Goal: Task Accomplishment & Management: Use online tool/utility

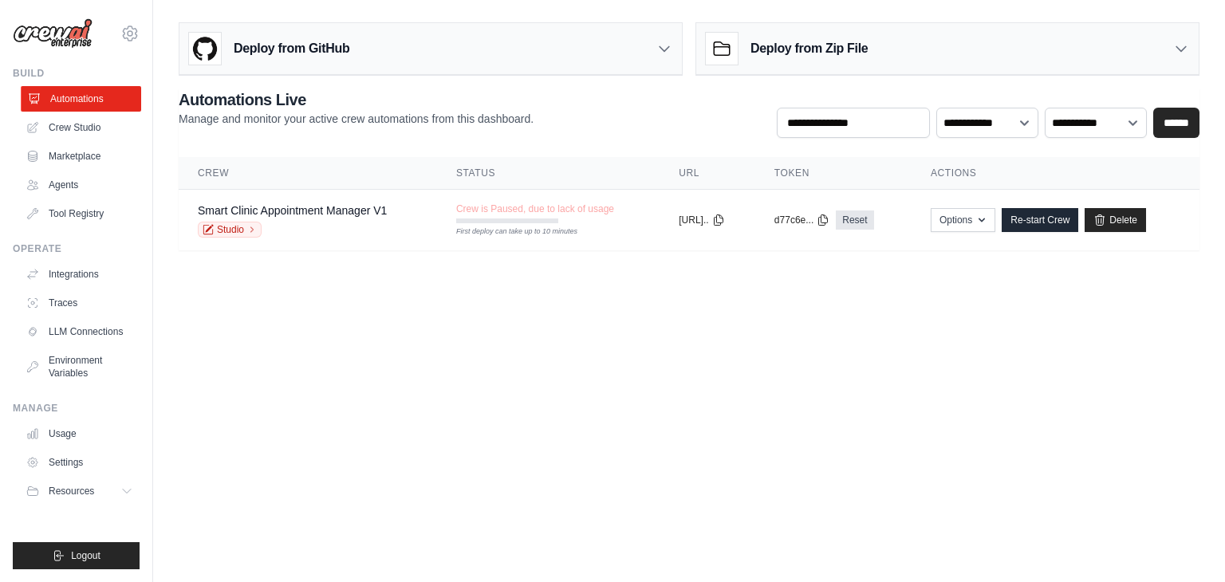
click at [73, 93] on link "Automations" at bounding box center [81, 99] width 120 height 26
click at [77, 125] on link "Crew Studio" at bounding box center [81, 128] width 120 height 26
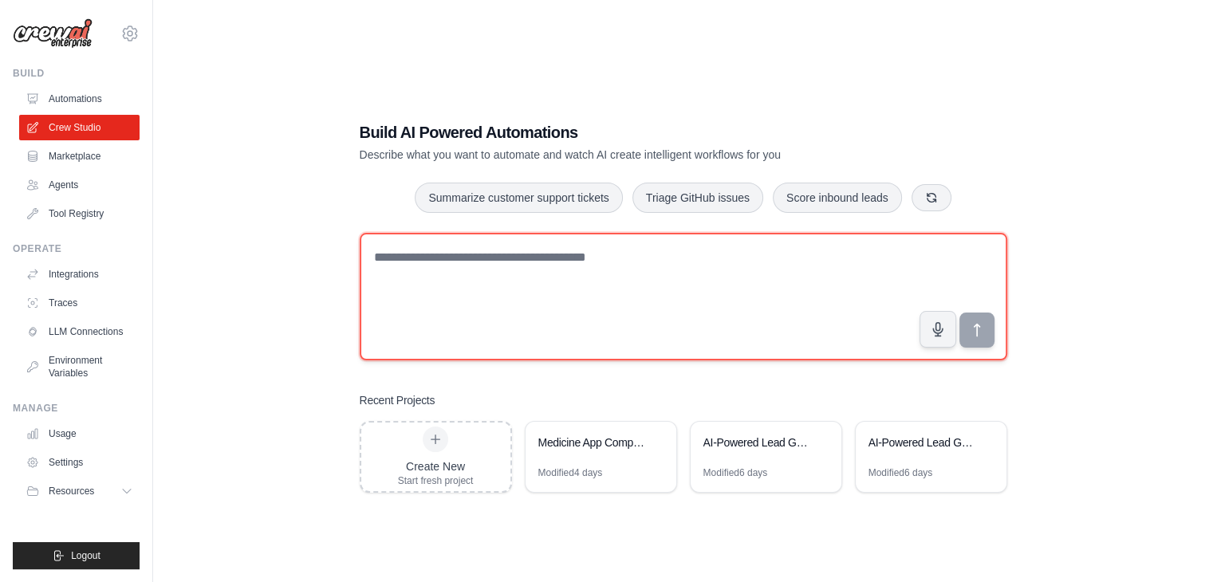
drag, startPoint x: 619, startPoint y: 257, endPoint x: 545, endPoint y: 258, distance: 74.2
click at [545, 258] on textarea at bounding box center [684, 297] width 648 height 128
paste textarea "**********"
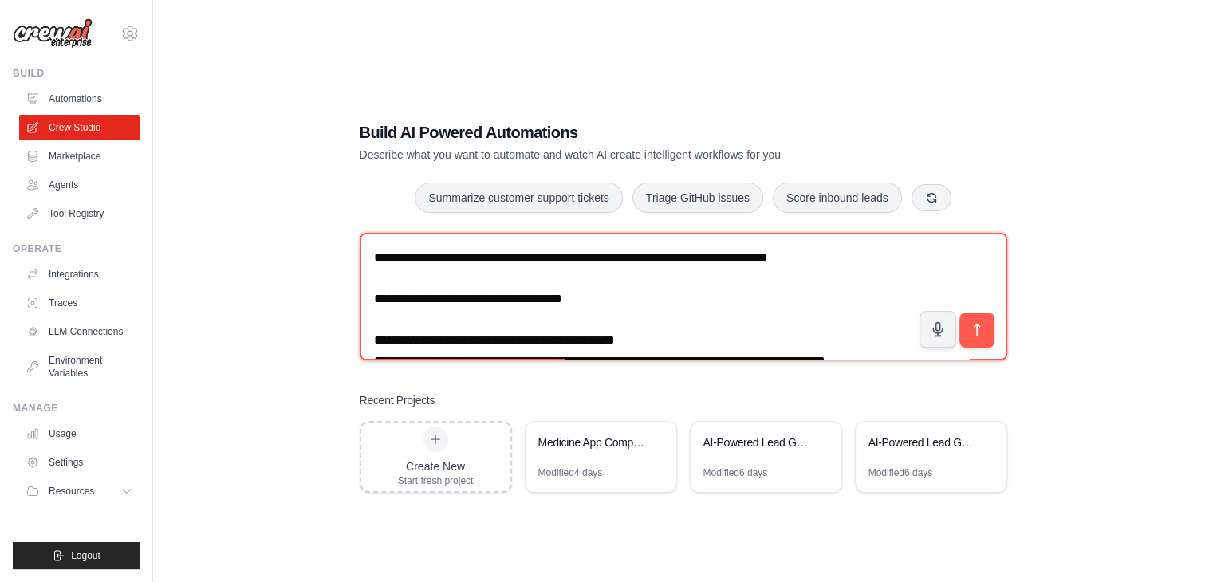
scroll to position [672, 0]
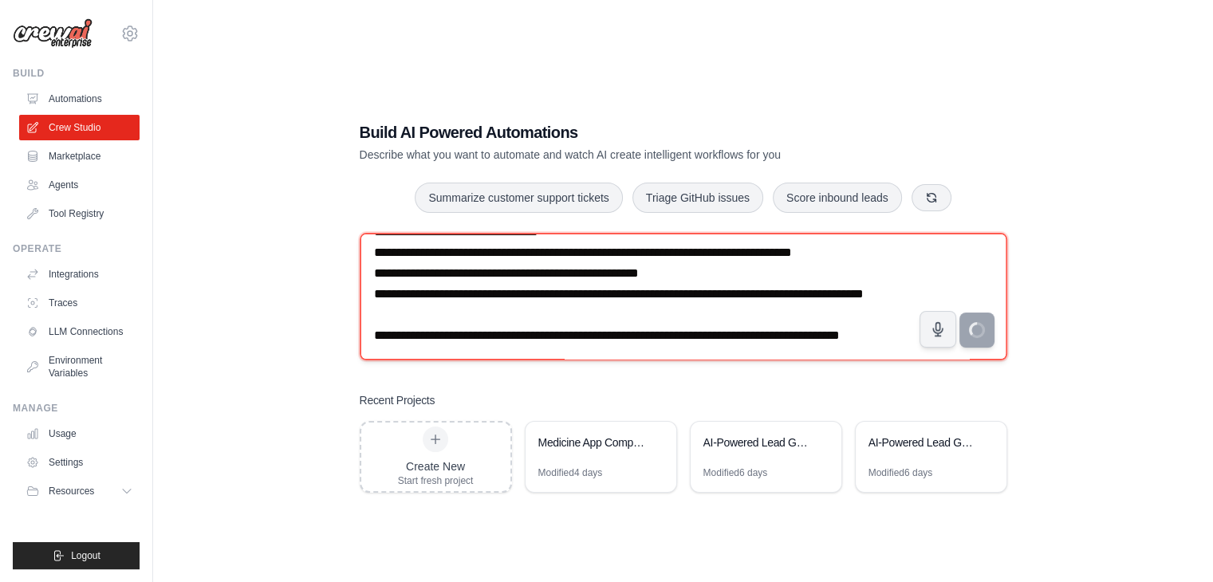
type textarea "**********"
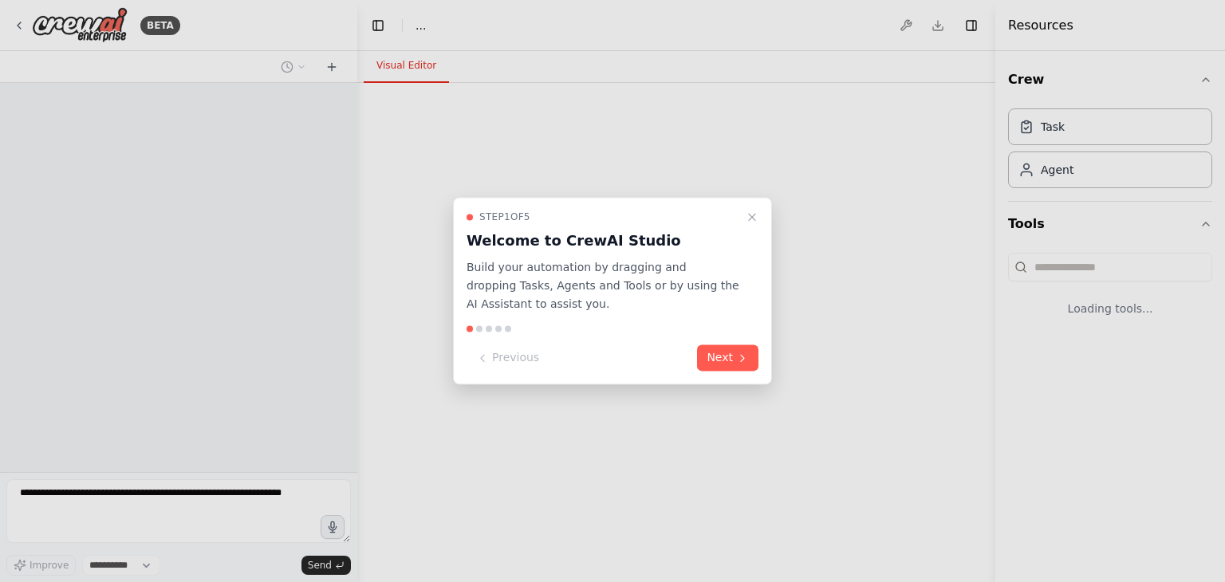
select select "****"
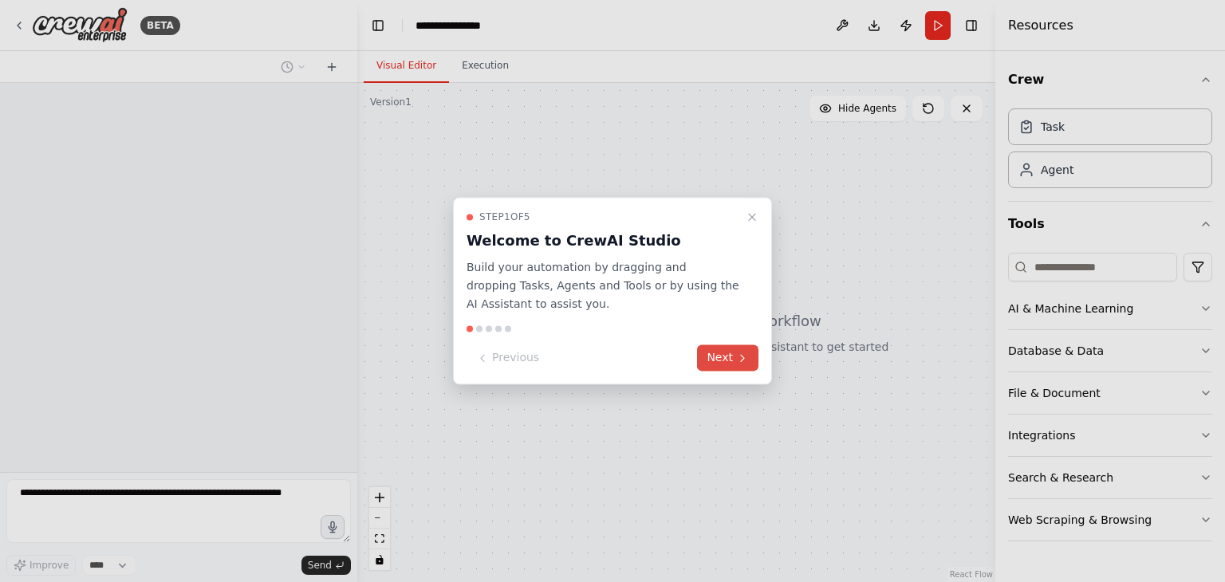
click at [719, 358] on button "Next" at bounding box center [727, 358] width 61 height 26
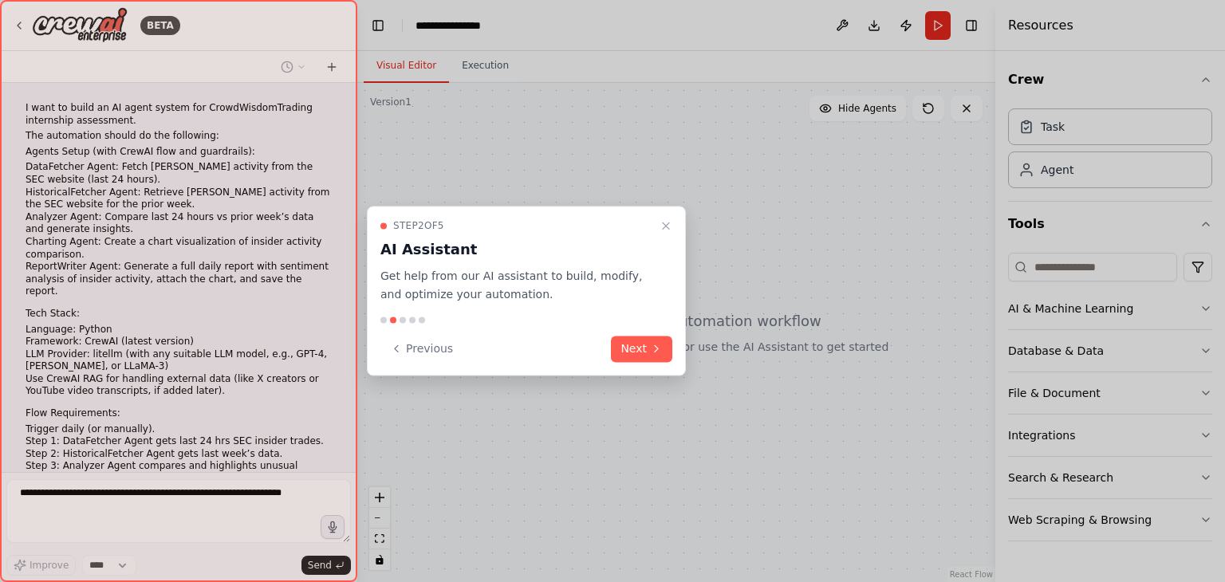
scroll to position [234, 0]
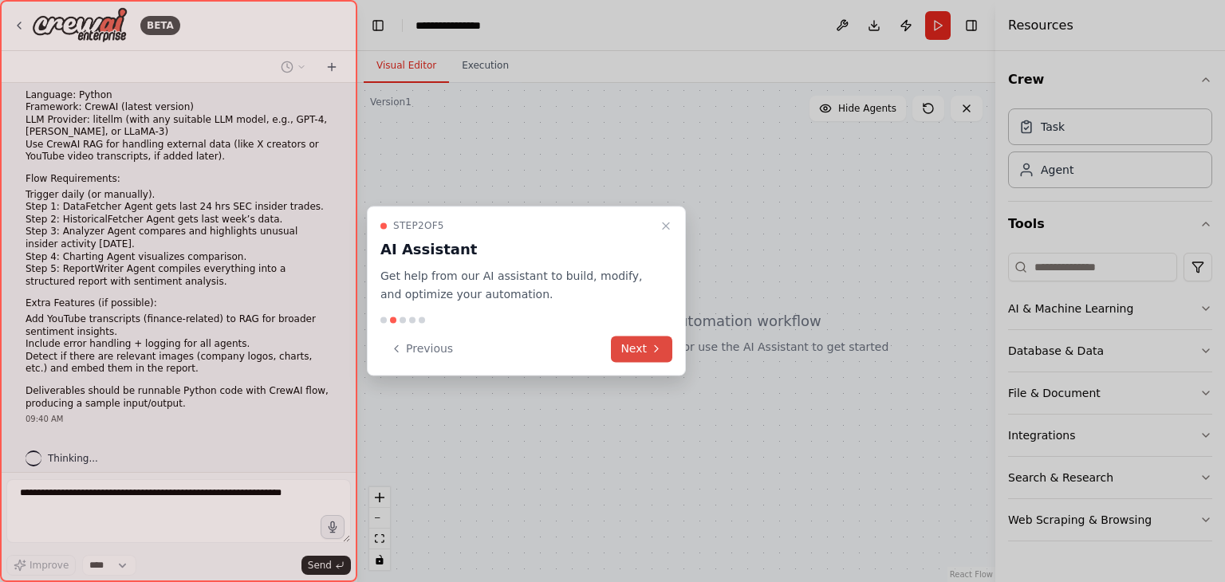
click at [654, 352] on icon at bounding box center [656, 348] width 13 height 13
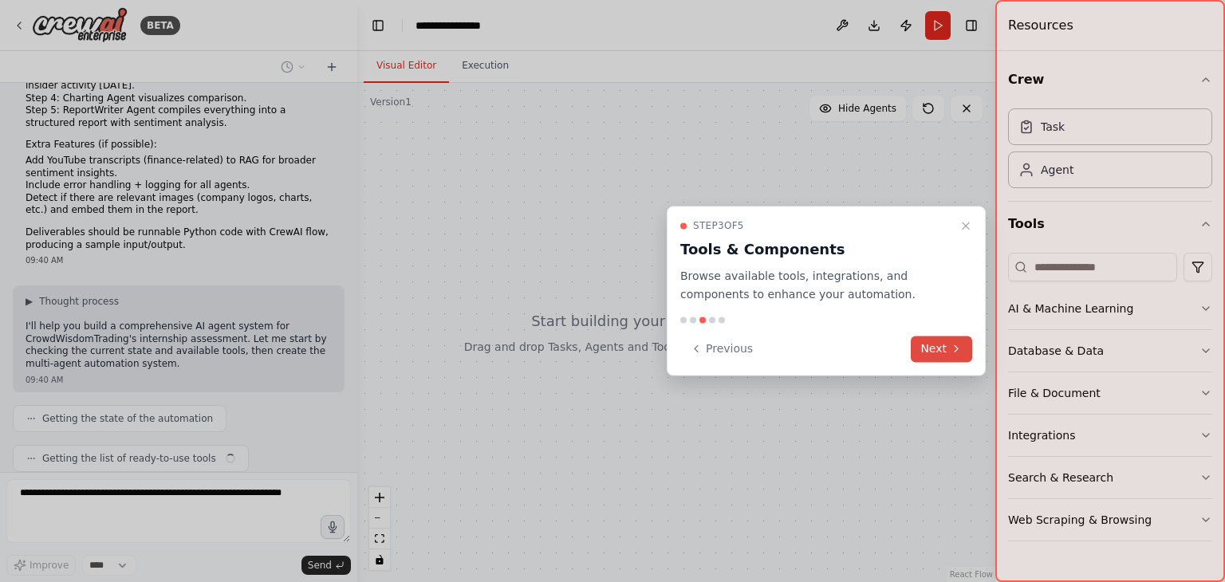
scroll to position [433, 0]
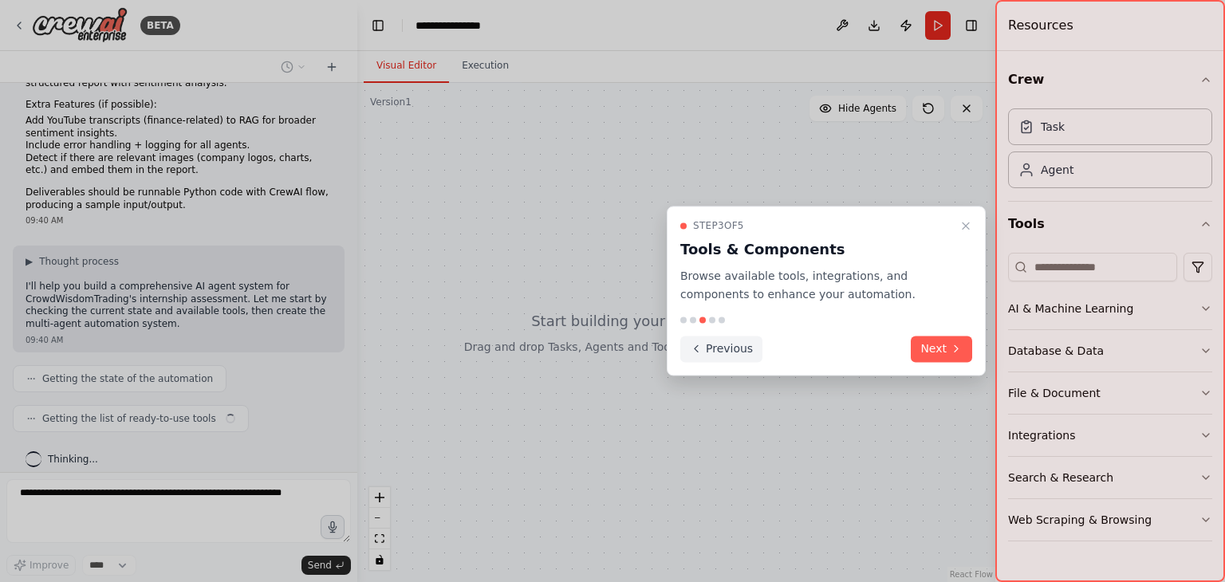
click at [723, 345] on button "Previous" at bounding box center [721, 349] width 82 height 26
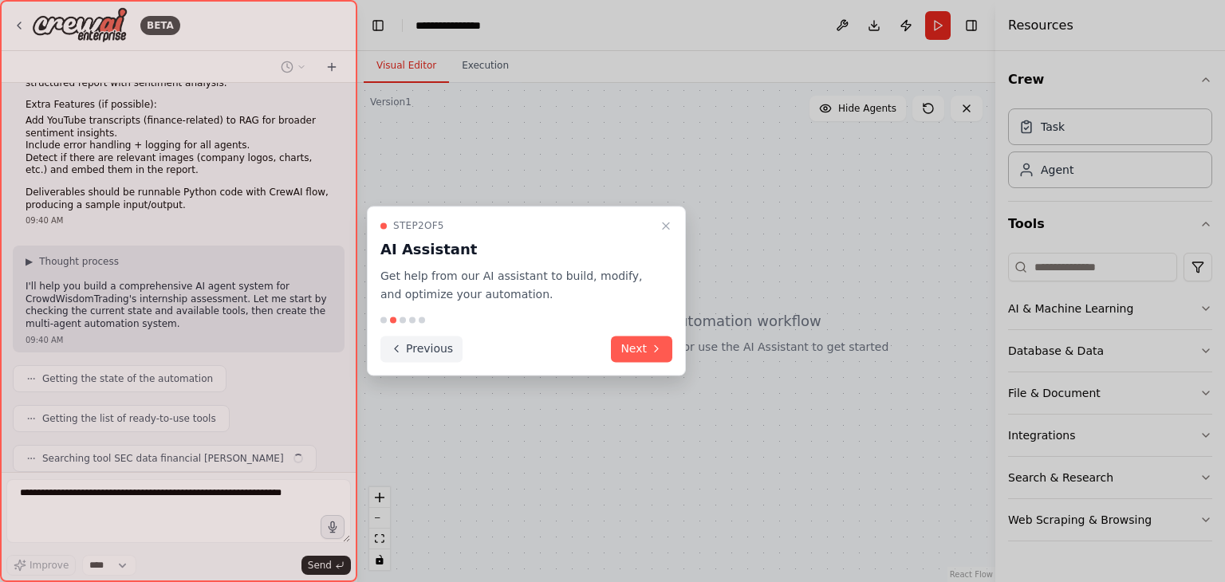
scroll to position [472, 0]
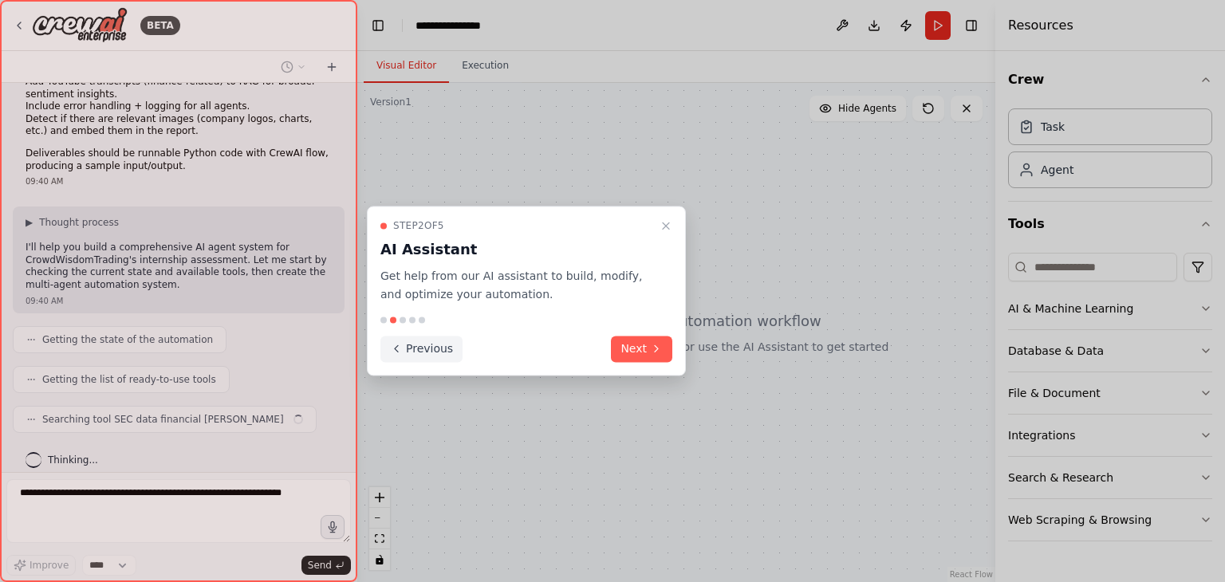
click at [427, 352] on button "Previous" at bounding box center [421, 349] width 82 height 26
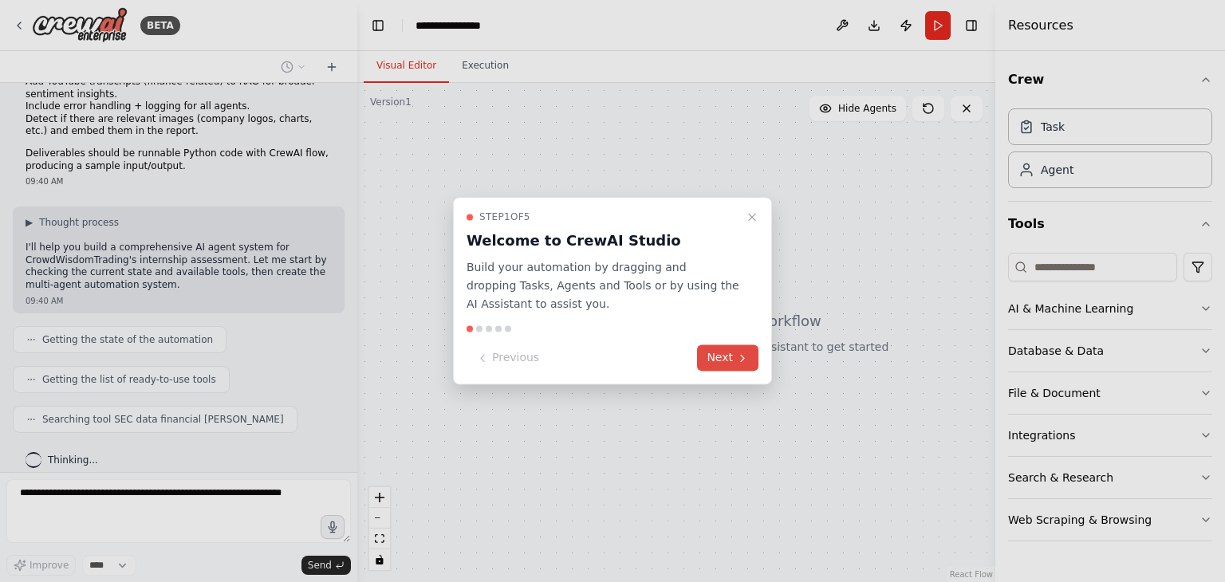
click at [734, 357] on button "Next" at bounding box center [727, 358] width 61 height 26
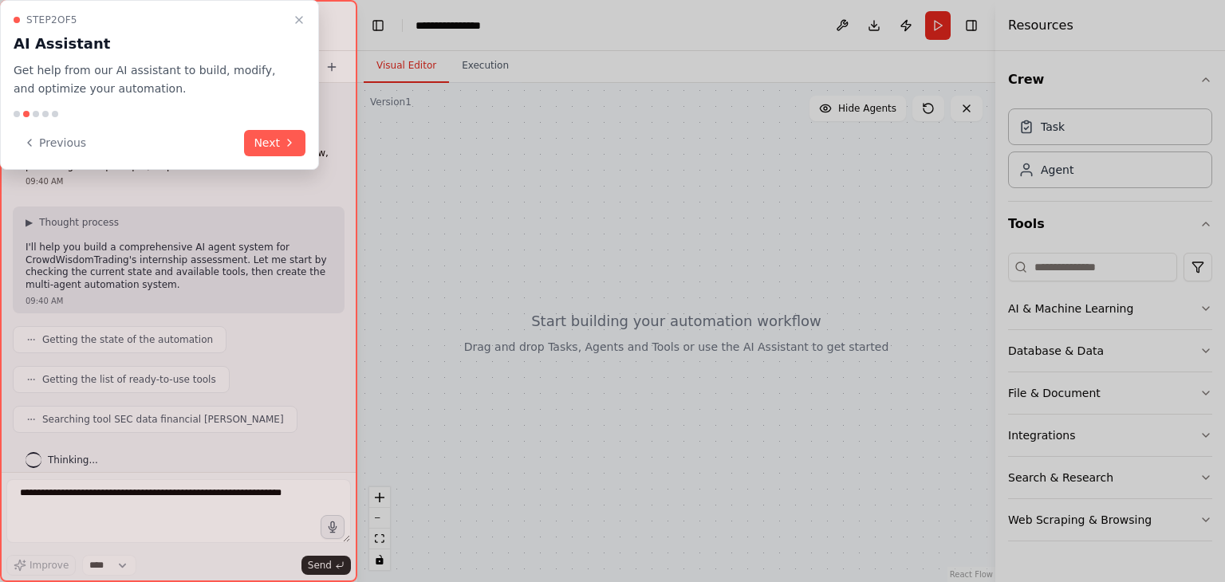
scroll to position [512, 0]
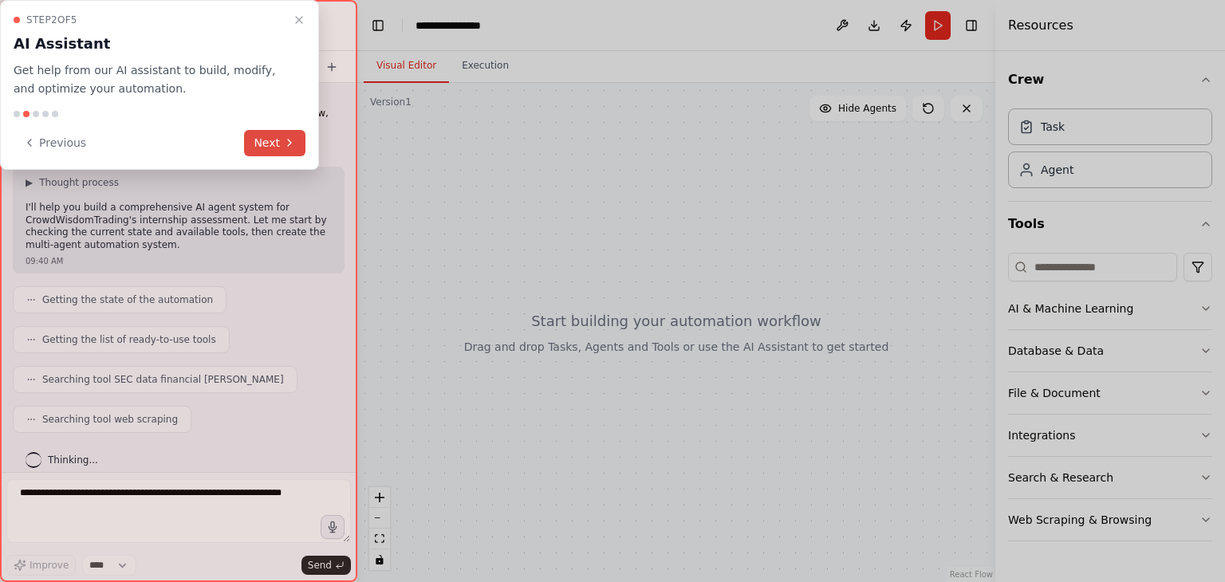
click at [266, 144] on button "Next" at bounding box center [274, 143] width 61 height 26
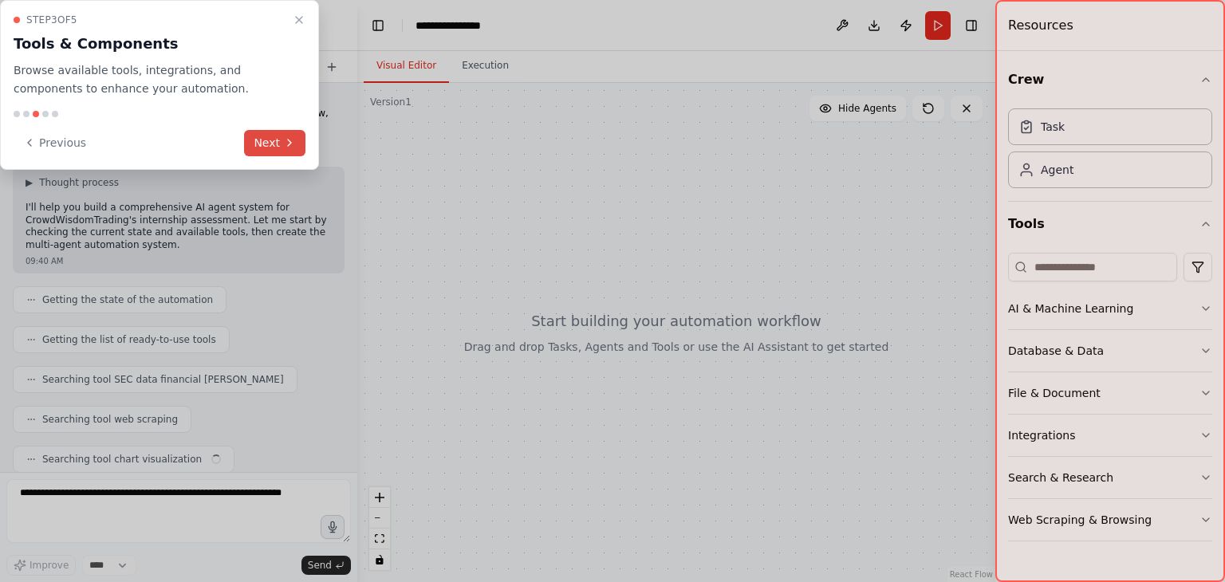
scroll to position [552, 0]
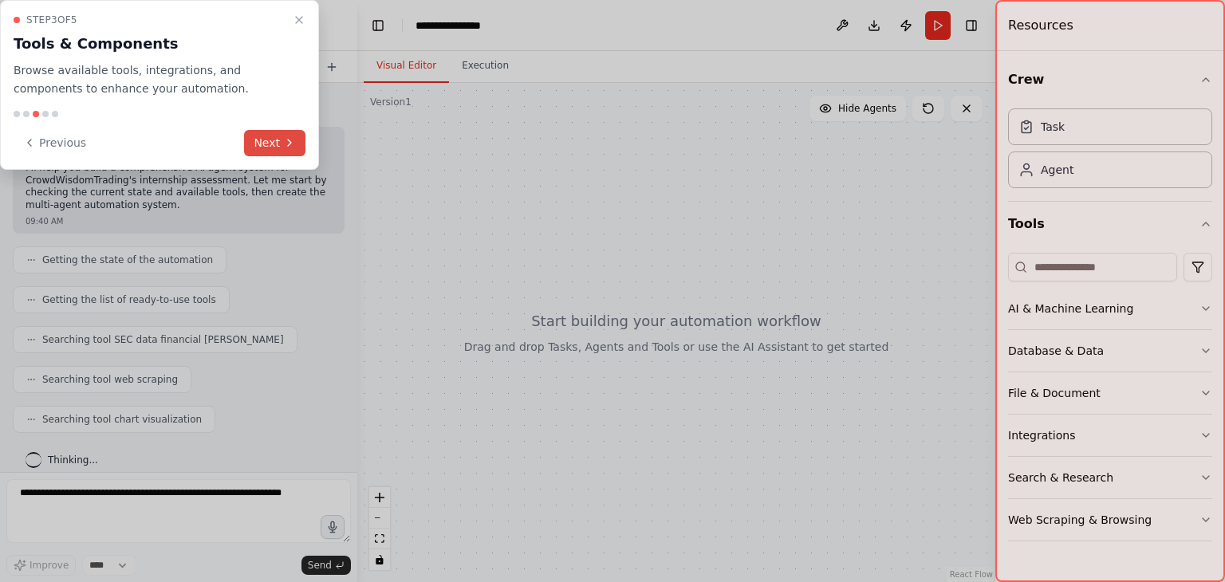
click at [266, 144] on button "Next" at bounding box center [274, 143] width 61 height 26
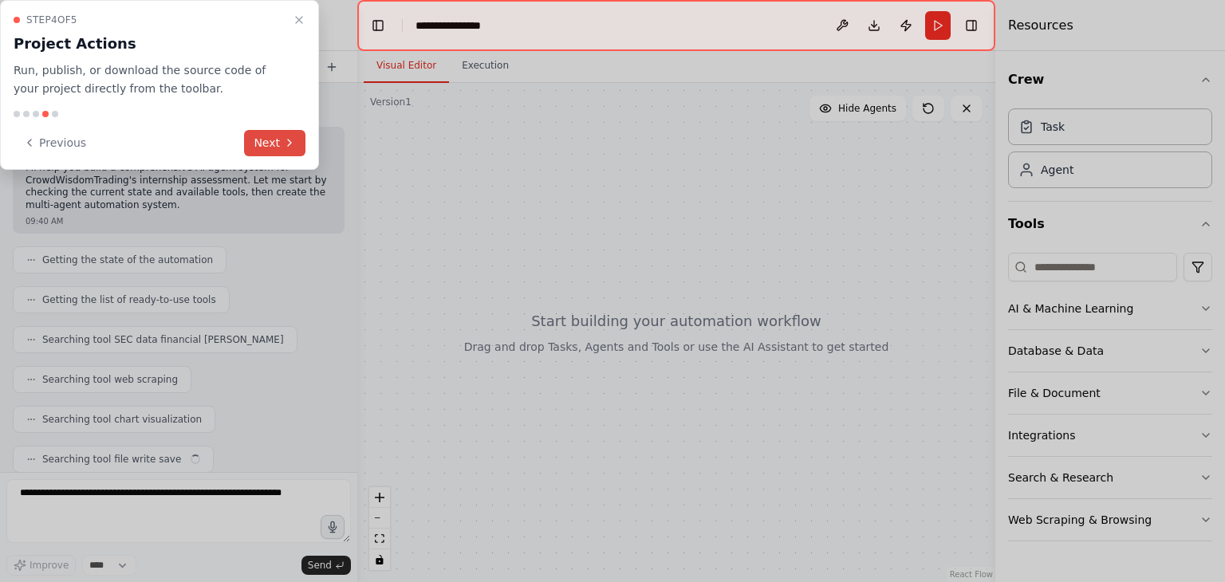
scroll to position [591, 0]
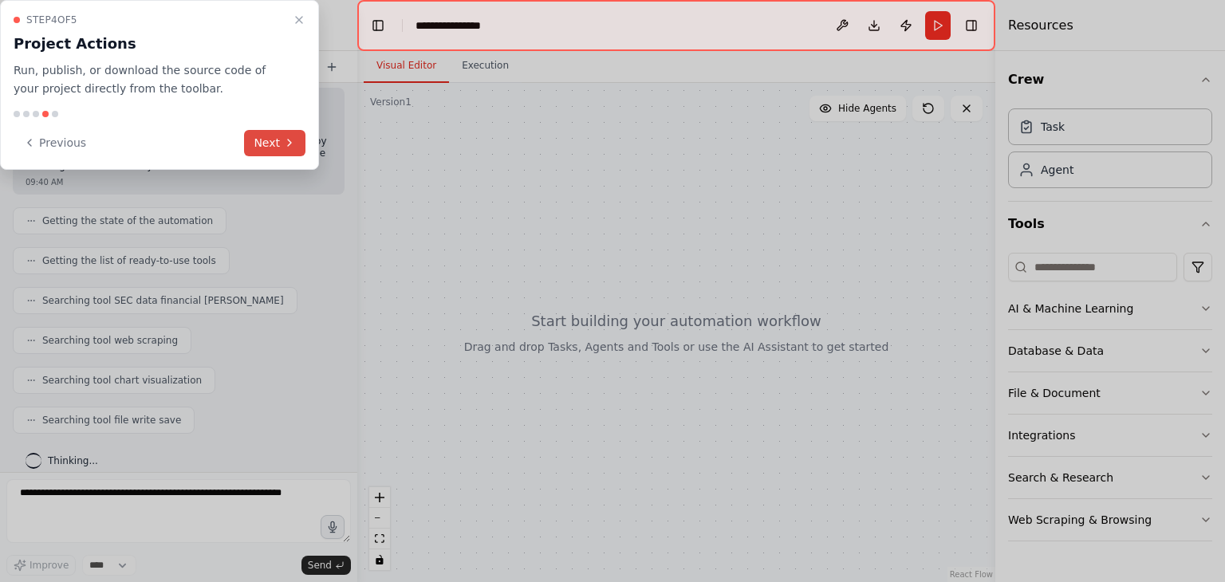
click at [266, 144] on button "Next" at bounding box center [274, 143] width 61 height 26
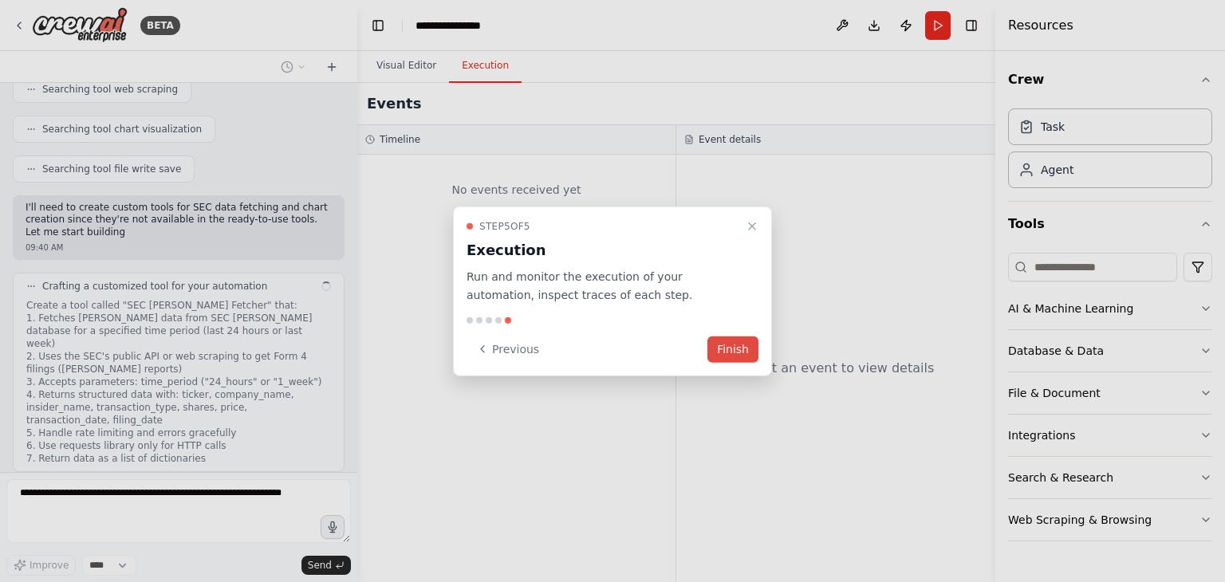
scroll to position [855, 0]
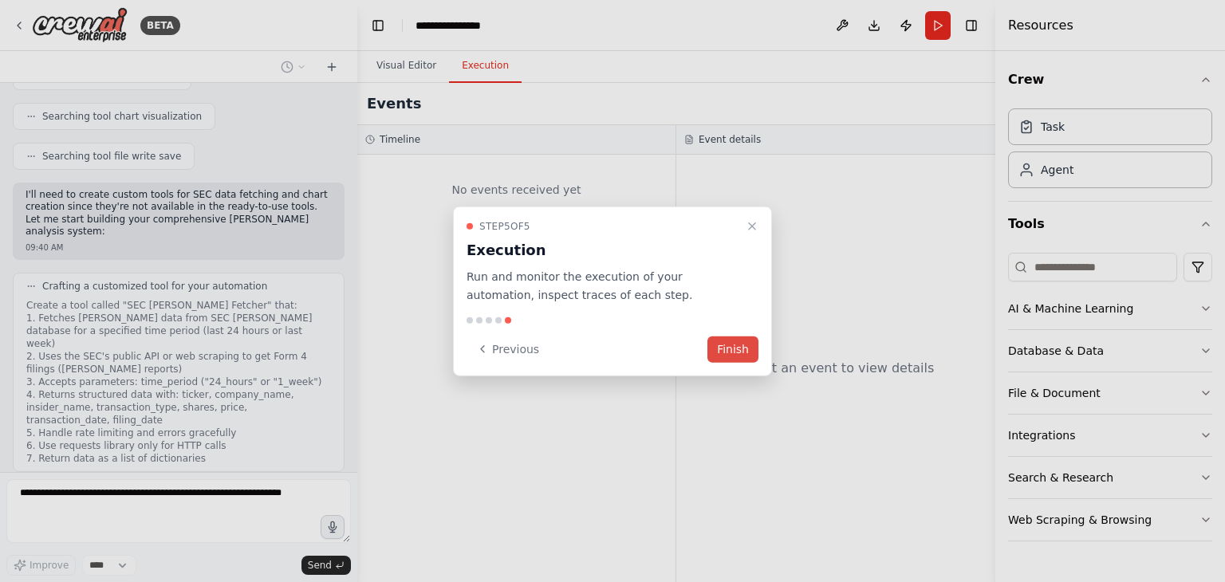
click at [738, 345] on button "Finish" at bounding box center [732, 349] width 51 height 26
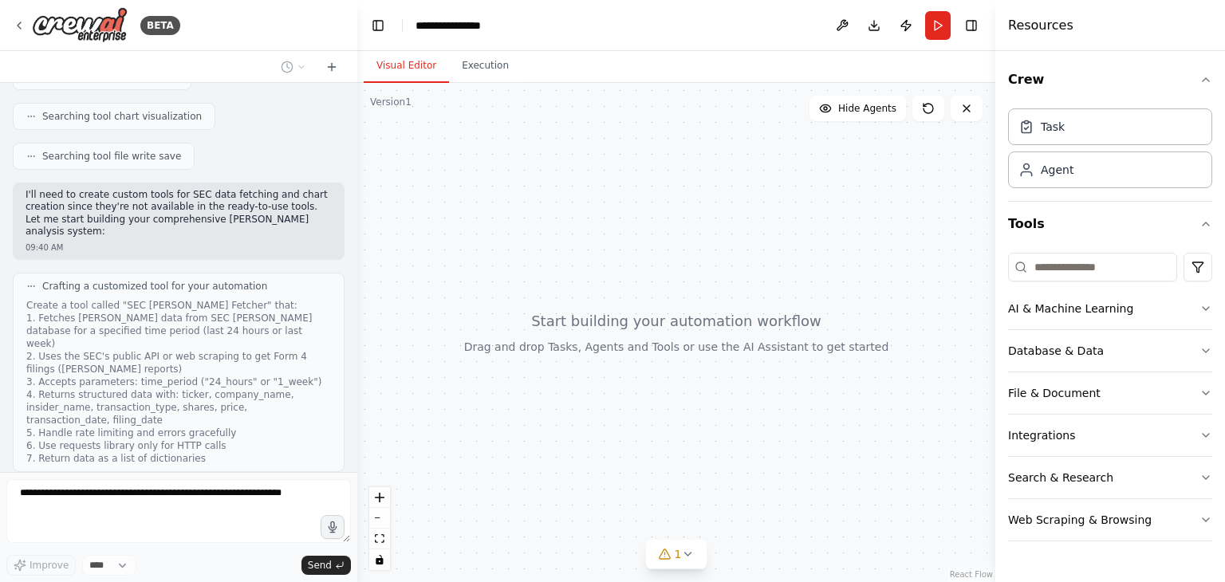
scroll to position [1183, 0]
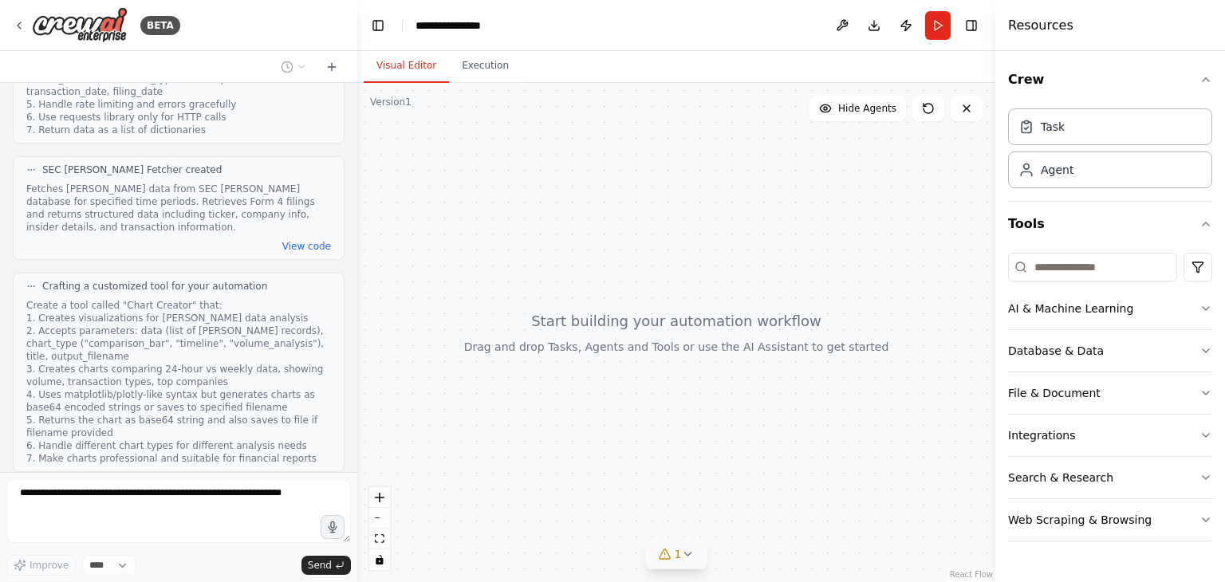
click at [683, 553] on icon at bounding box center [687, 554] width 13 height 13
click at [770, 514] on button at bounding box center [783, 513] width 27 height 19
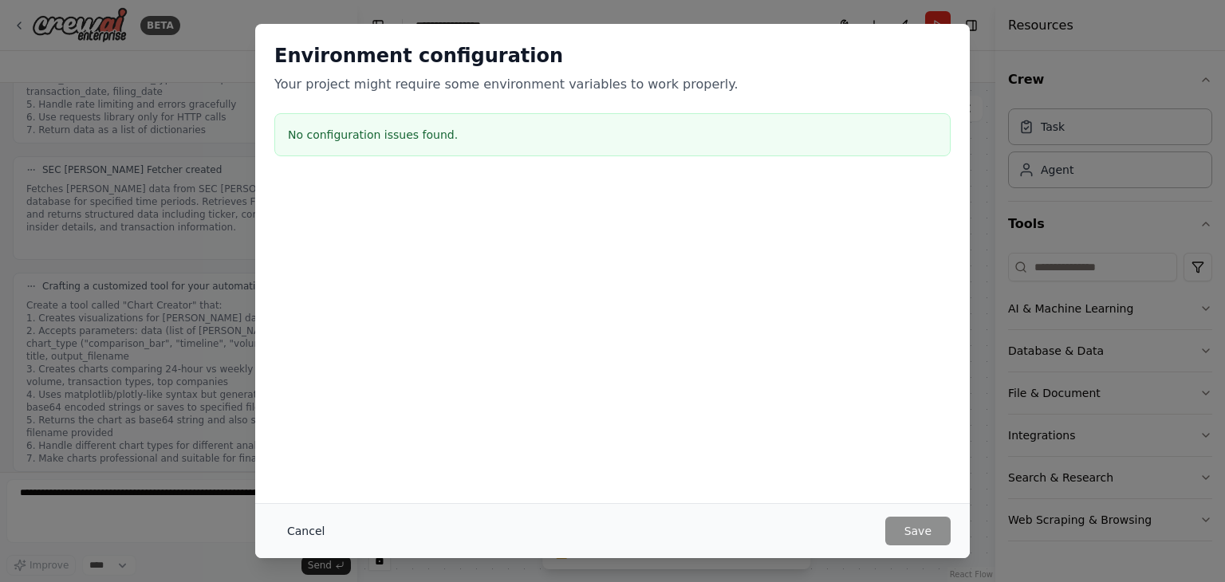
click at [320, 534] on button "Cancel" at bounding box center [305, 531] width 63 height 29
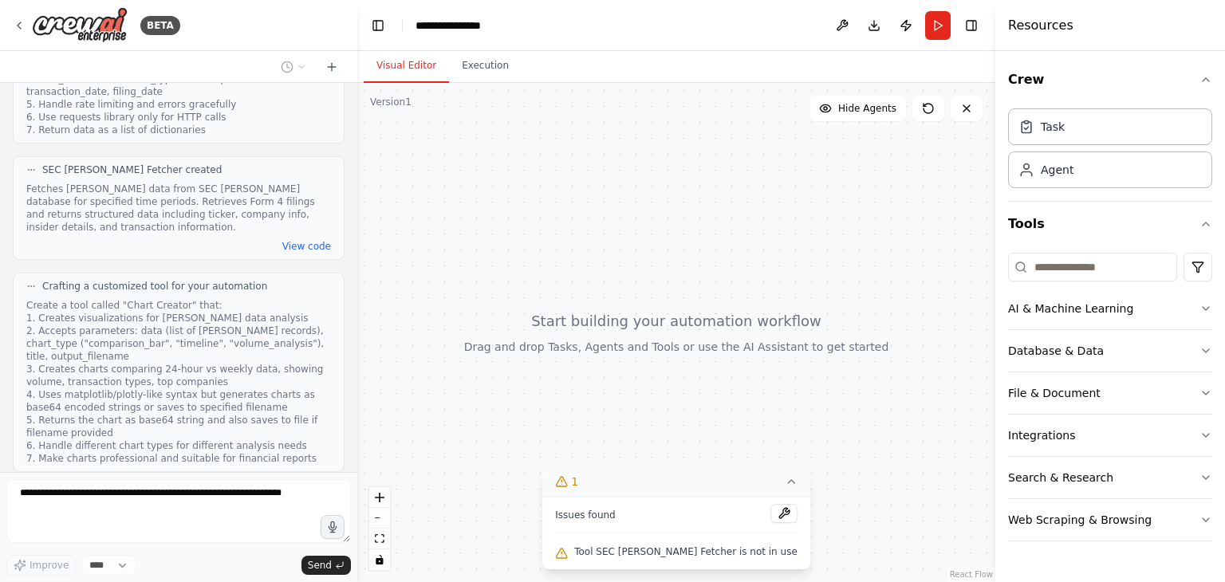
click at [686, 486] on button "1" at bounding box center [676, 482] width 268 height 30
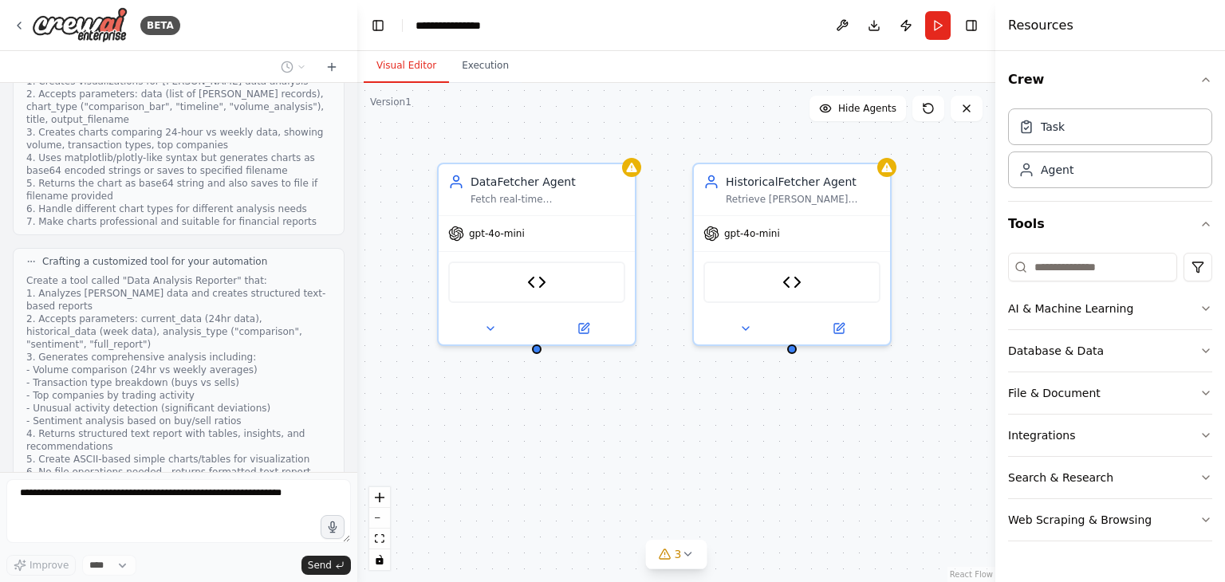
scroll to position [1668, 0]
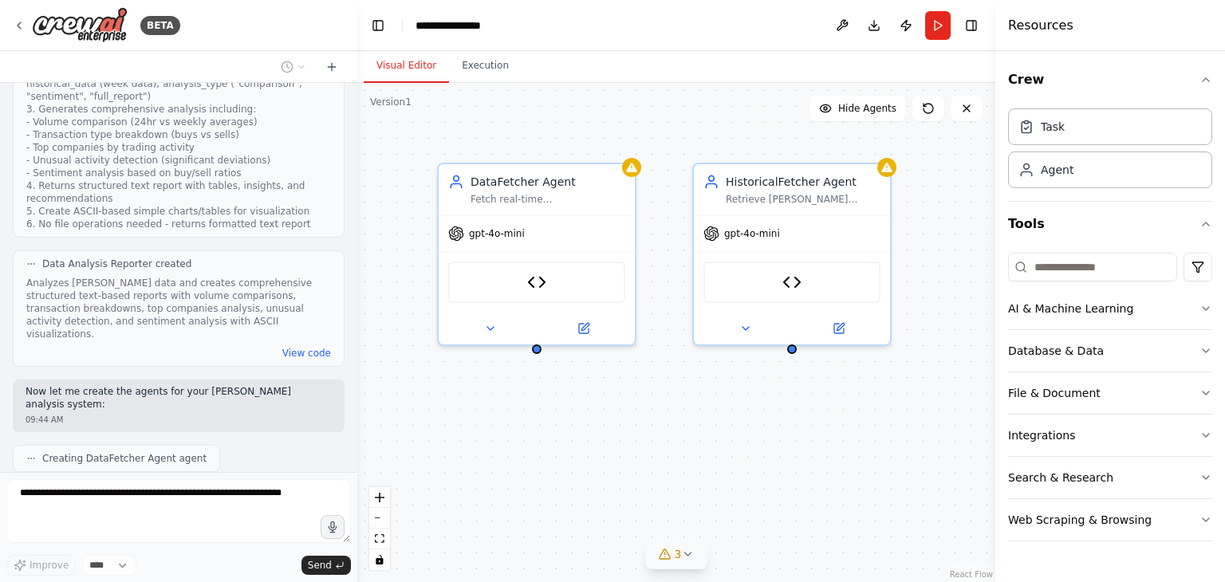
click at [690, 555] on icon at bounding box center [687, 554] width 13 height 13
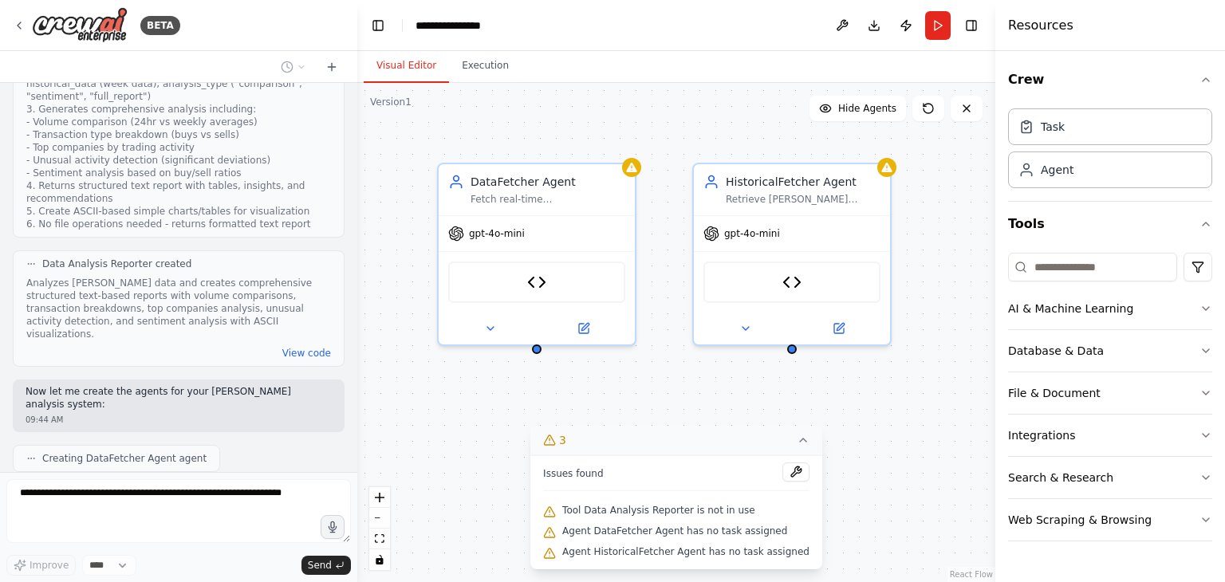
scroll to position [1761, 0]
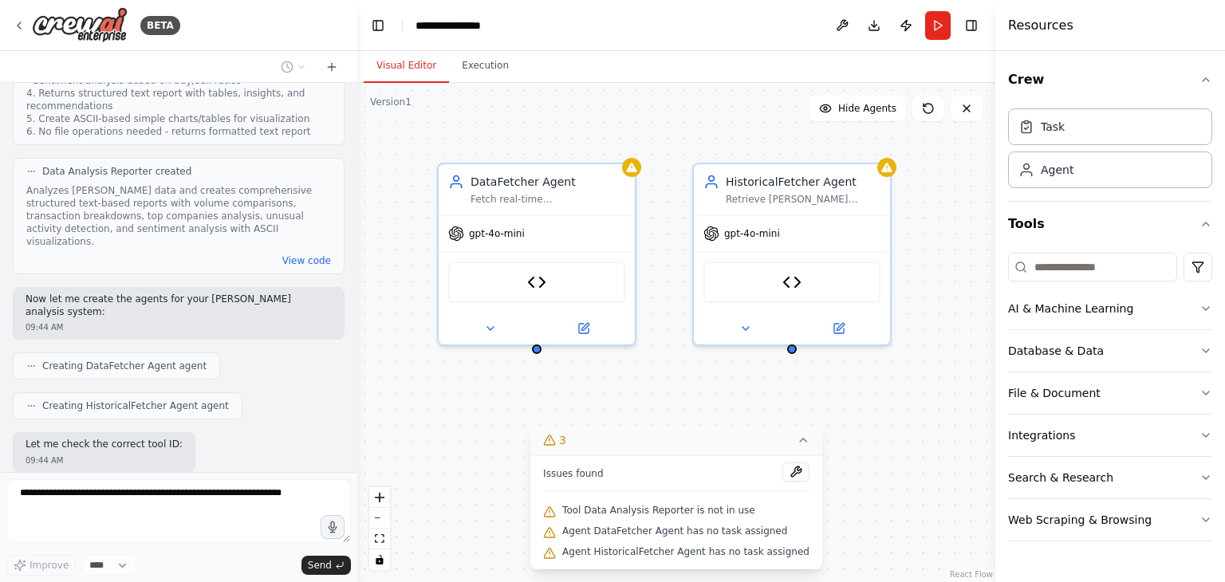
click at [800, 441] on icon at bounding box center [803, 440] width 6 height 3
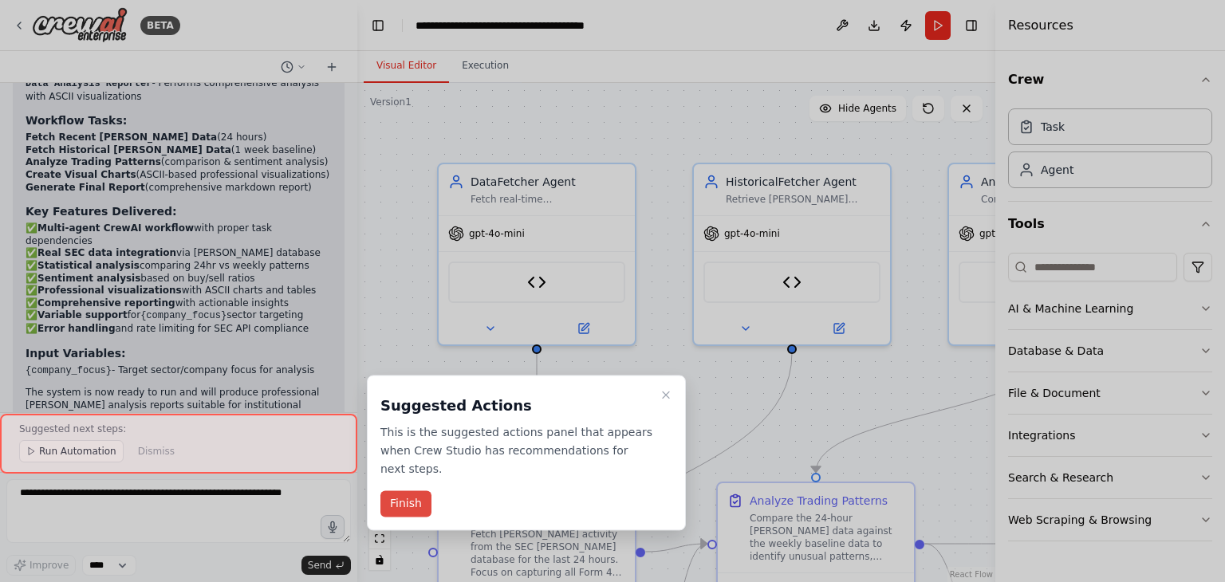
click at [412, 491] on button "Finish" at bounding box center [405, 504] width 51 height 26
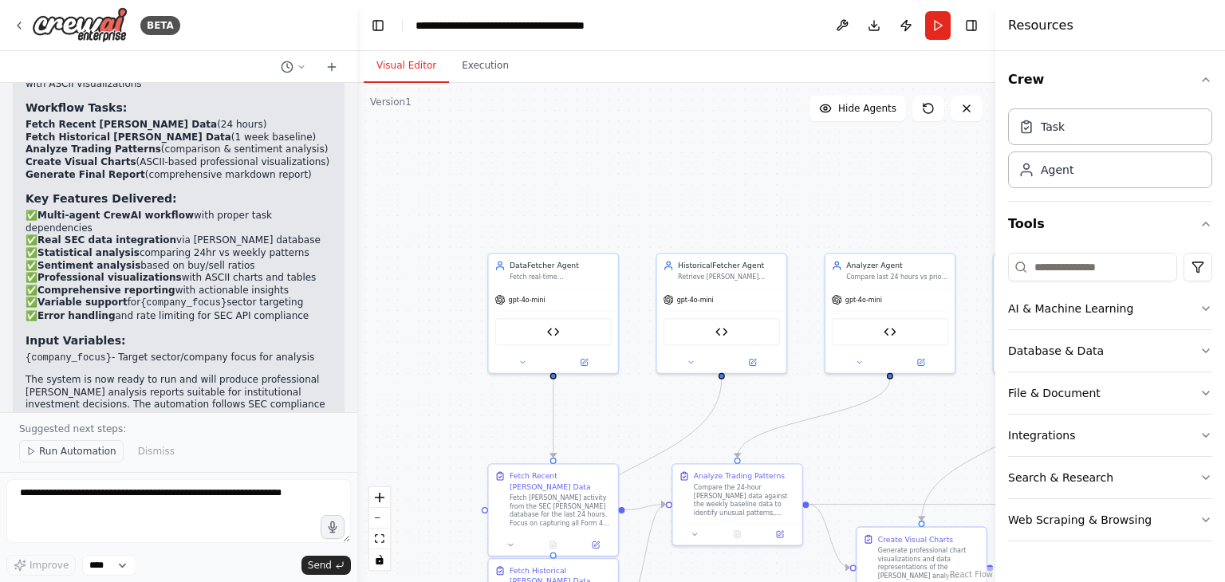
click at [31, 451] on polygon at bounding box center [32, 451] width 6 height 7
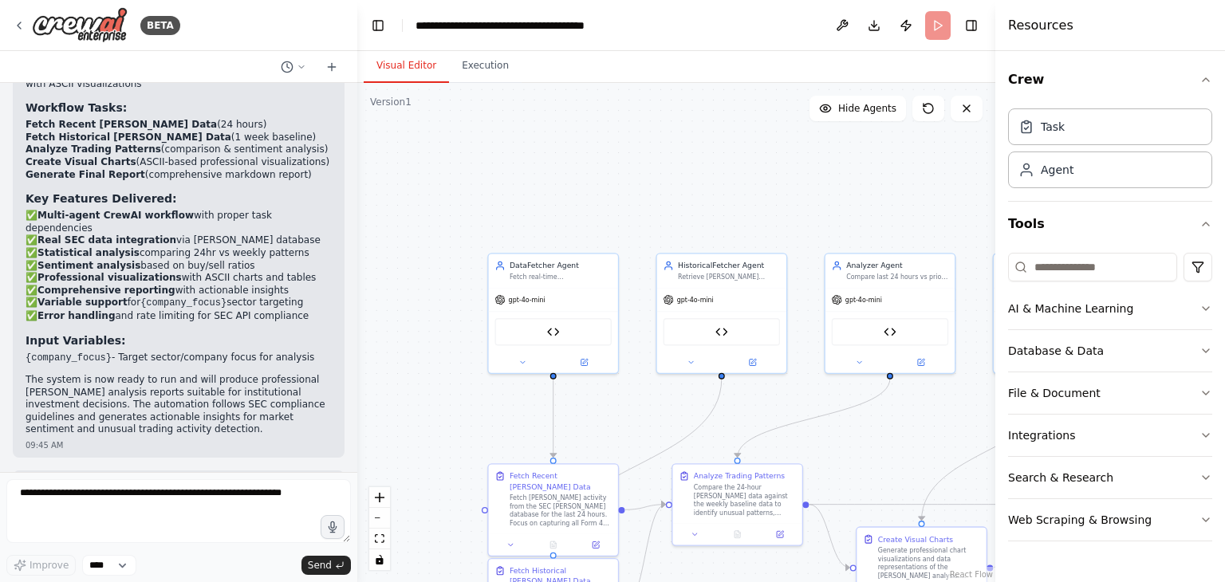
scroll to position [2913, 0]
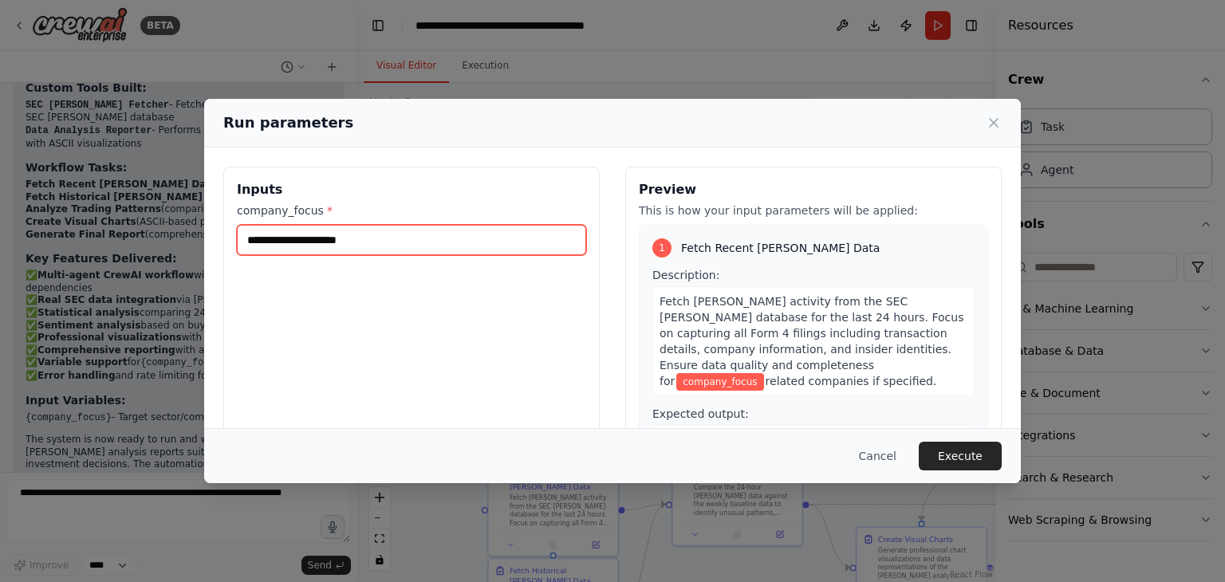
click at [360, 235] on input "company_focus *" at bounding box center [411, 240] width 349 height 30
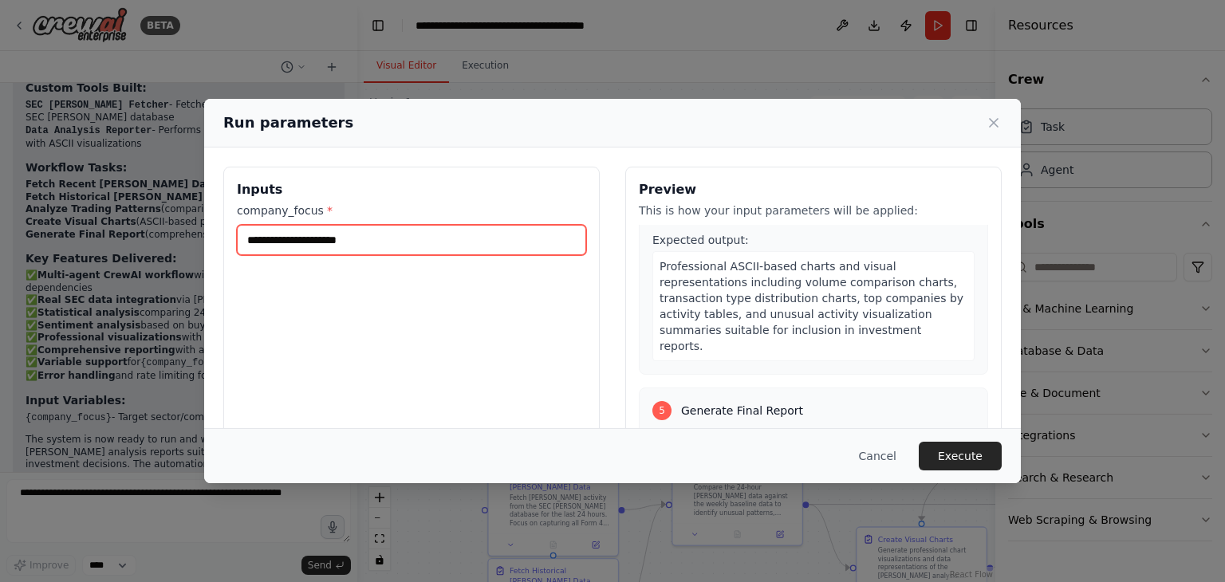
scroll to position [1196, 0]
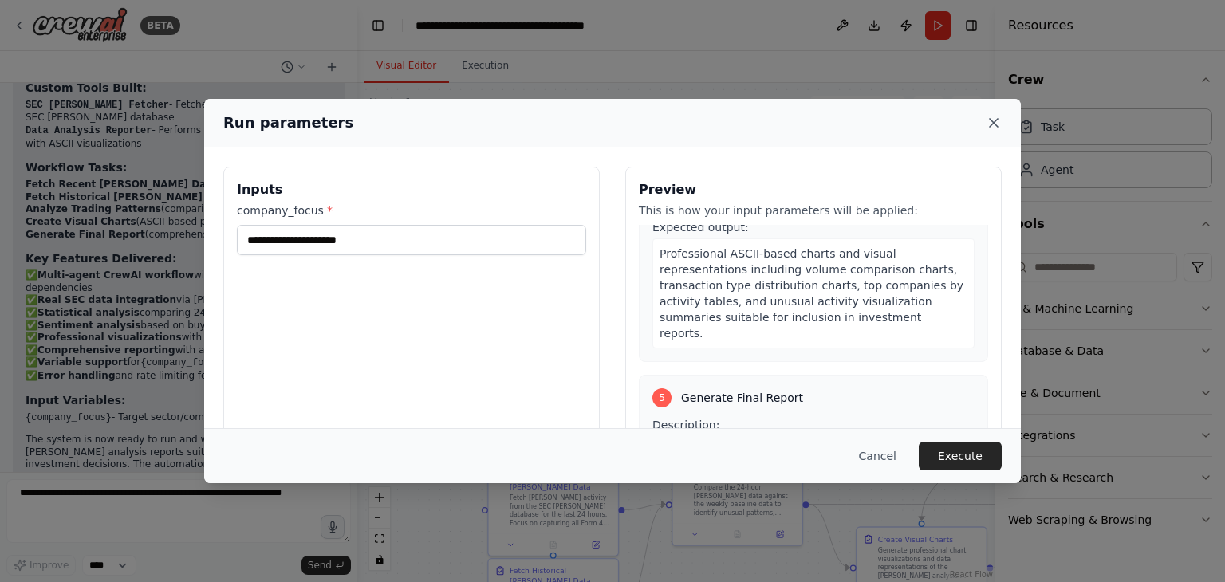
click at [991, 121] on icon at bounding box center [994, 123] width 8 height 8
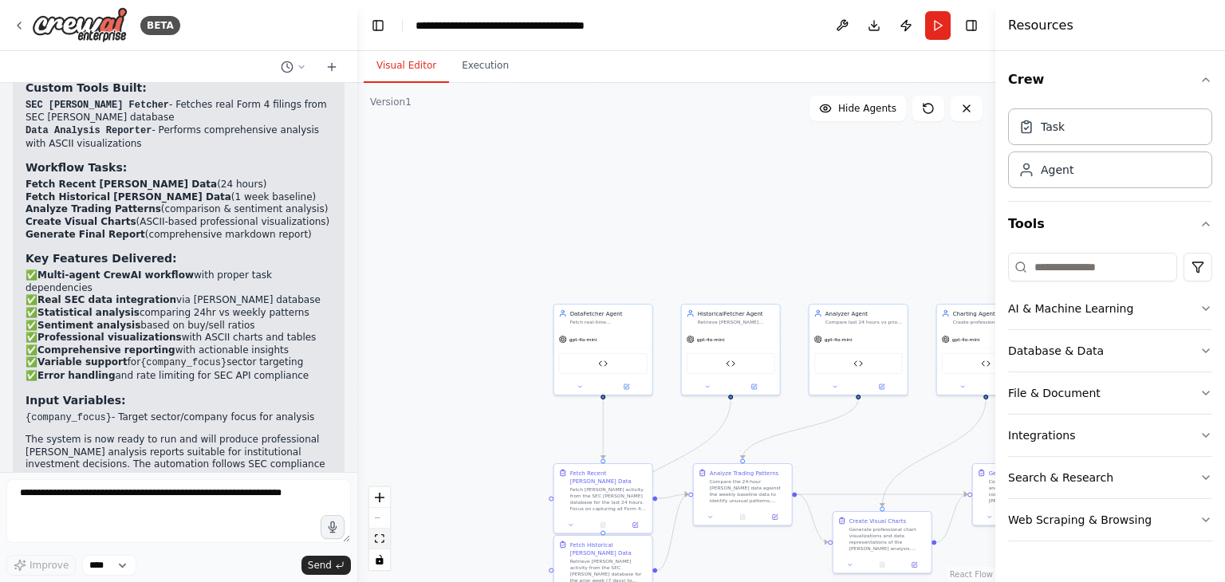
click at [376, 538] on icon "fit view" at bounding box center [380, 538] width 10 height 9
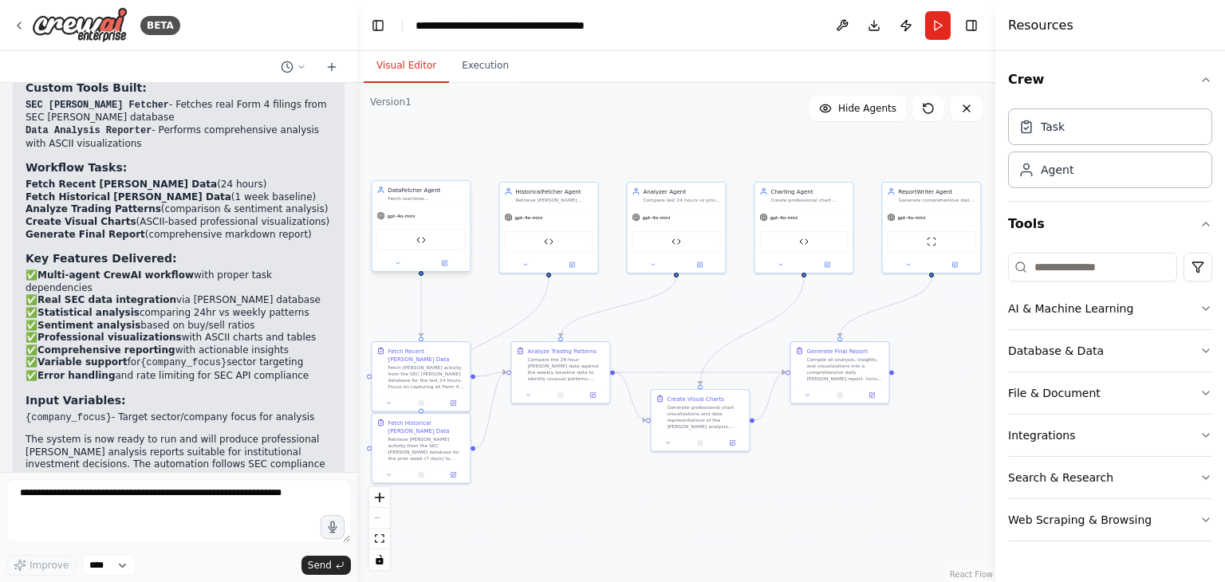
click at [406, 218] on span "gpt-4o-mini" at bounding box center [402, 216] width 28 height 6
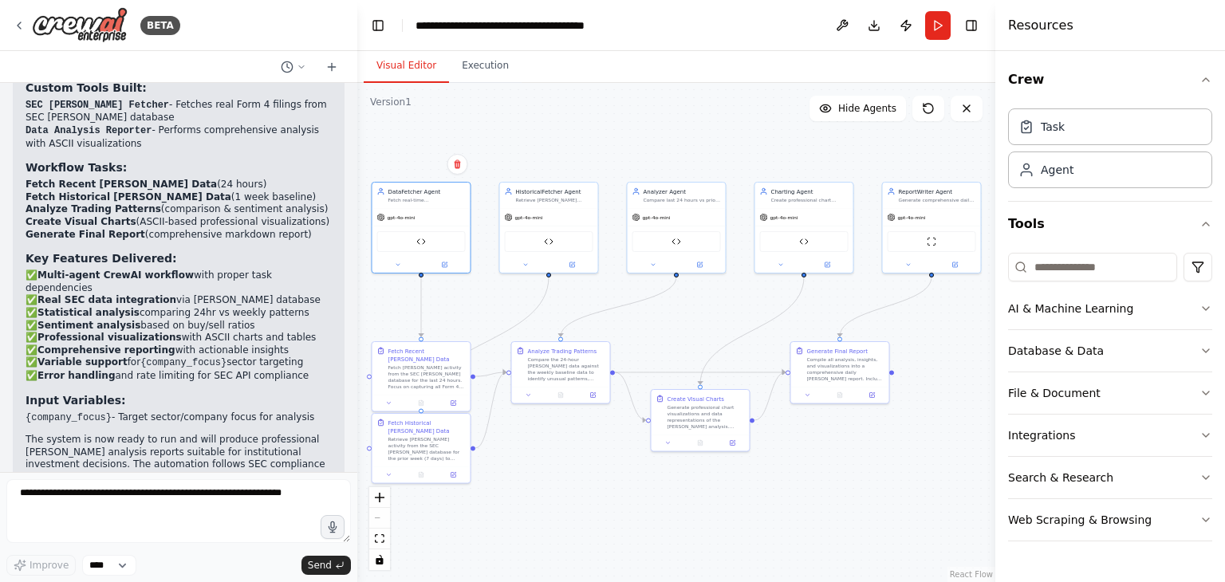
click at [555, 148] on div ".deletable-edge-delete-btn { width: 20px; height: 20px; border: 0px solid #ffff…" at bounding box center [676, 332] width 638 height 499
click at [423, 242] on img at bounding box center [421, 240] width 10 height 10
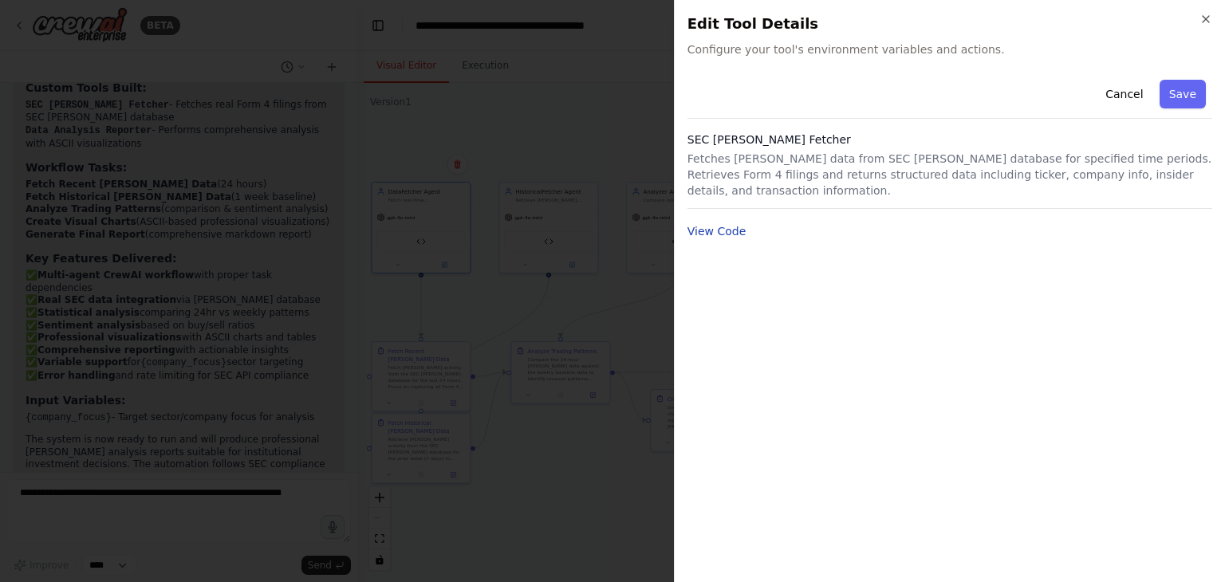
click at [699, 223] on button "View Code" at bounding box center [716, 231] width 59 height 16
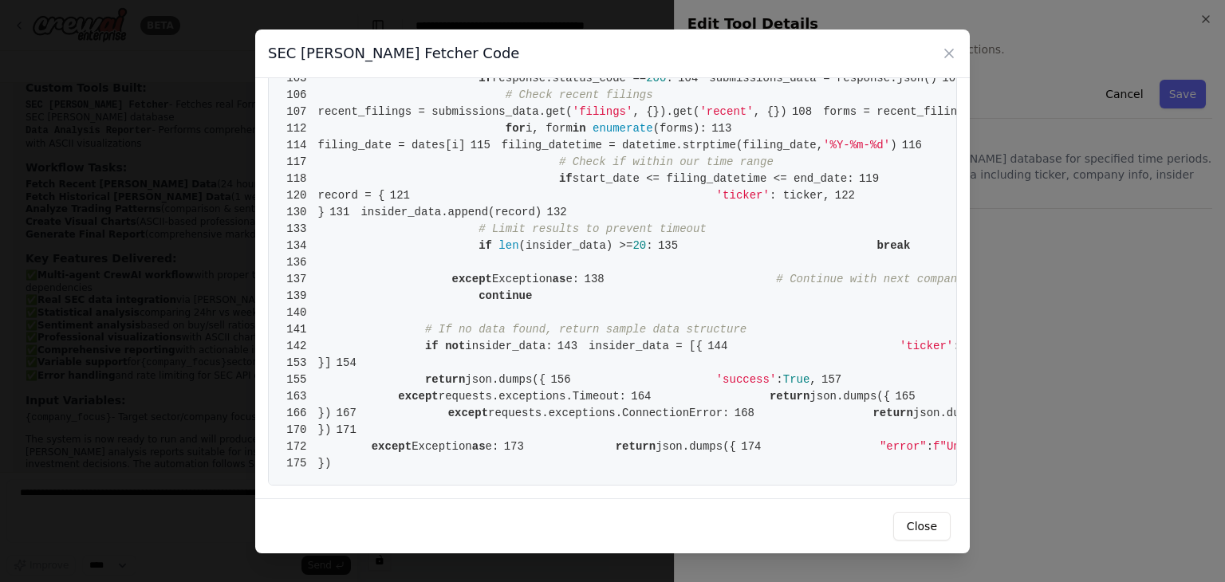
scroll to position [2574, 0]
click at [1224, 262] on div "SEC Insider Trading Fetcher Code 1 from crewai.tools import BaseTool 2 from pyd…" at bounding box center [612, 291] width 1225 height 582
click at [947, 58] on icon at bounding box center [949, 53] width 16 height 16
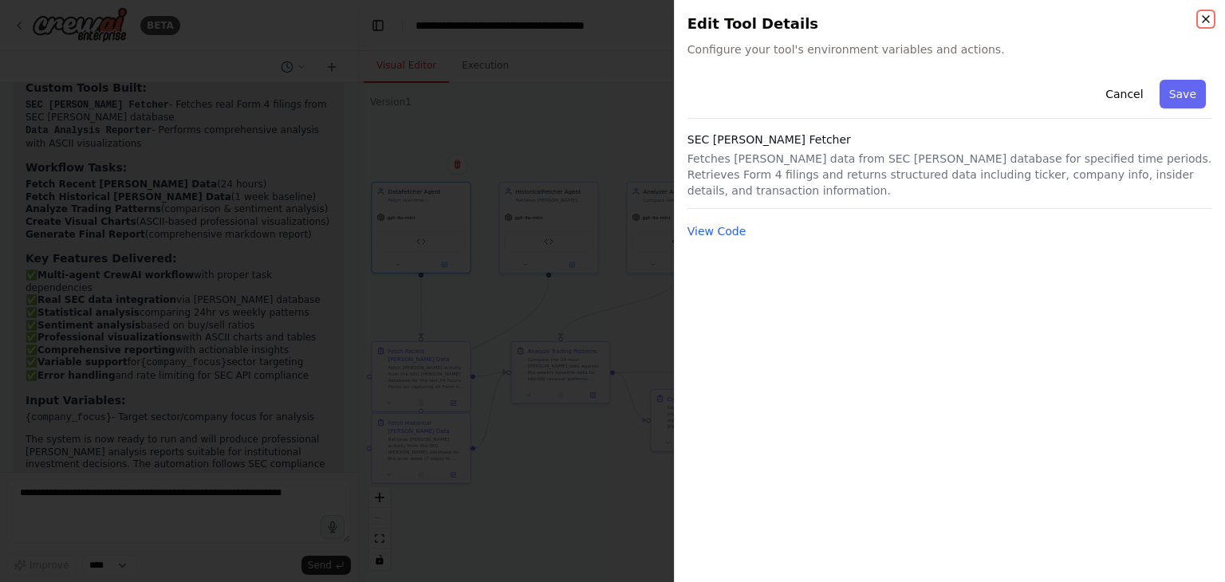
click at [1208, 17] on icon "button" at bounding box center [1205, 19] width 13 height 13
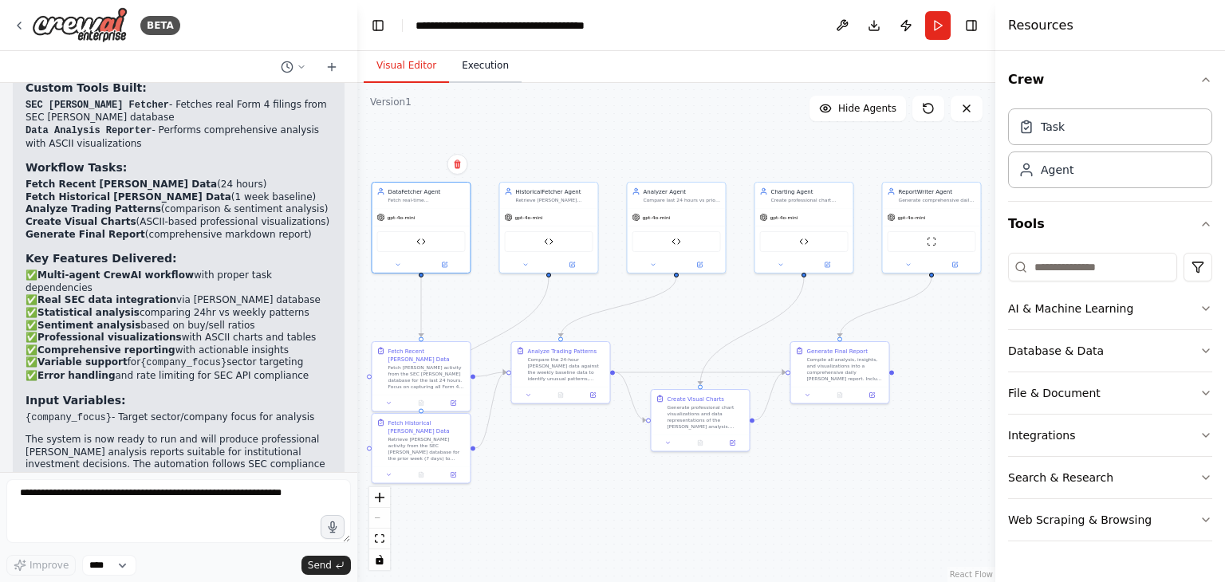
click at [465, 67] on button "Execution" at bounding box center [485, 65] width 73 height 33
click at [421, 68] on button "Visual Editor" at bounding box center [406, 65] width 85 height 33
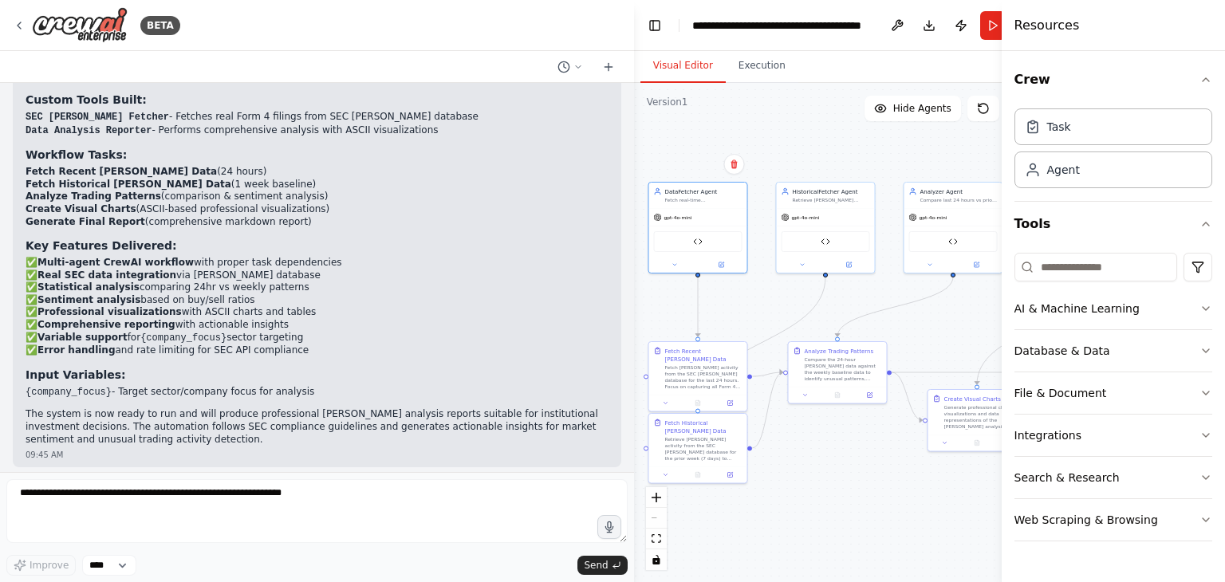
scroll to position [2436, 0]
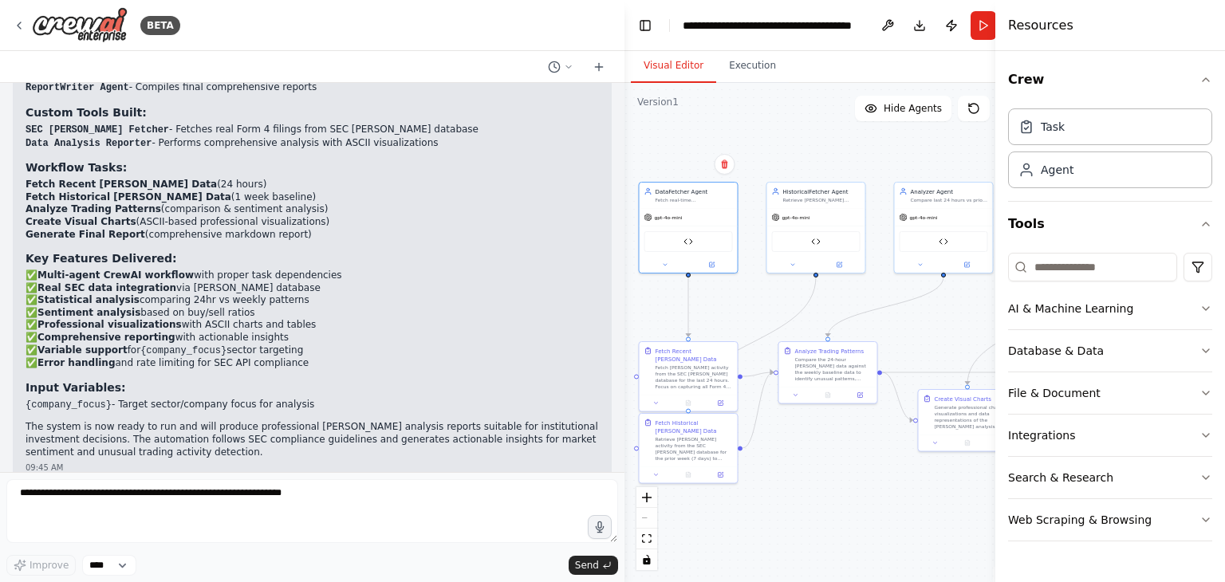
drag, startPoint x: 352, startPoint y: 130, endPoint x: 624, endPoint y: 205, distance: 282.9
click at [624, 205] on div "BETA I want to build an AI agent system for CrowdWisdomTrading internship asses…" at bounding box center [612, 291] width 1225 height 582
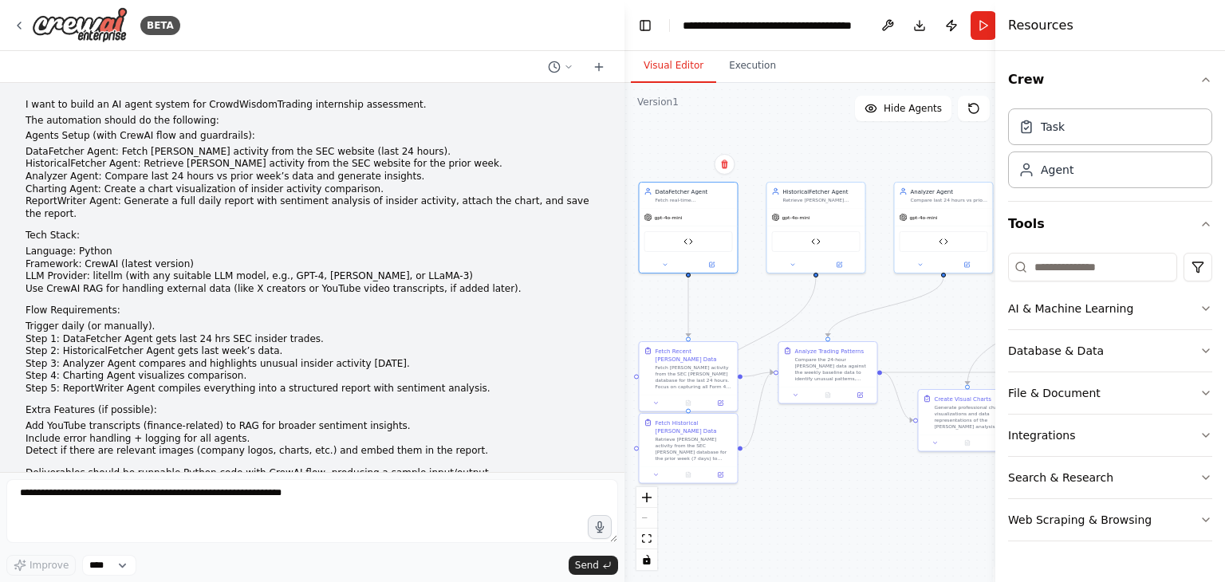
scroll to position [0, 0]
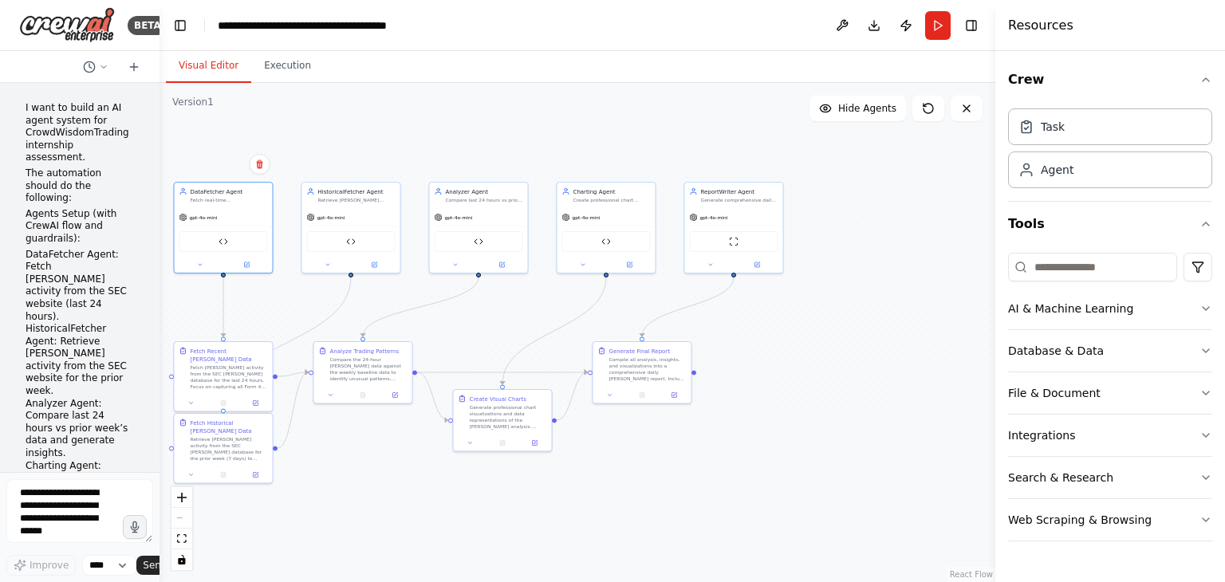
drag, startPoint x: 620, startPoint y: 227, endPoint x: 119, endPoint y: 261, distance: 502.7
click at [119, 261] on div "BETA I want to build an AI agent system for CrowdWisdomTrading internship asses…" at bounding box center [80, 291] width 160 height 582
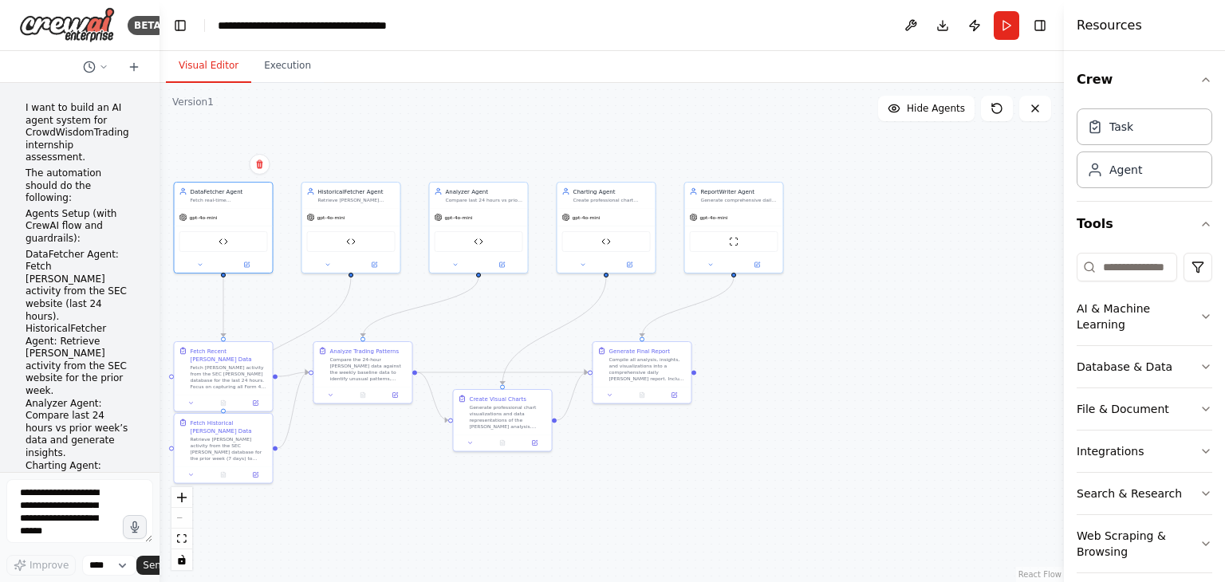
drag, startPoint x: 997, startPoint y: 262, endPoint x: 1107, endPoint y: 268, distance: 110.2
click at [1107, 268] on div "Resources Crew Task Agent Tools AI & Machine Learning Database & Data File & Do…" at bounding box center [1144, 291] width 161 height 582
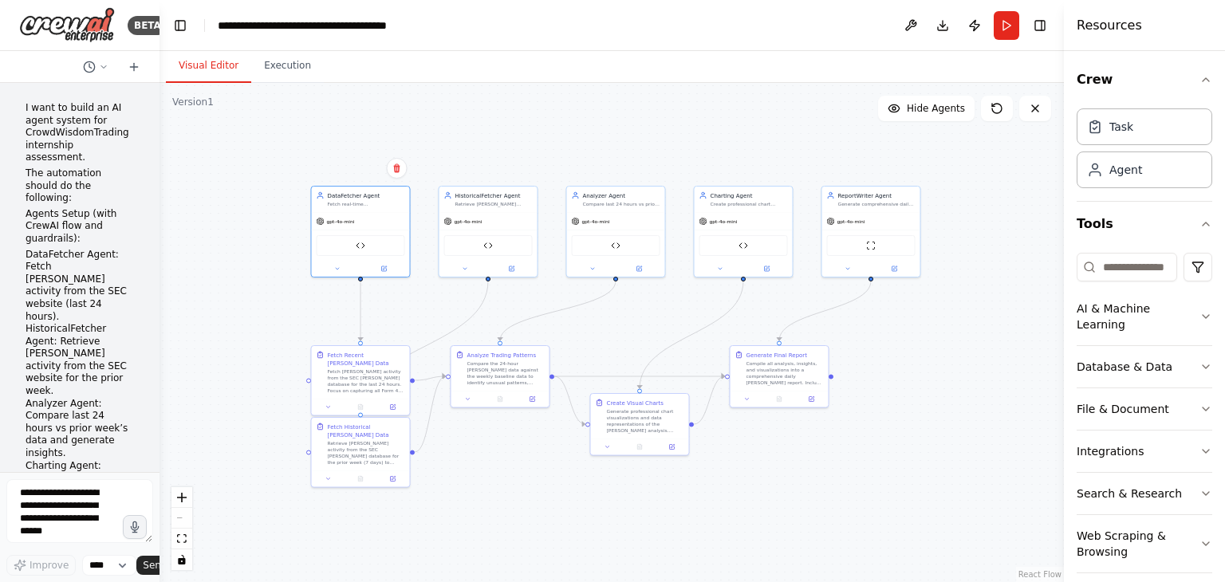
drag, startPoint x: 635, startPoint y: 470, endPoint x: 772, endPoint y: 474, distance: 137.2
click at [772, 474] on div ".deletable-edge-delete-btn { width: 20px; height: 20px; border: 0px solid #ffff…" at bounding box center [612, 332] width 904 height 499
click at [271, 246] on div ".deletable-edge-delete-btn { width: 20px; height: 20px; border: 0px solid #ffff…" at bounding box center [612, 332] width 904 height 499
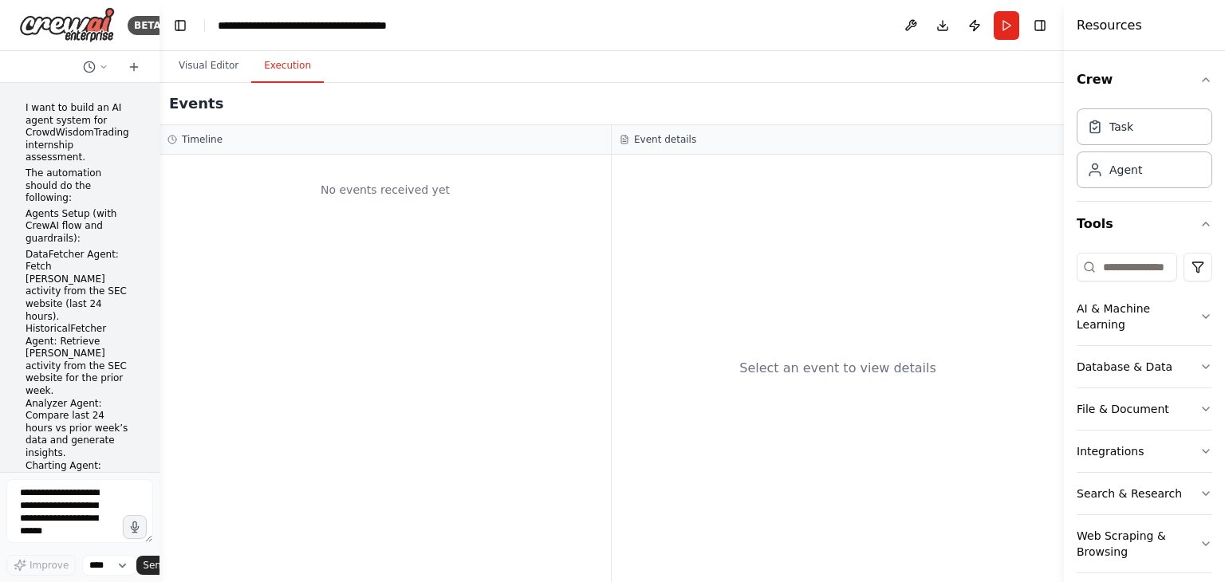
click at [286, 65] on button "Execution" at bounding box center [287, 65] width 73 height 33
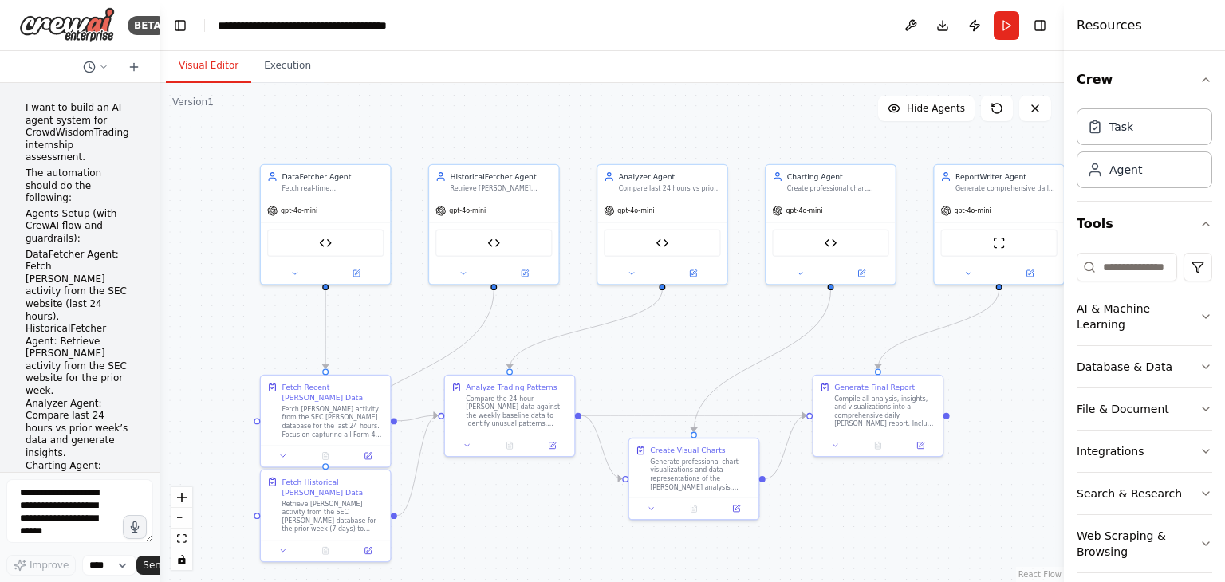
click at [212, 68] on button "Visual Editor" at bounding box center [208, 65] width 85 height 33
click at [1004, 28] on button "Run" at bounding box center [1007, 25] width 26 height 29
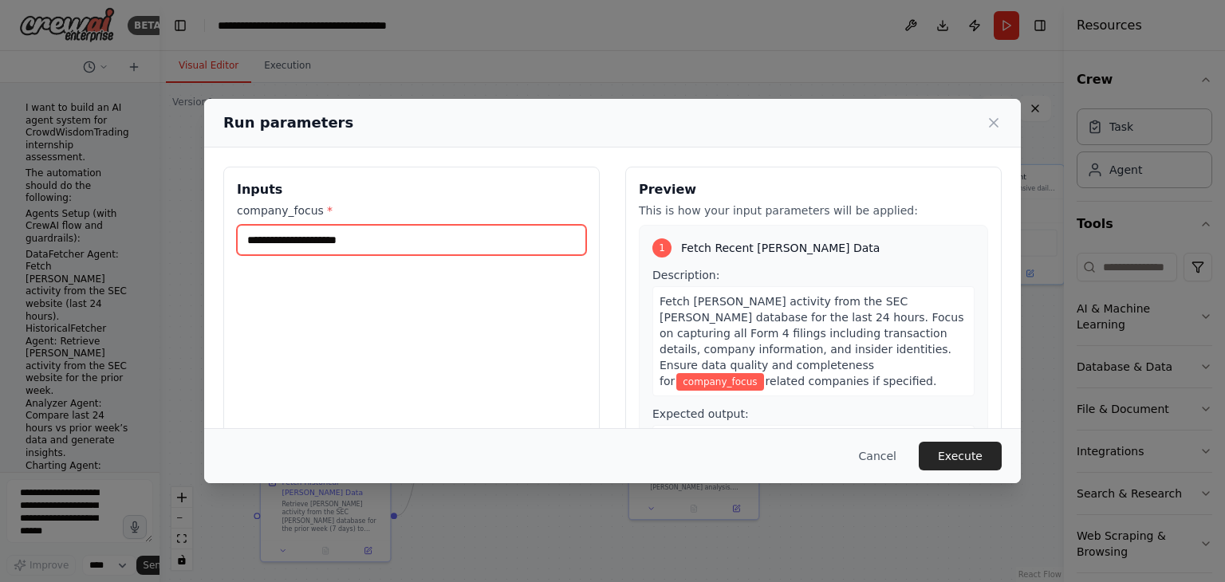
click at [374, 240] on input "company_focus *" at bounding box center [411, 240] width 349 height 30
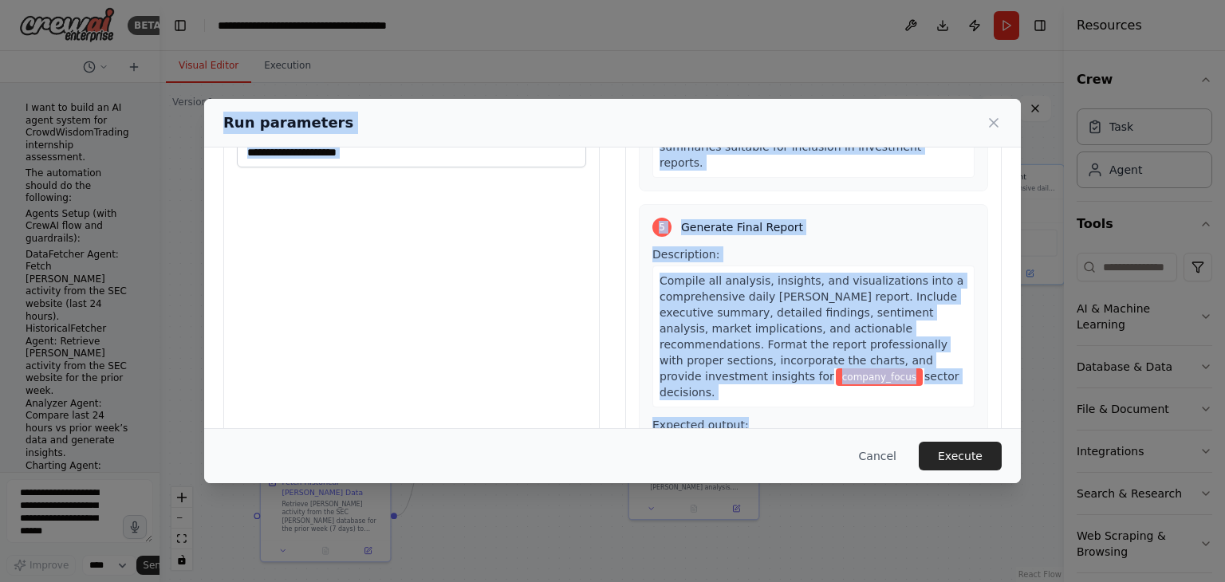
scroll to position [135, 0]
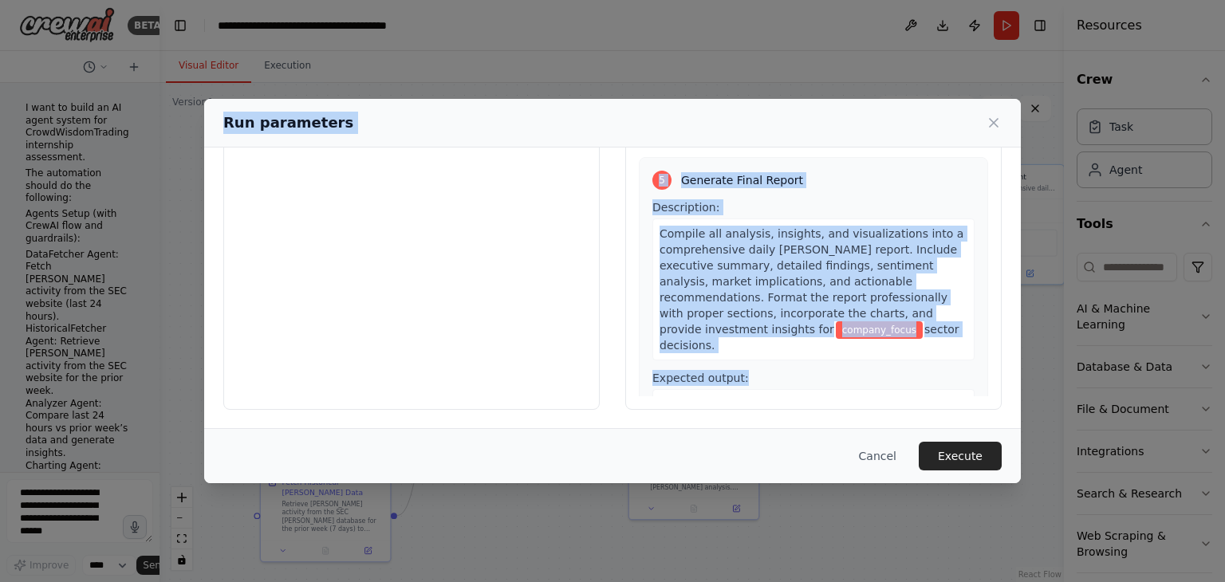
drag, startPoint x: 223, startPoint y: 116, endPoint x: 856, endPoint y: 378, distance: 684.4
click at [856, 378] on div "Run parameters Inputs company_focus * Preview This is how your input parameters…" at bounding box center [612, 291] width 817 height 384
copy div "Run parameters Inputs company_focus * Preview This is how your input parameters…"
click at [367, 274] on div "Inputs company_focus *" at bounding box center [411, 221] width 376 height 378
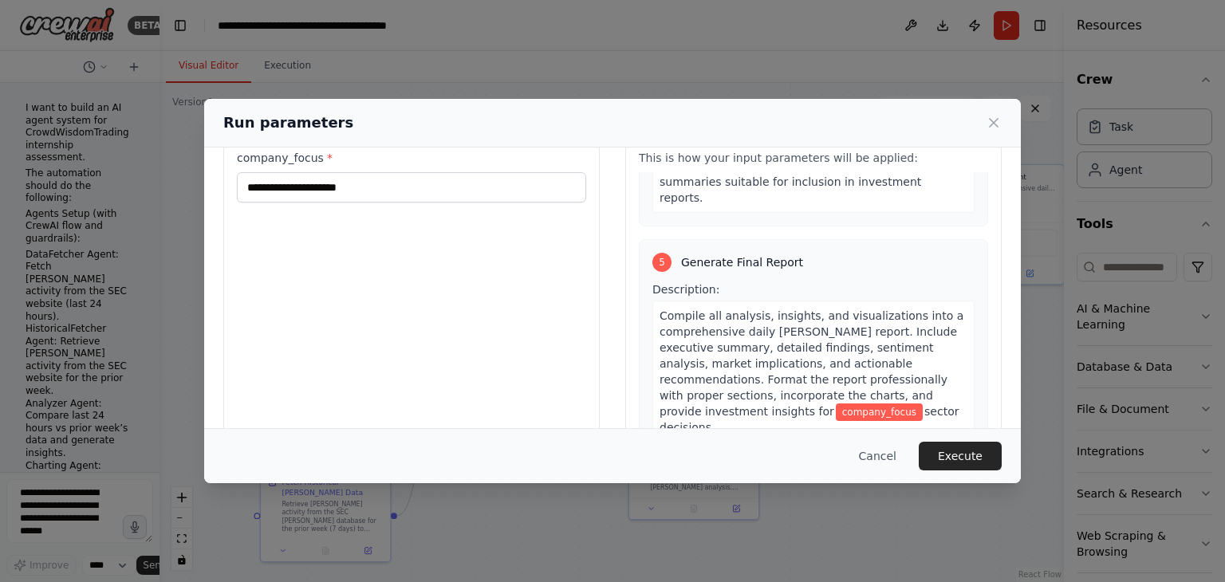
scroll to position [0, 0]
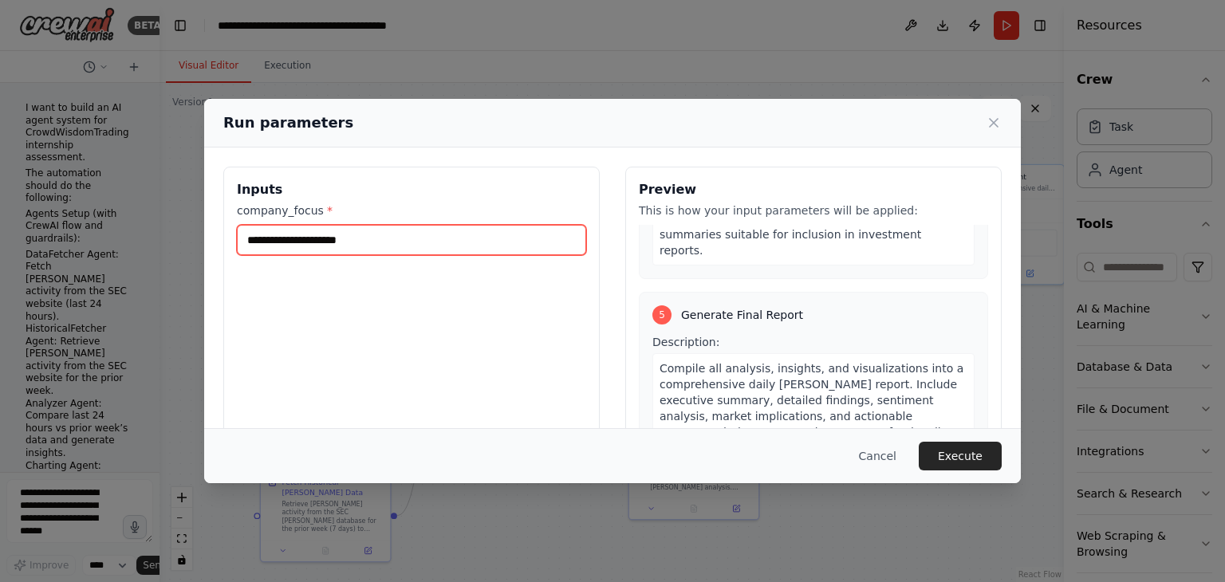
click at [310, 236] on input "company_focus *" at bounding box center [411, 240] width 349 height 30
paste input "*****"
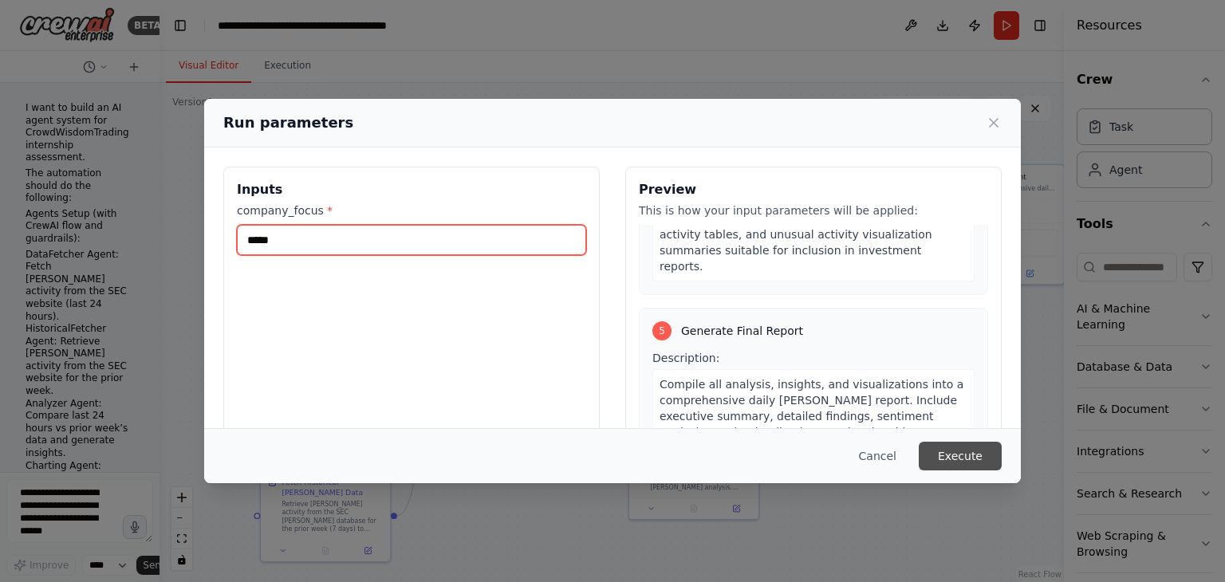
type input "*****"
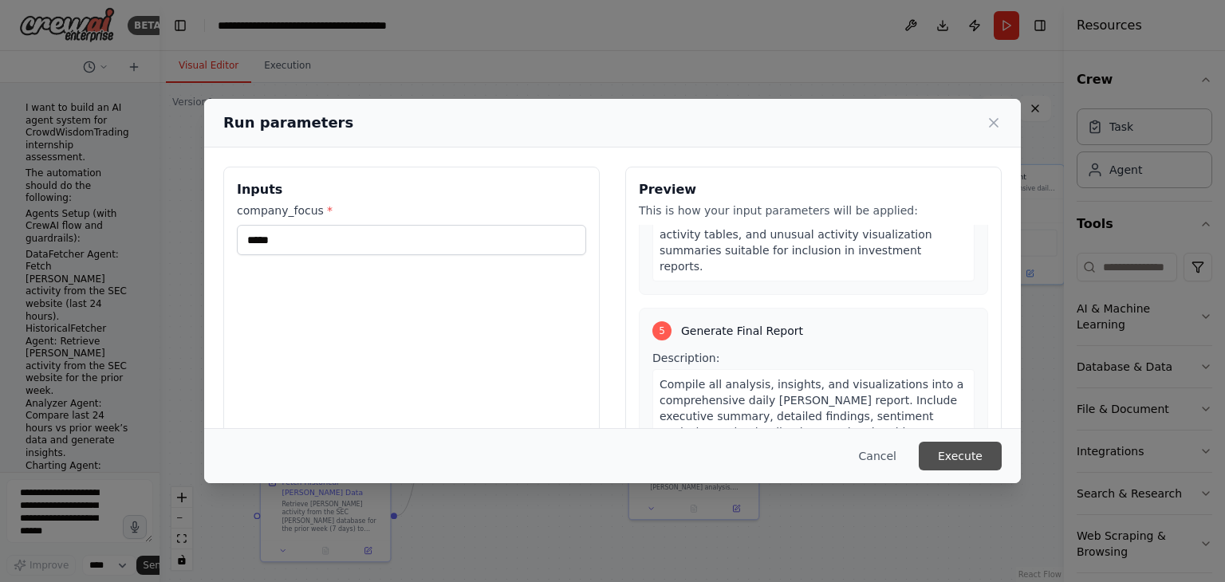
click at [957, 457] on button "Execute" at bounding box center [960, 456] width 83 height 29
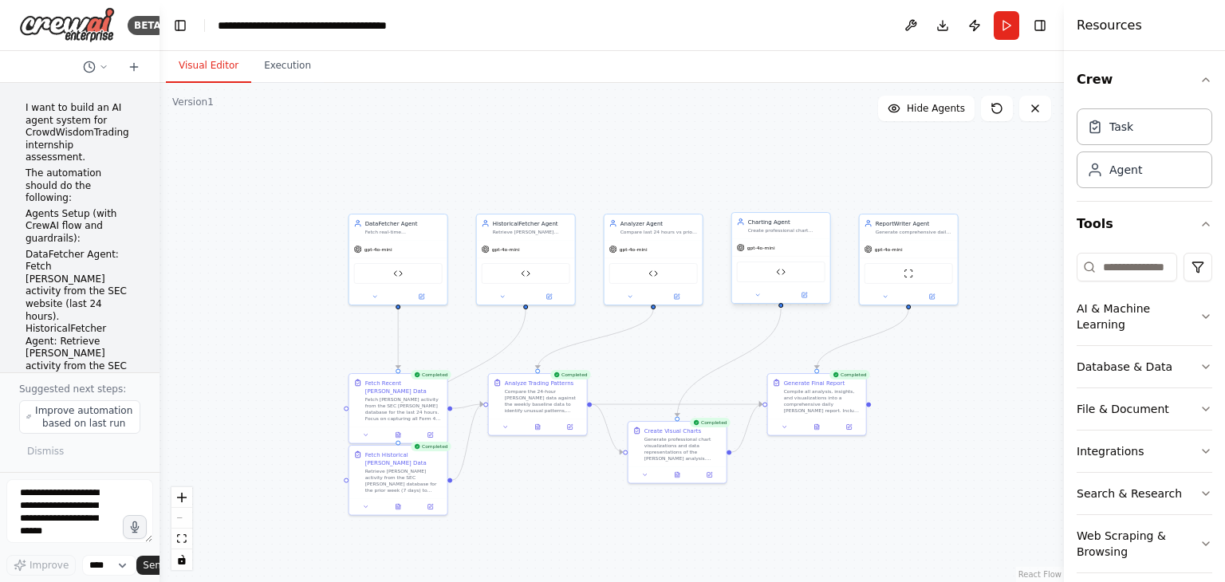
click at [788, 278] on div "Data Analysis Reporter" at bounding box center [781, 272] width 89 height 21
click at [808, 298] on button at bounding box center [804, 295] width 45 height 10
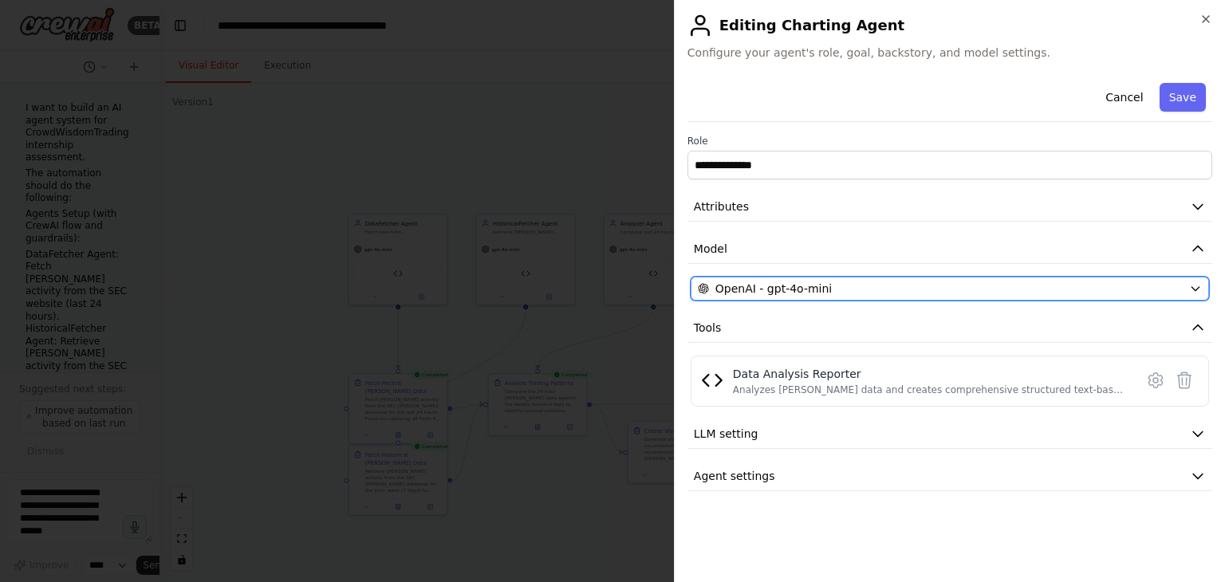
click at [880, 287] on div "OpenAI - gpt-4o-mini" at bounding box center [940, 289] width 485 height 16
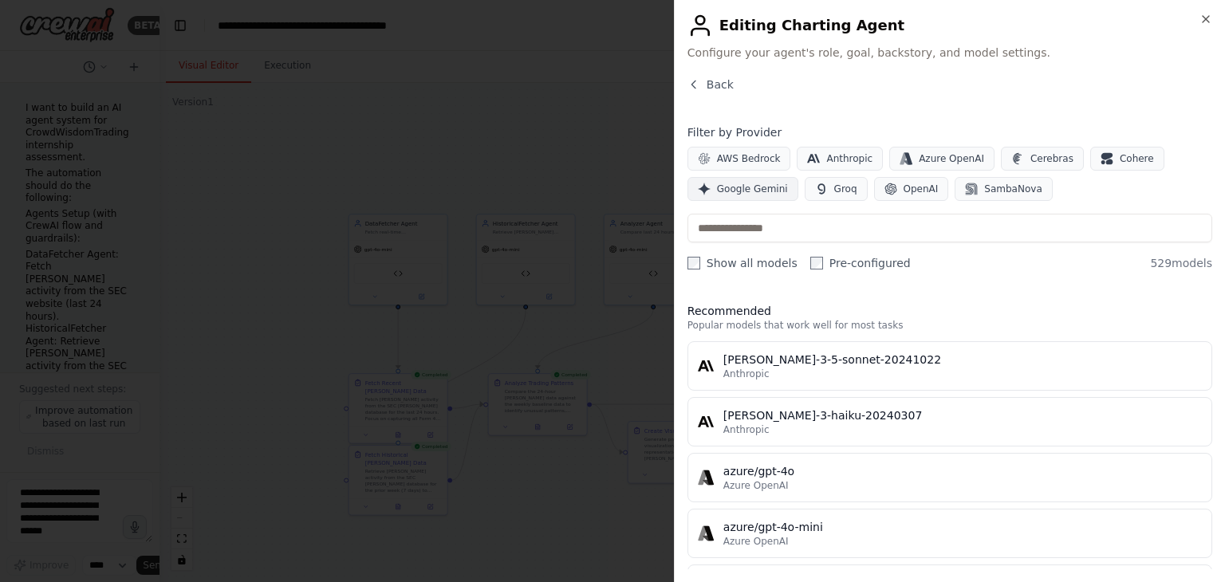
click at [754, 187] on span "Google Gemini" at bounding box center [752, 189] width 71 height 13
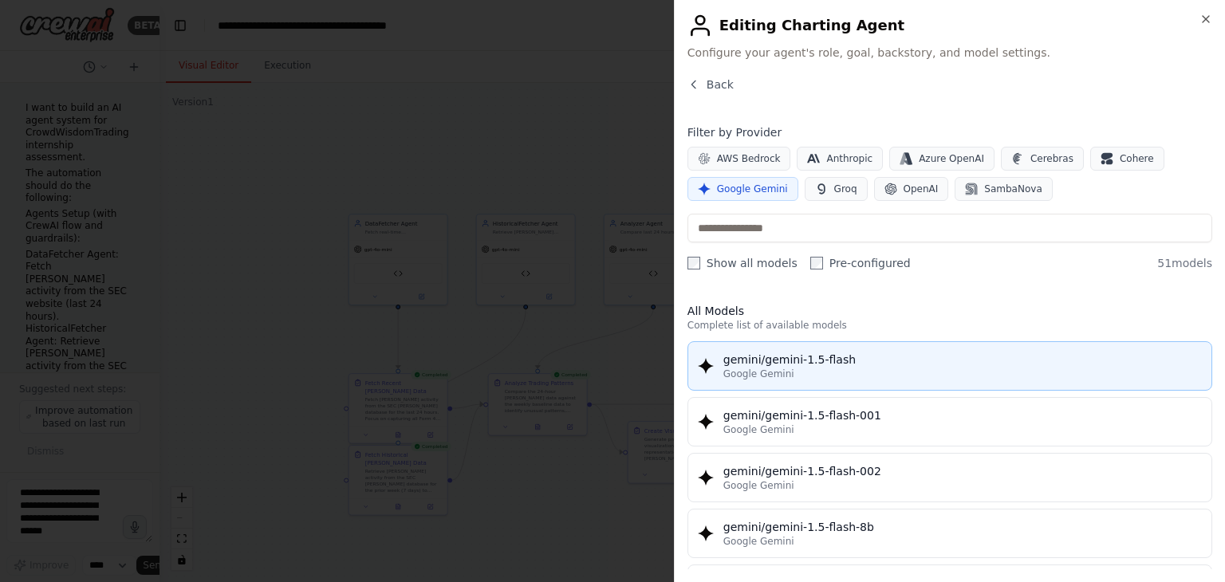
click at [792, 362] on div "gemini/gemini-1.5-flash" at bounding box center [962, 360] width 479 height 16
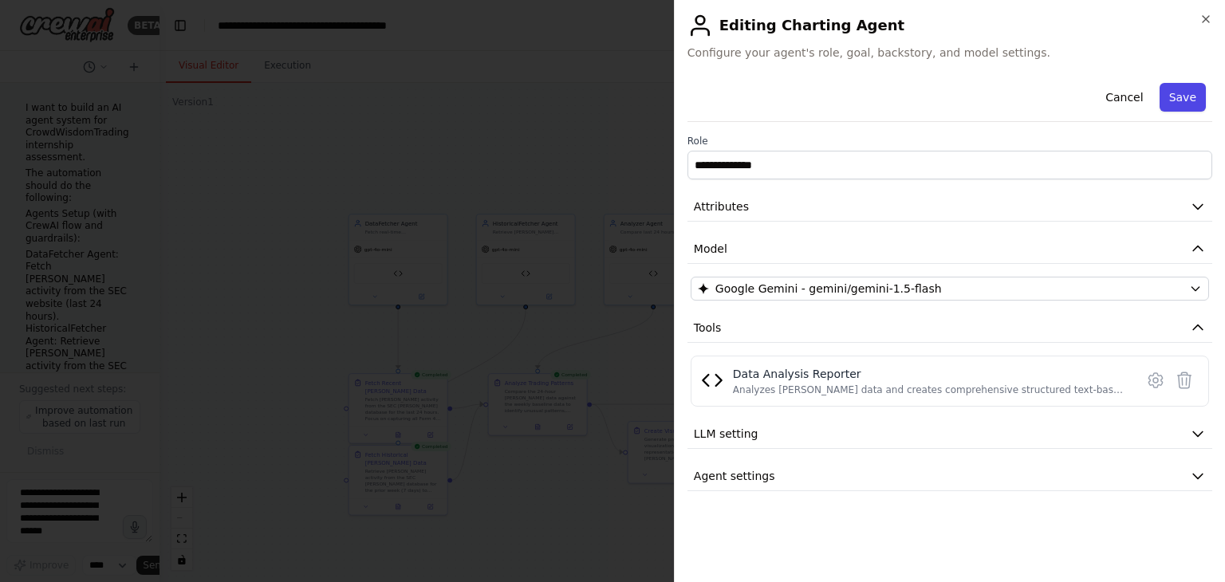
click at [1184, 90] on button "Save" at bounding box center [1183, 97] width 46 height 29
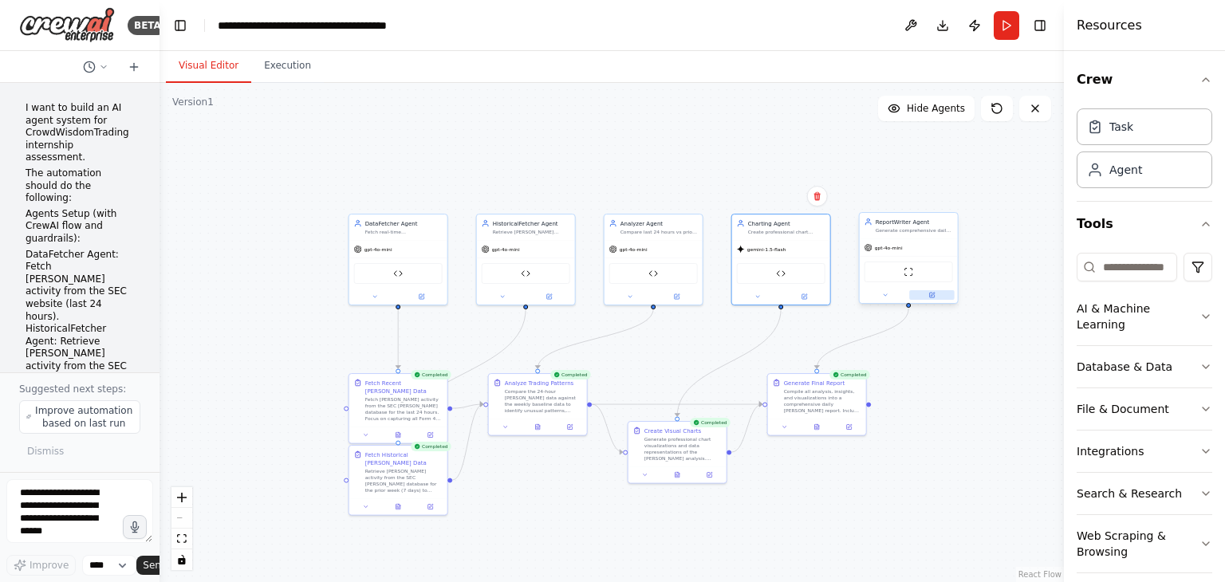
click at [936, 296] on button at bounding box center [931, 295] width 45 height 10
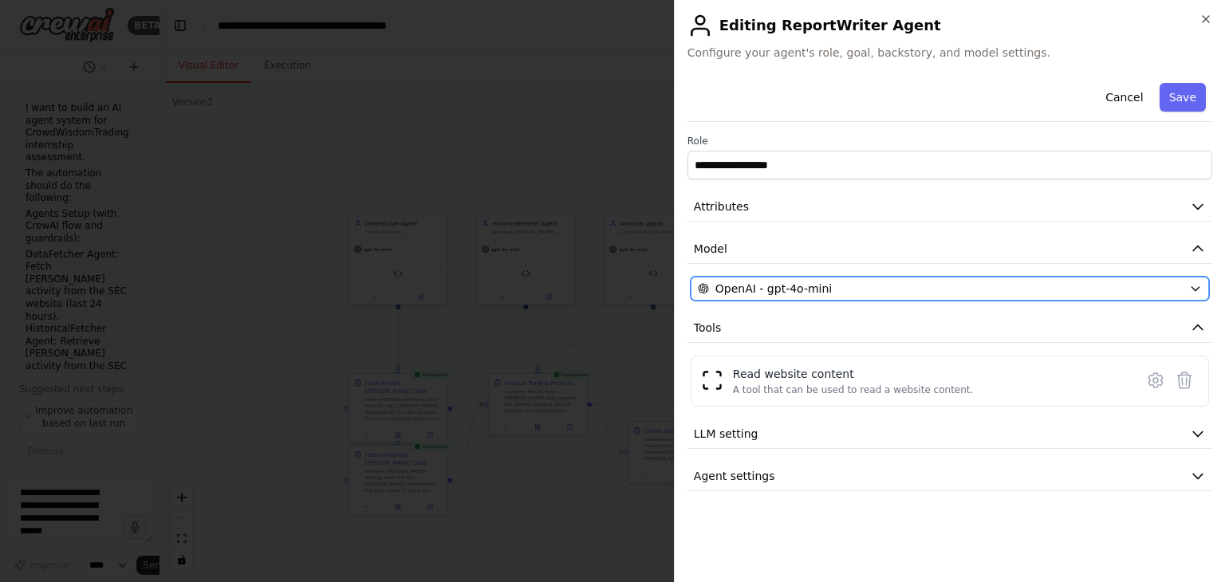
click at [820, 293] on span "OpenAI - gpt-4o-mini" at bounding box center [773, 289] width 116 height 16
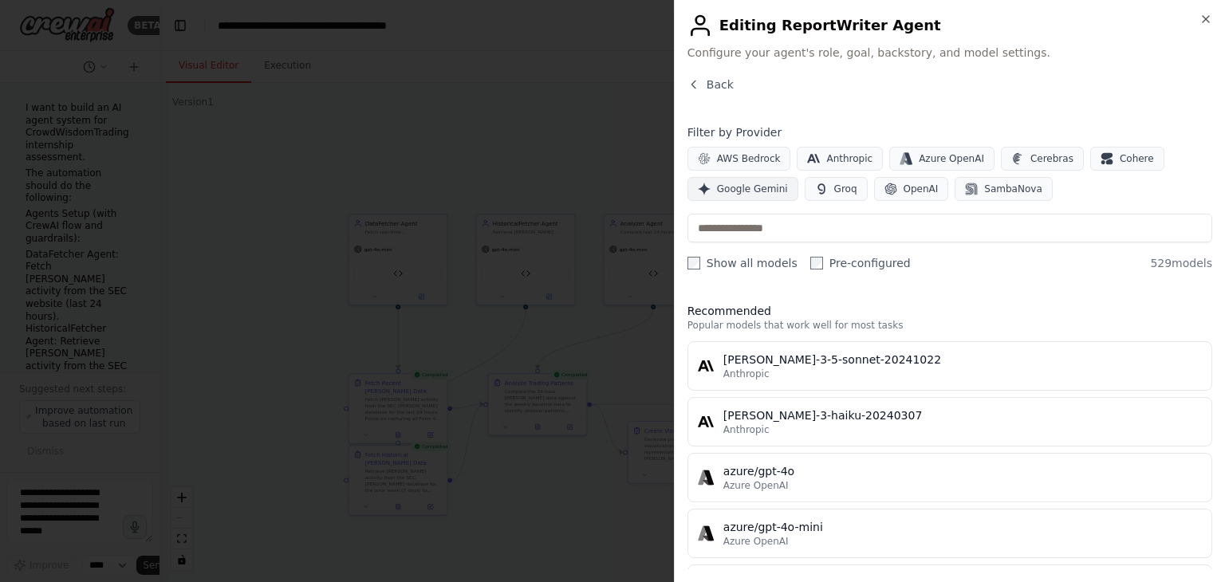
click at [769, 187] on span "Google Gemini" at bounding box center [752, 189] width 71 height 13
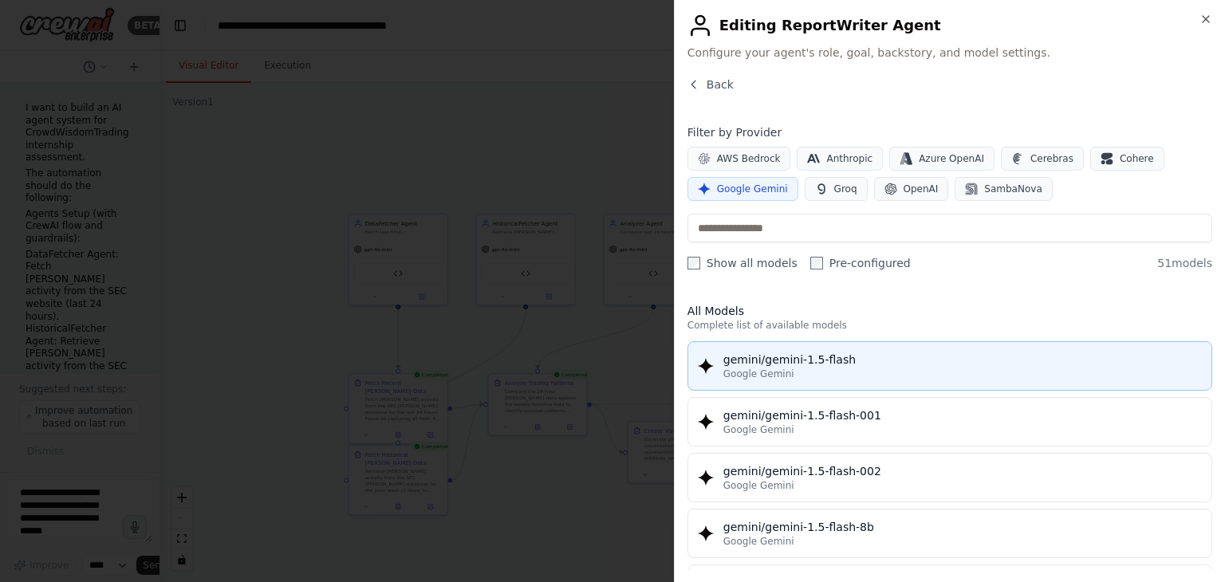
click at [862, 352] on div "gemini/gemini-1.5-flash" at bounding box center [962, 360] width 479 height 16
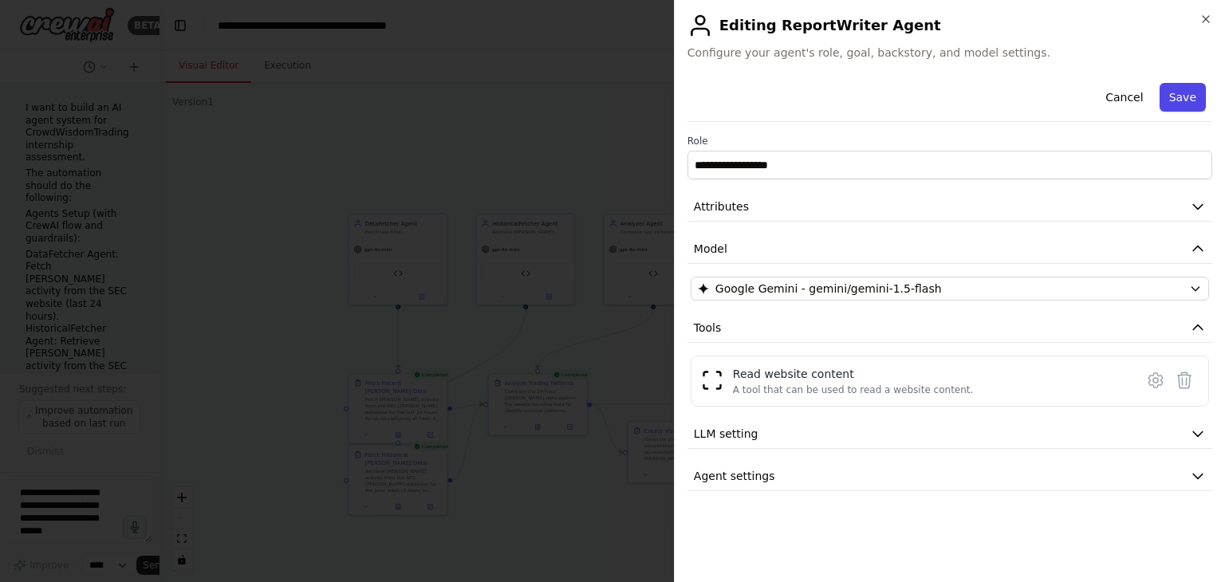
click at [1182, 96] on button "Save" at bounding box center [1183, 97] width 46 height 29
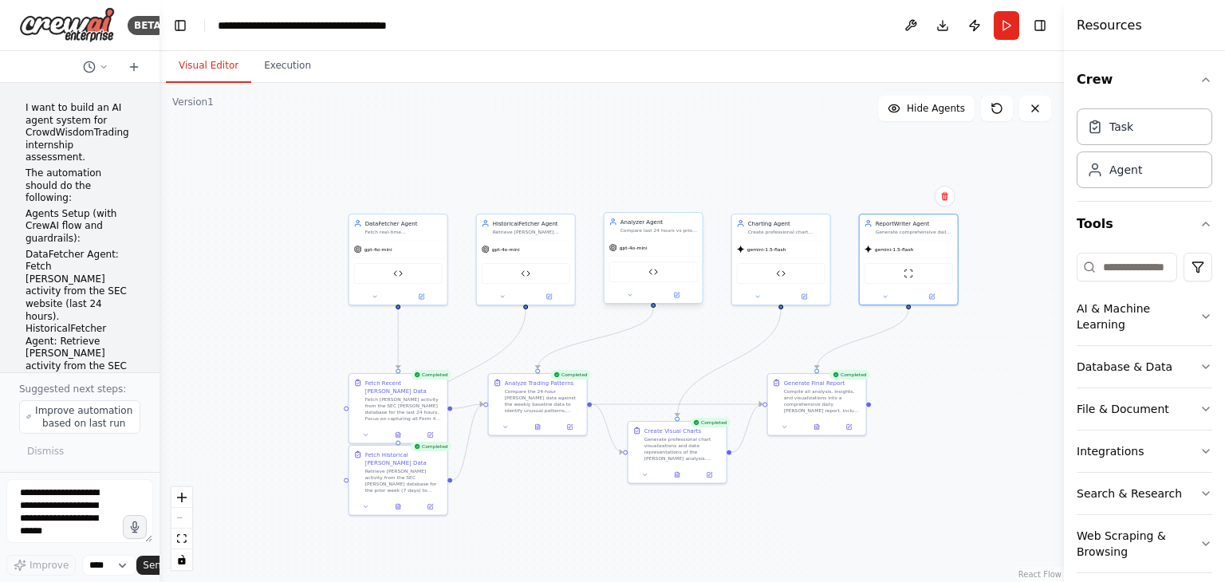
click at [676, 299] on div at bounding box center [654, 295] width 98 height 16
click at [677, 296] on icon at bounding box center [676, 295] width 5 height 5
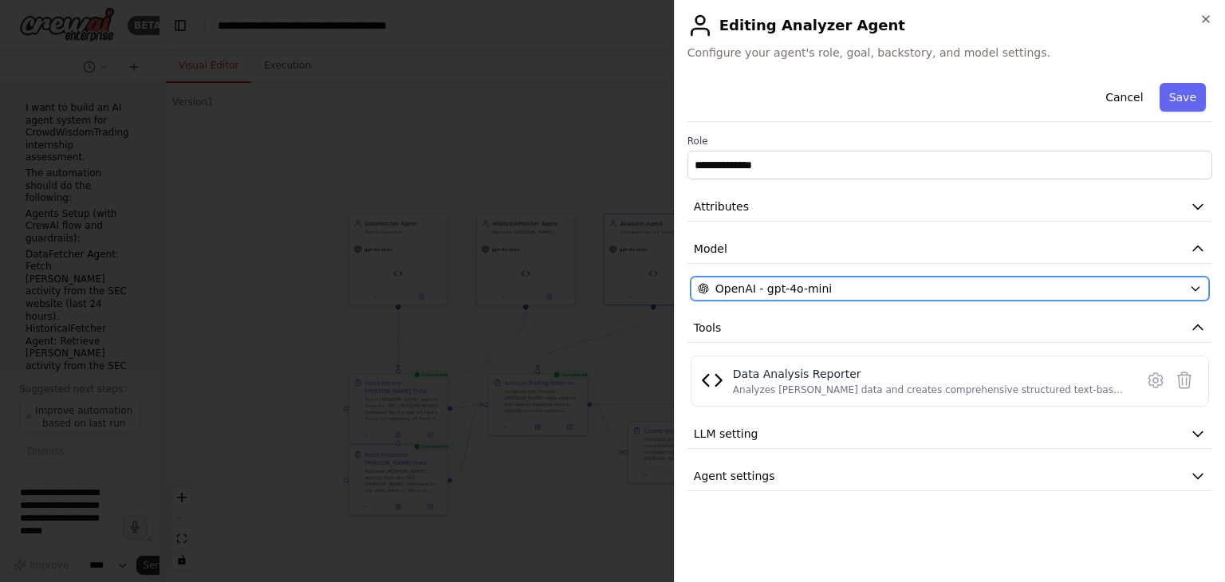
click at [754, 290] on span "OpenAI - gpt-4o-mini" at bounding box center [773, 289] width 116 height 16
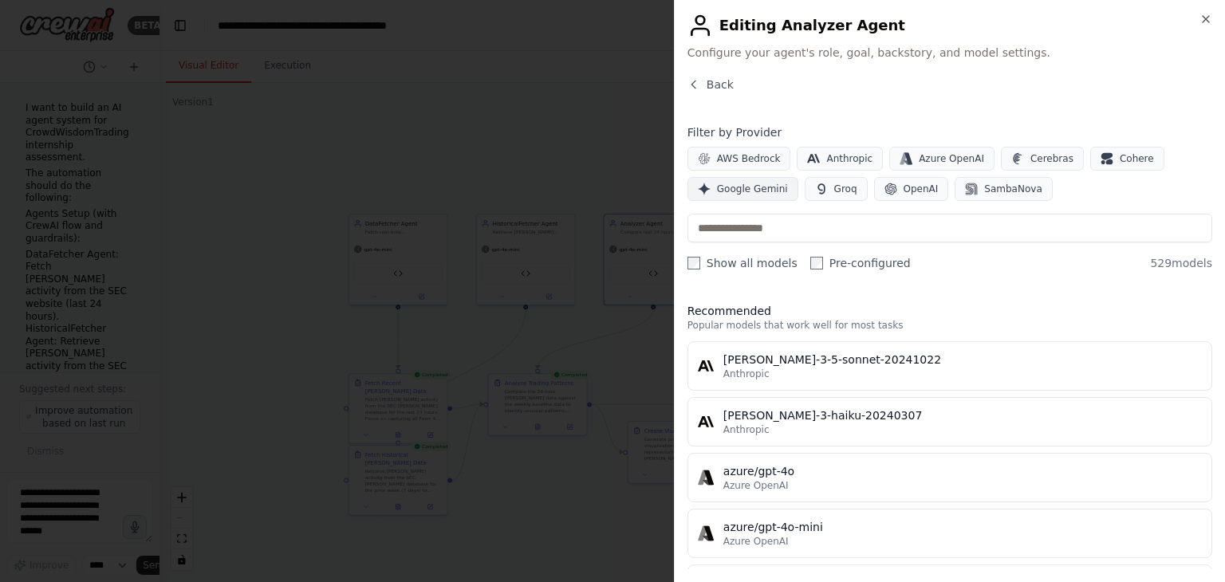
click at [767, 183] on span "Google Gemini" at bounding box center [752, 189] width 71 height 13
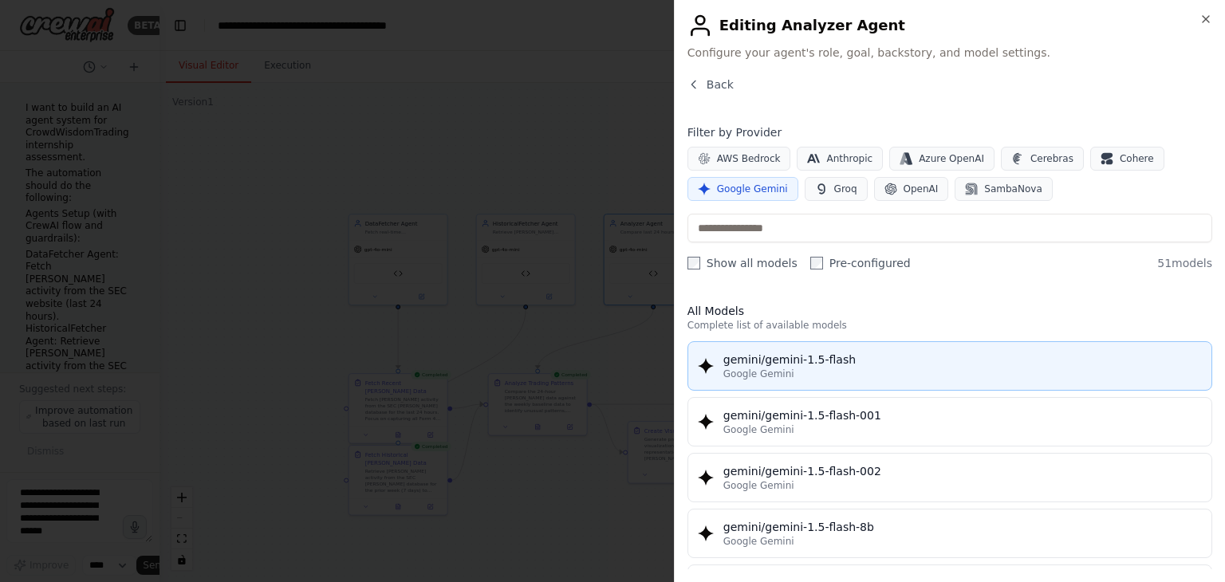
click at [794, 371] on div "Google Gemini" at bounding box center [962, 374] width 479 height 13
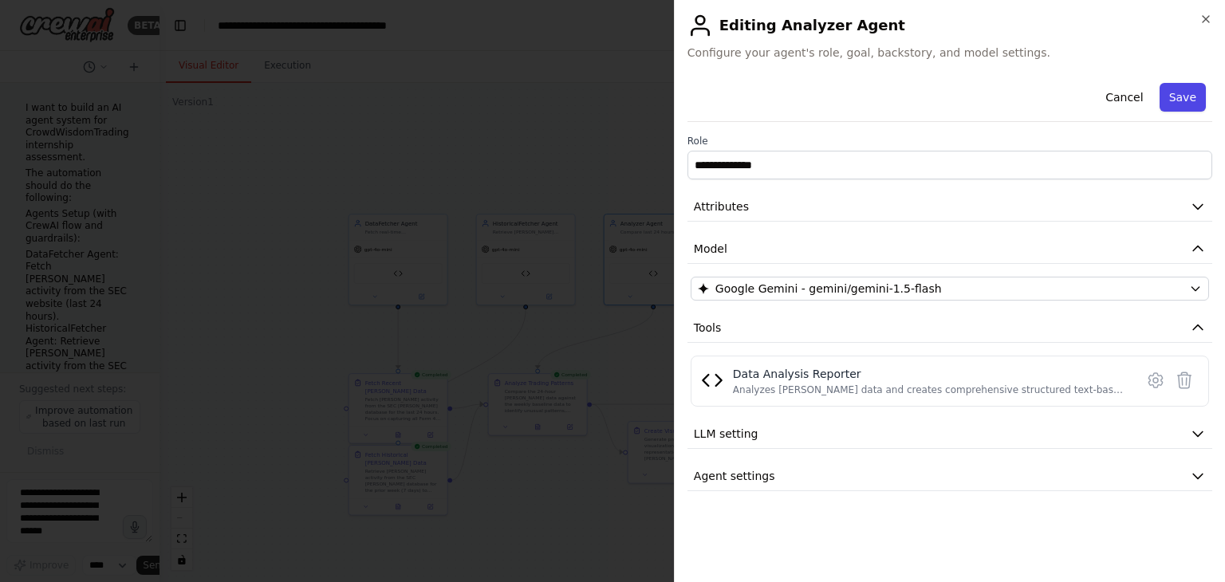
click at [1187, 96] on button "Save" at bounding box center [1183, 97] width 46 height 29
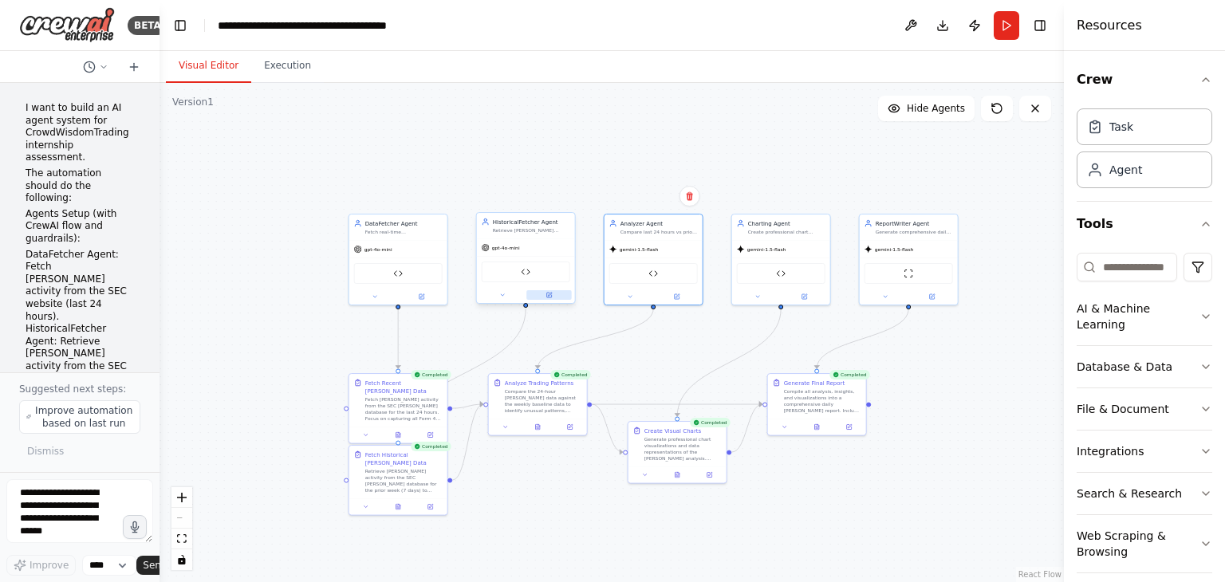
click at [552, 297] on button at bounding box center [548, 295] width 45 height 10
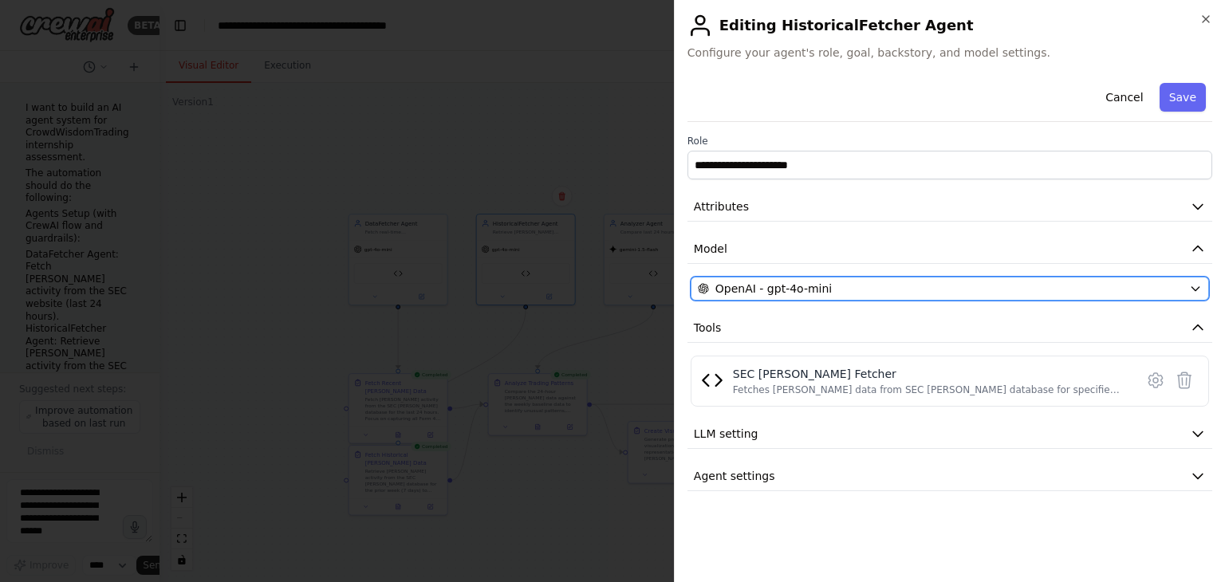
click at [763, 285] on span "OpenAI - gpt-4o-mini" at bounding box center [773, 289] width 116 height 16
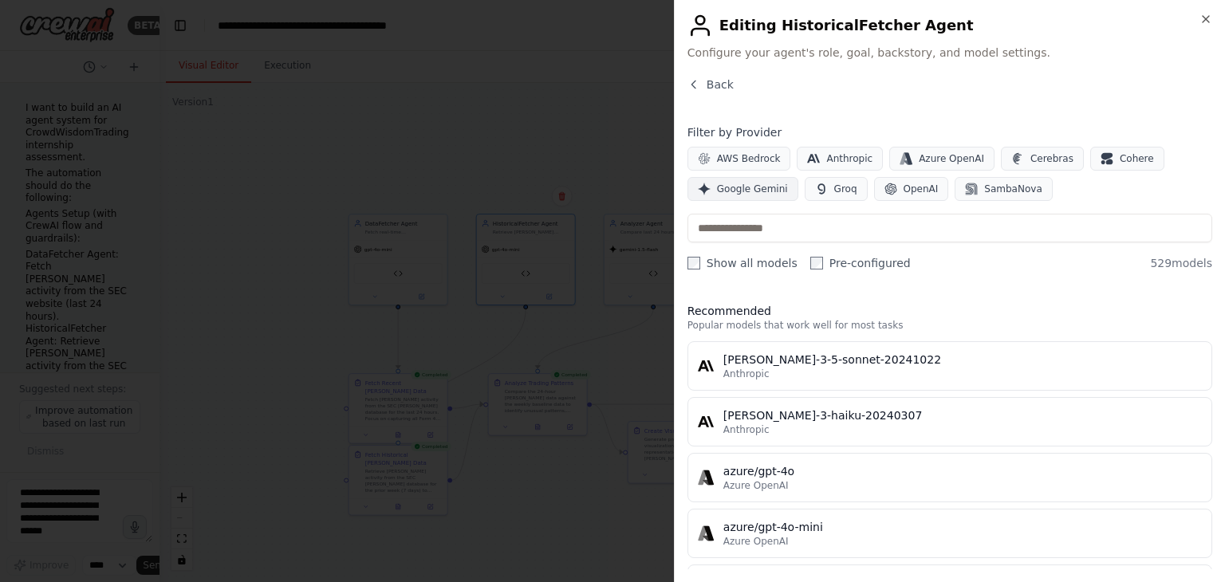
click at [747, 187] on span "Google Gemini" at bounding box center [752, 189] width 71 height 13
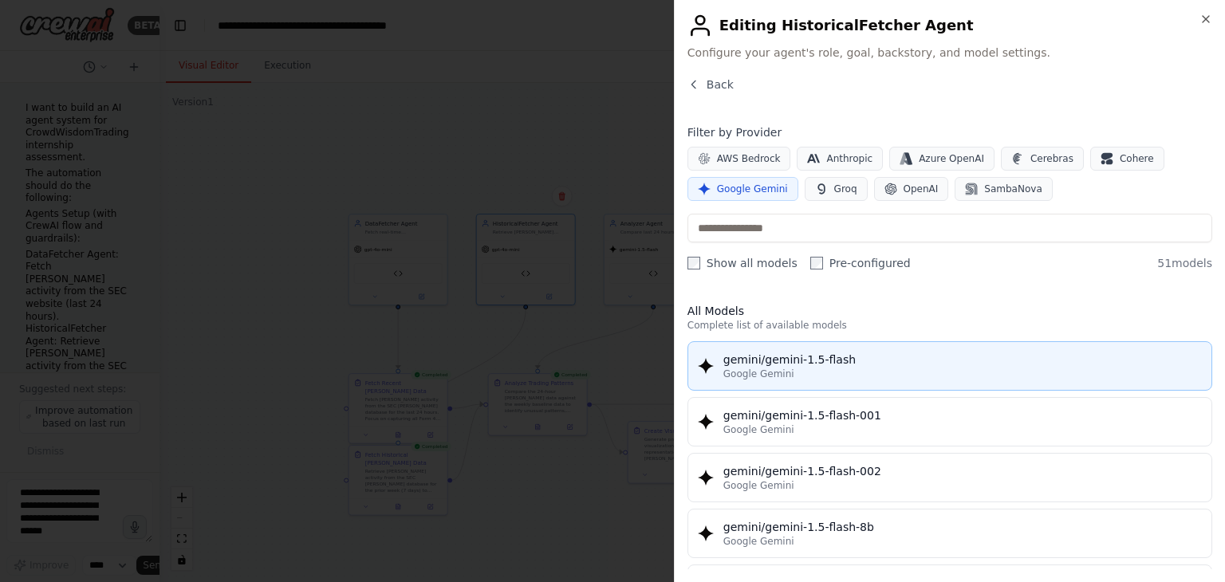
click at [753, 373] on span "Google Gemini" at bounding box center [758, 374] width 71 height 13
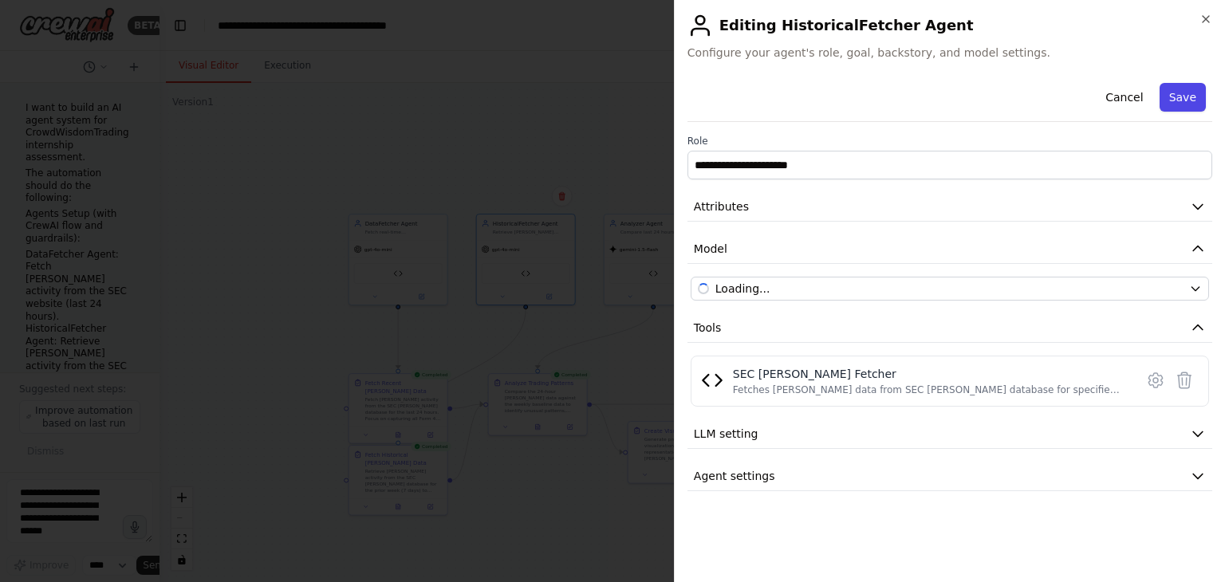
click at [1189, 97] on button "Save" at bounding box center [1183, 97] width 46 height 29
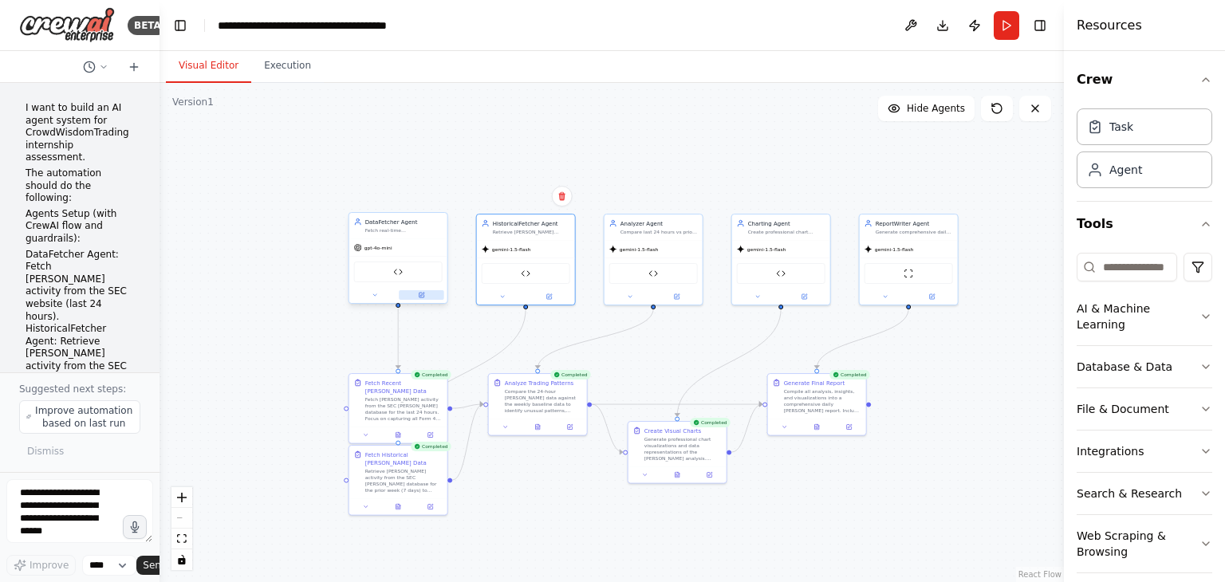
click at [424, 296] on icon at bounding box center [421, 295] width 6 height 6
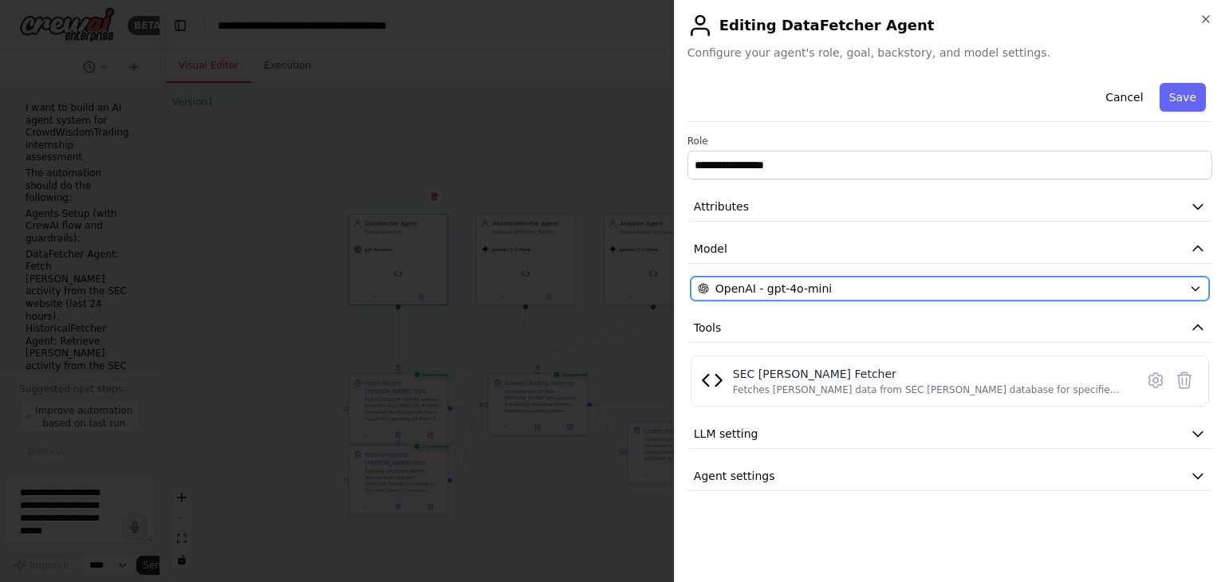
click at [769, 291] on span "OpenAI - gpt-4o-mini" at bounding box center [773, 289] width 116 height 16
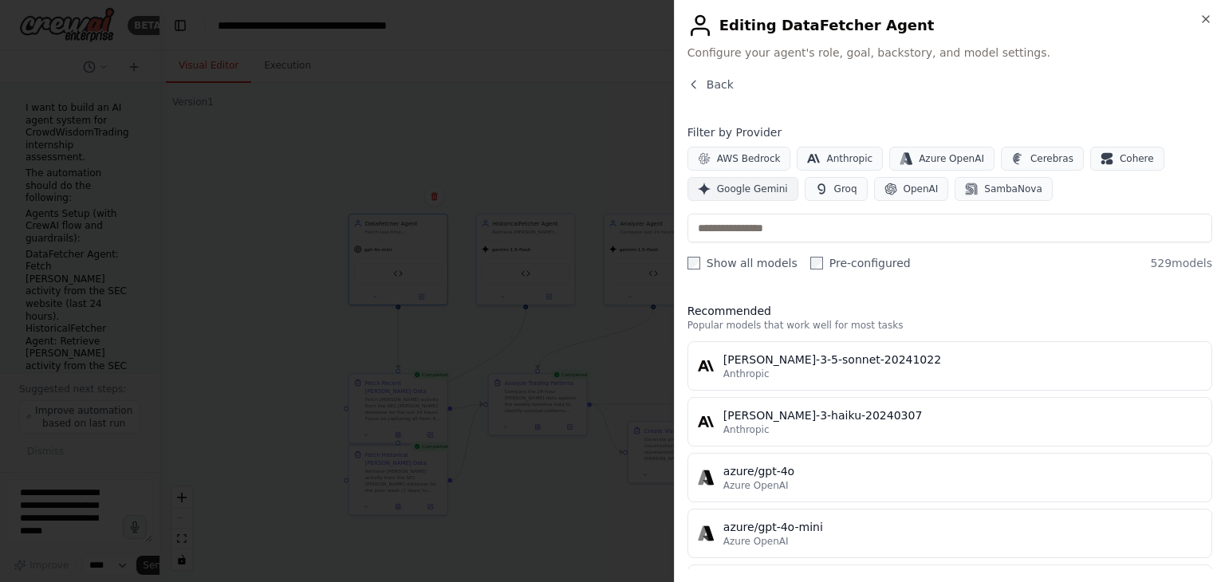
click at [757, 191] on span "Google Gemini" at bounding box center [752, 189] width 71 height 13
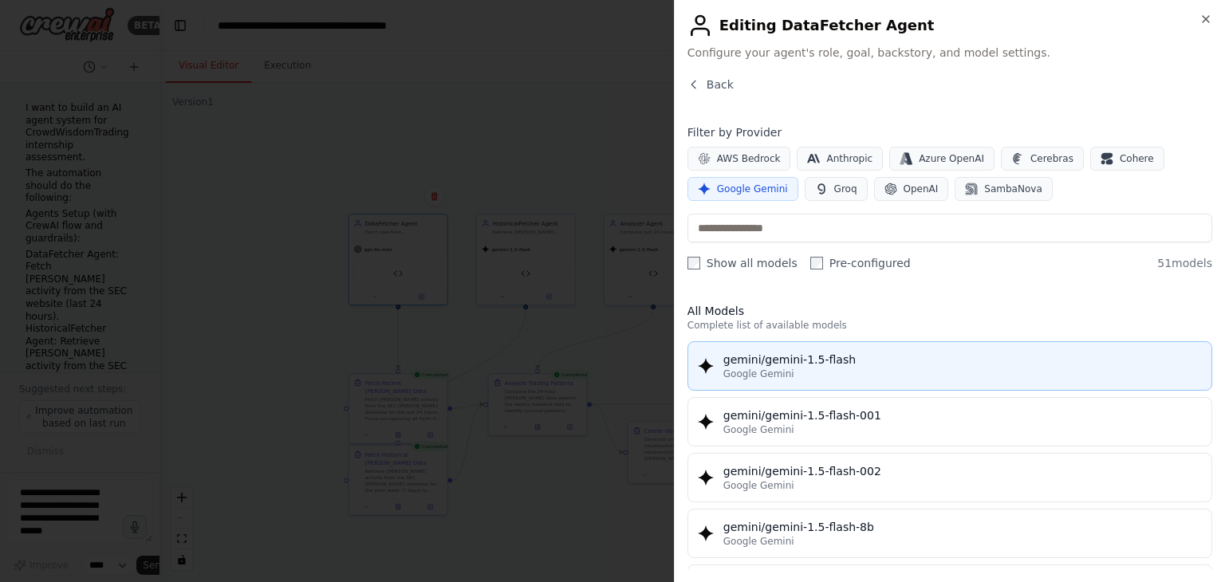
click at [769, 368] on span "Google Gemini" at bounding box center [758, 374] width 71 height 13
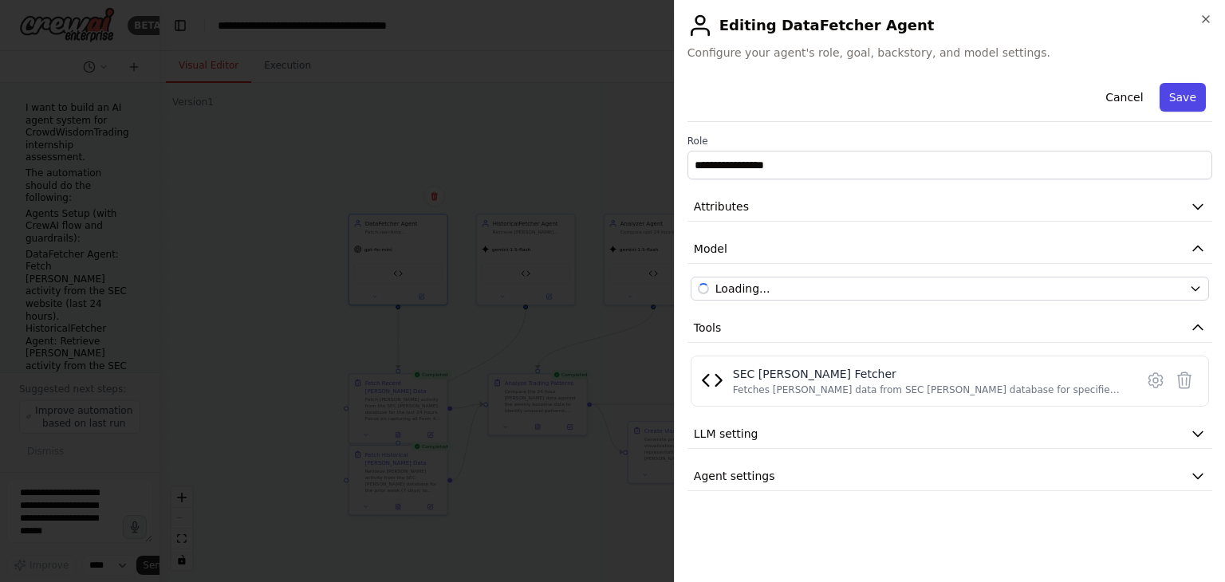
click at [1196, 93] on button "Save" at bounding box center [1183, 97] width 46 height 29
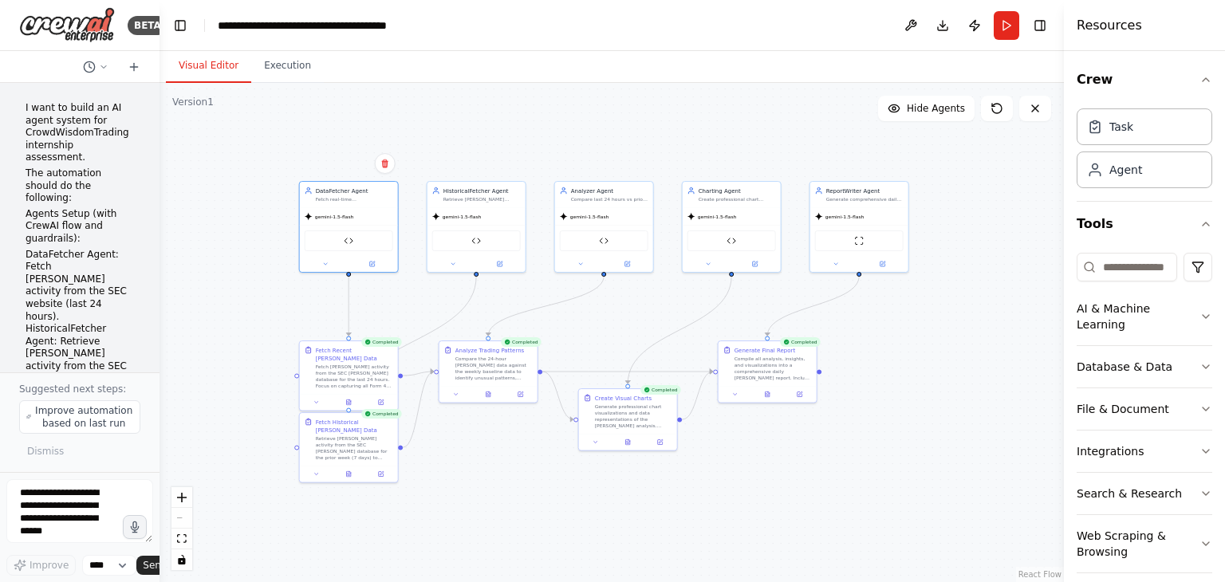
drag, startPoint x: 949, startPoint y: 467, endPoint x: 900, endPoint y: 434, distance: 59.3
click at [900, 434] on div ".deletable-edge-delete-btn { width: 20px; height: 20px; border: 0px solid #ffff…" at bounding box center [612, 332] width 904 height 499
click at [943, 27] on button "Download" at bounding box center [943, 25] width 26 height 29
click at [1009, 25] on button "Run" at bounding box center [1007, 25] width 26 height 29
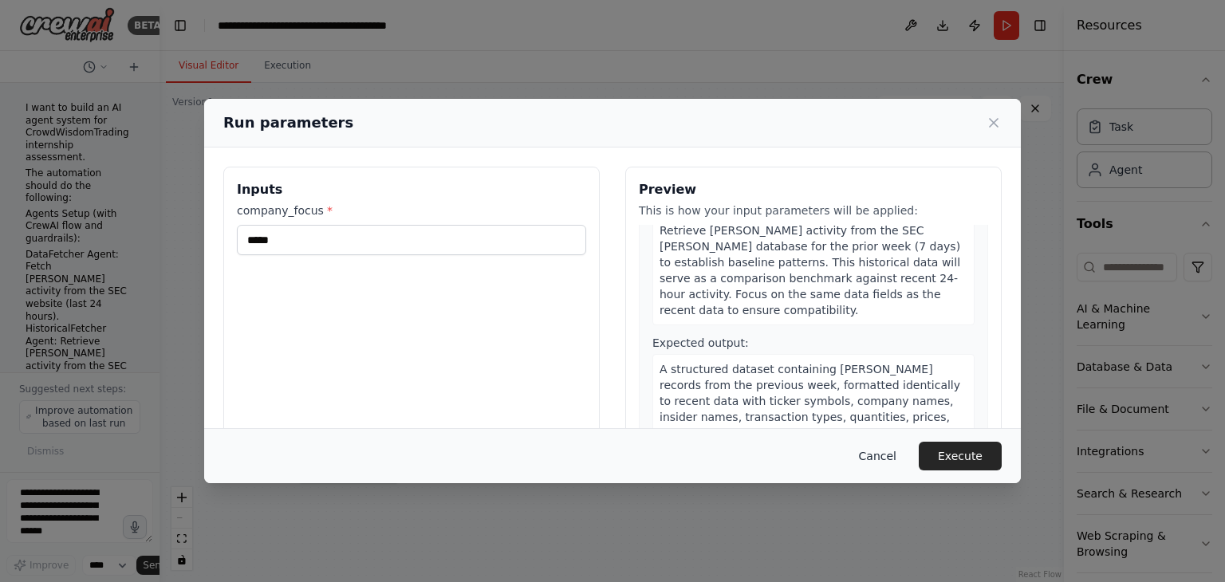
scroll to position [399, 0]
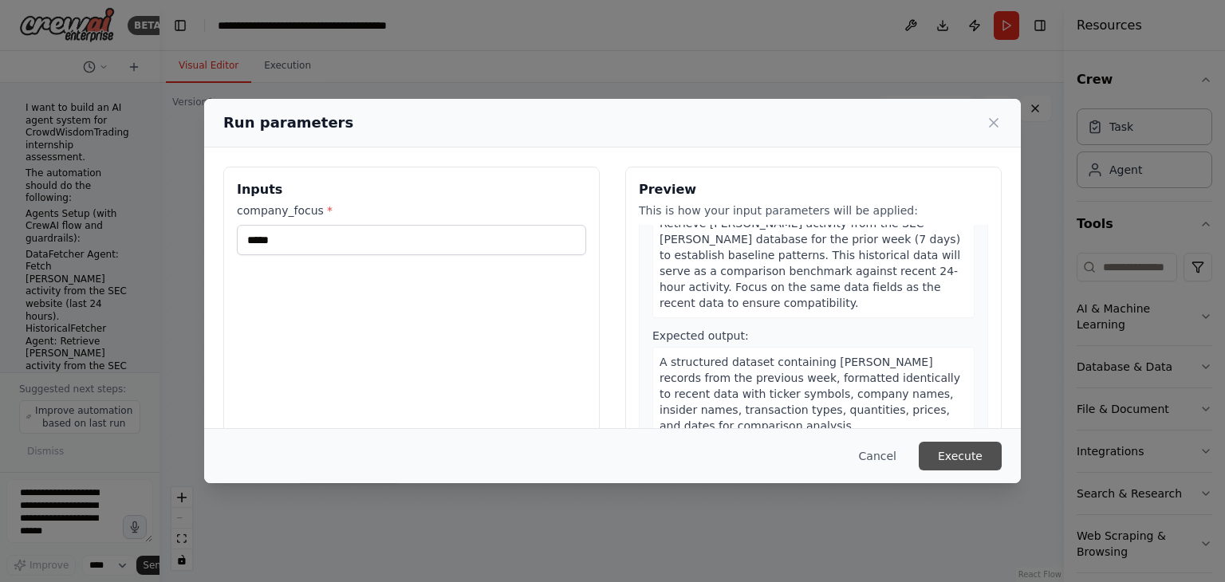
click at [939, 457] on button "Execute" at bounding box center [960, 456] width 83 height 29
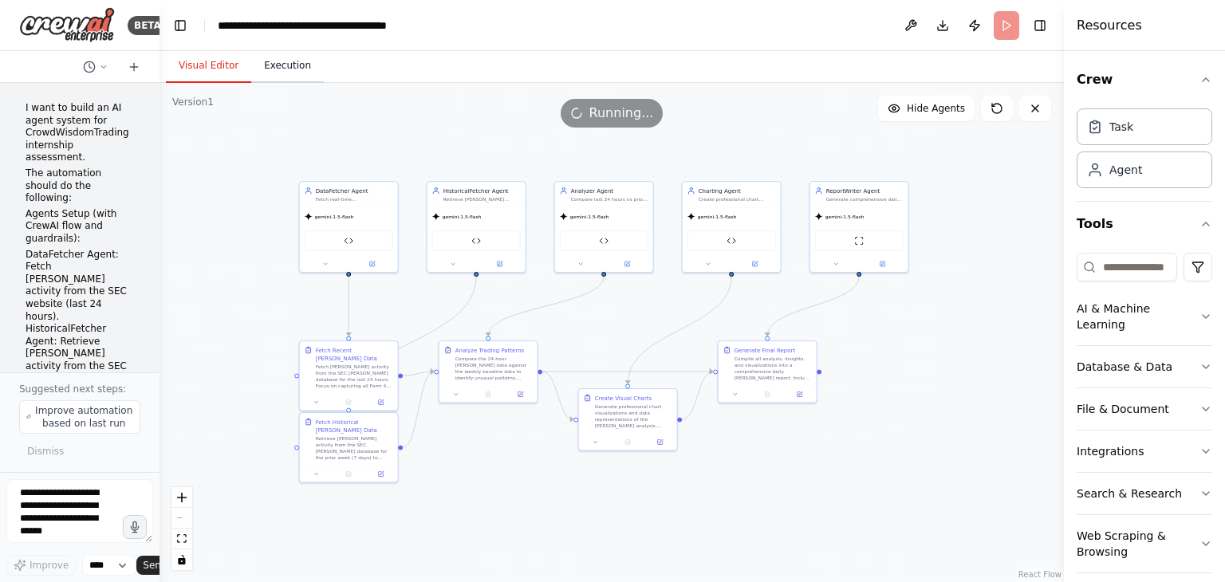
click at [273, 77] on button "Execution" at bounding box center [287, 65] width 73 height 33
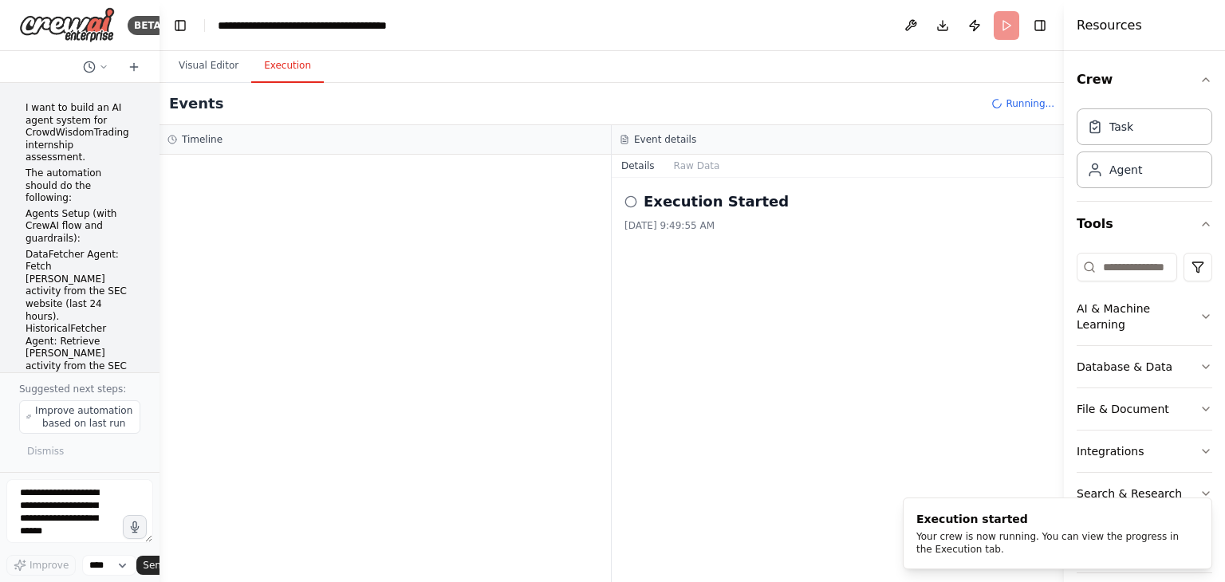
click at [628, 199] on icon at bounding box center [630, 201] width 13 height 13
click at [690, 171] on button "Raw Data" at bounding box center [696, 166] width 65 height 22
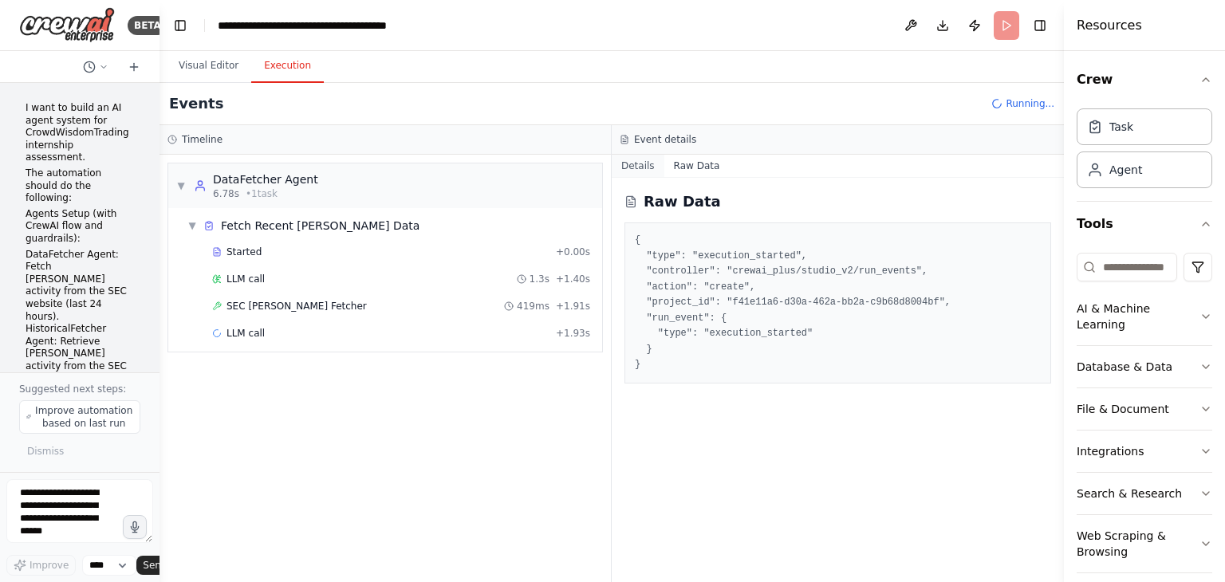
click at [644, 165] on button "Details" at bounding box center [638, 166] width 53 height 22
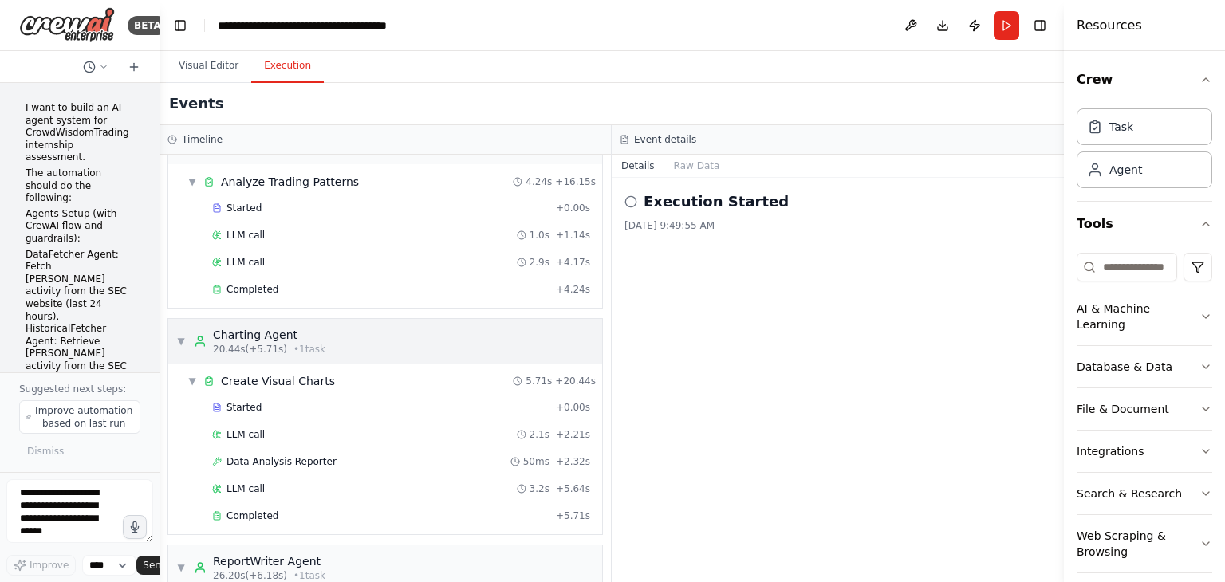
scroll to position [605, 0]
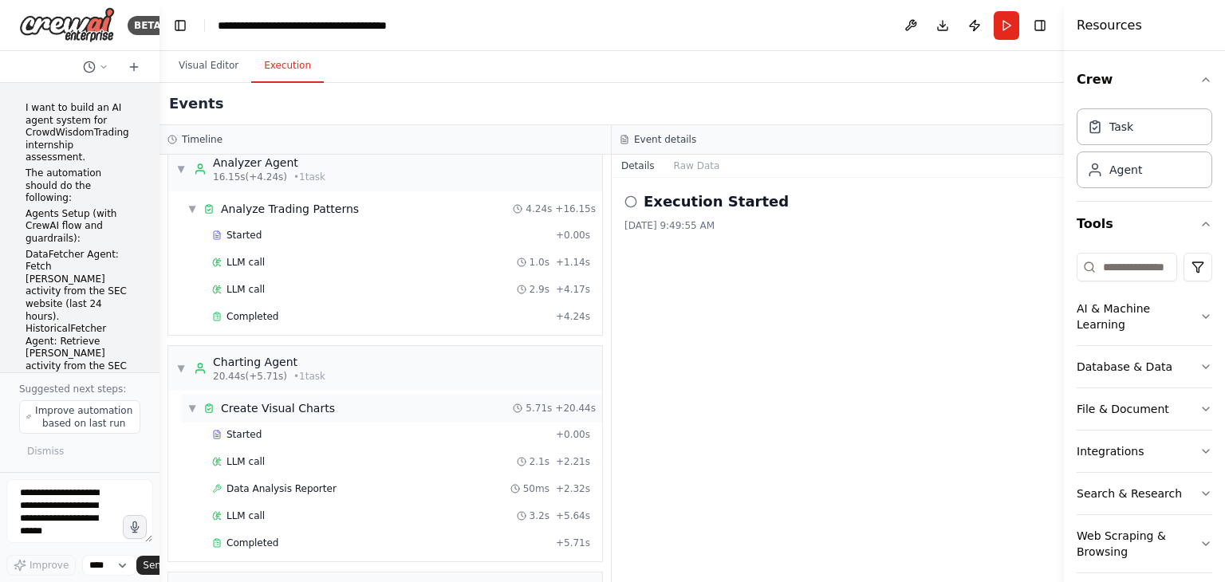
click at [195, 402] on span "▼" at bounding box center [192, 408] width 10 height 13
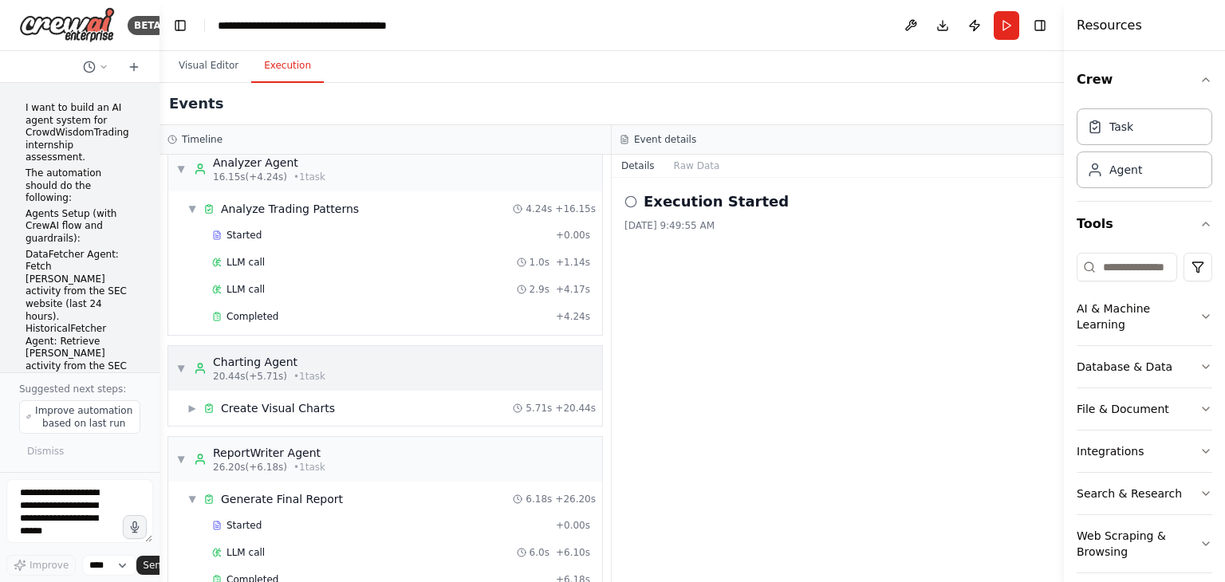
click at [180, 354] on div "▼ Charting Agent 20.44s (+5.71s) • 1 task" at bounding box center [250, 368] width 149 height 29
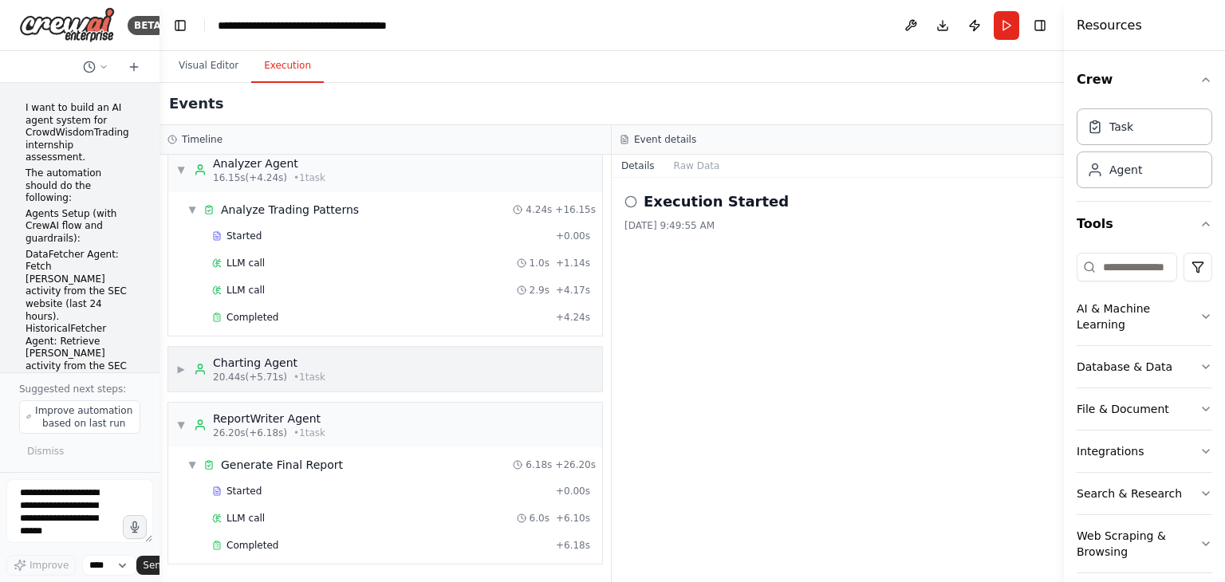
scroll to position [596, 0]
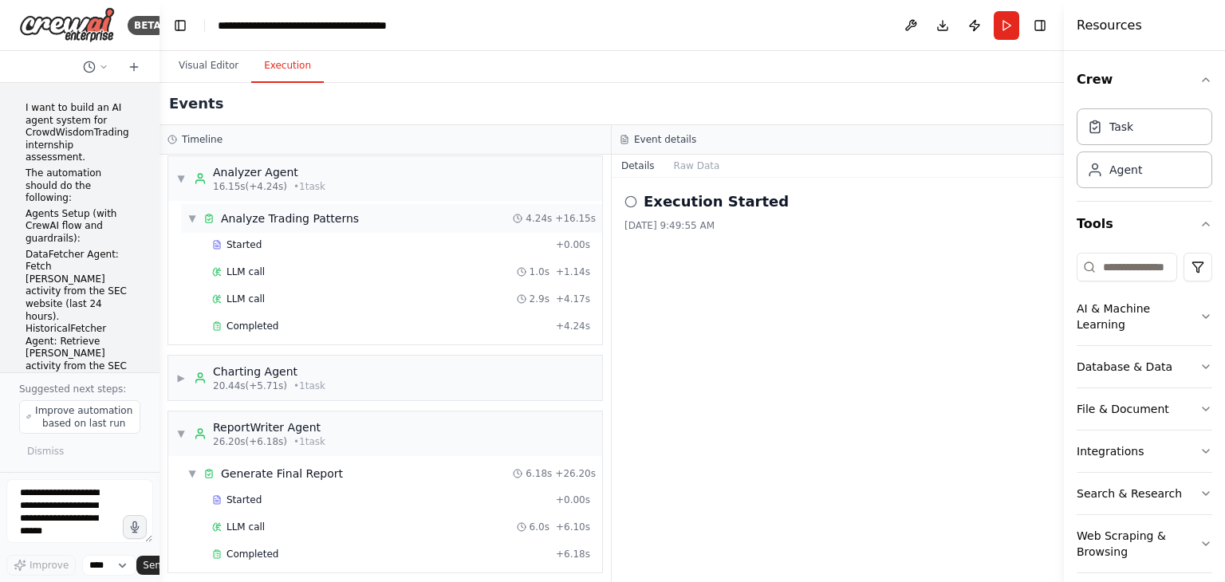
click at [192, 212] on span "▼" at bounding box center [192, 218] width 10 height 13
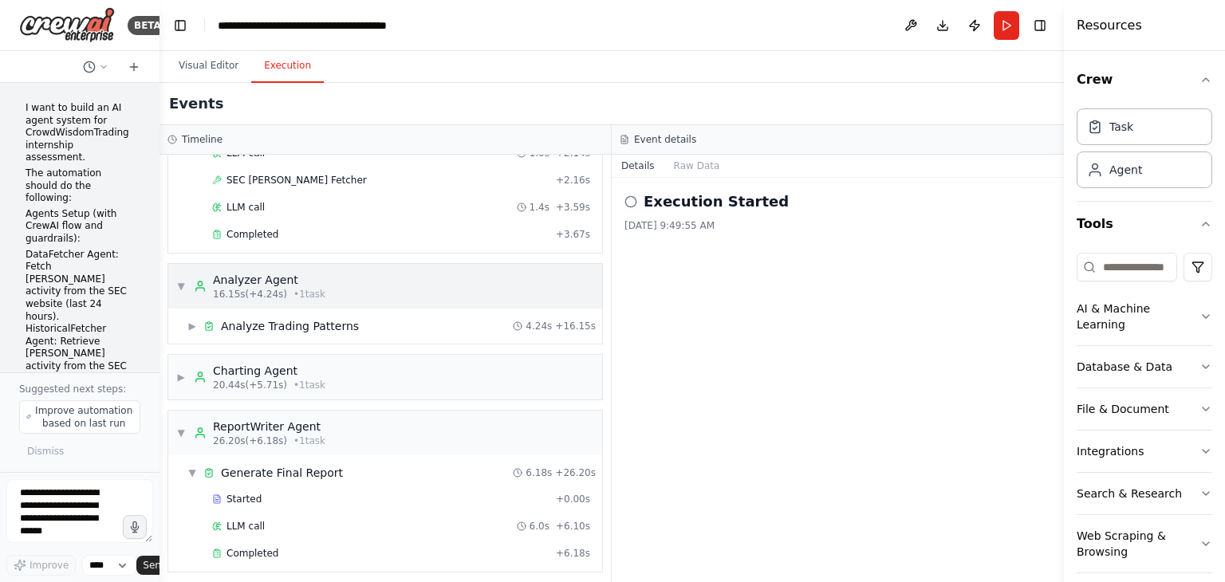
click at [176, 281] on span "▼" at bounding box center [181, 286] width 10 height 13
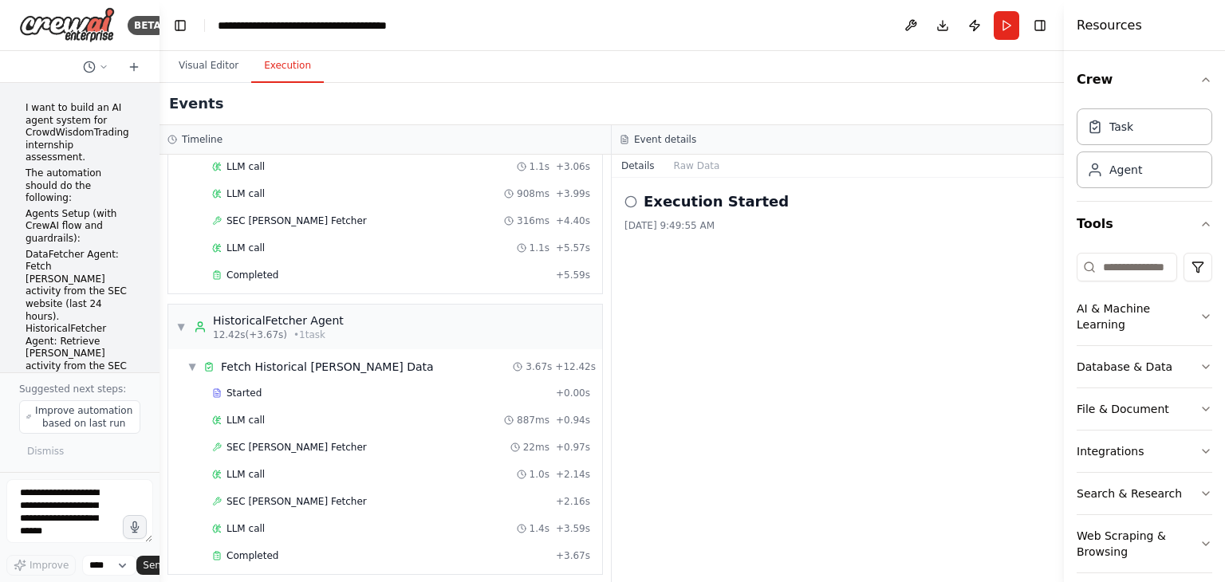
scroll to position [134, 0]
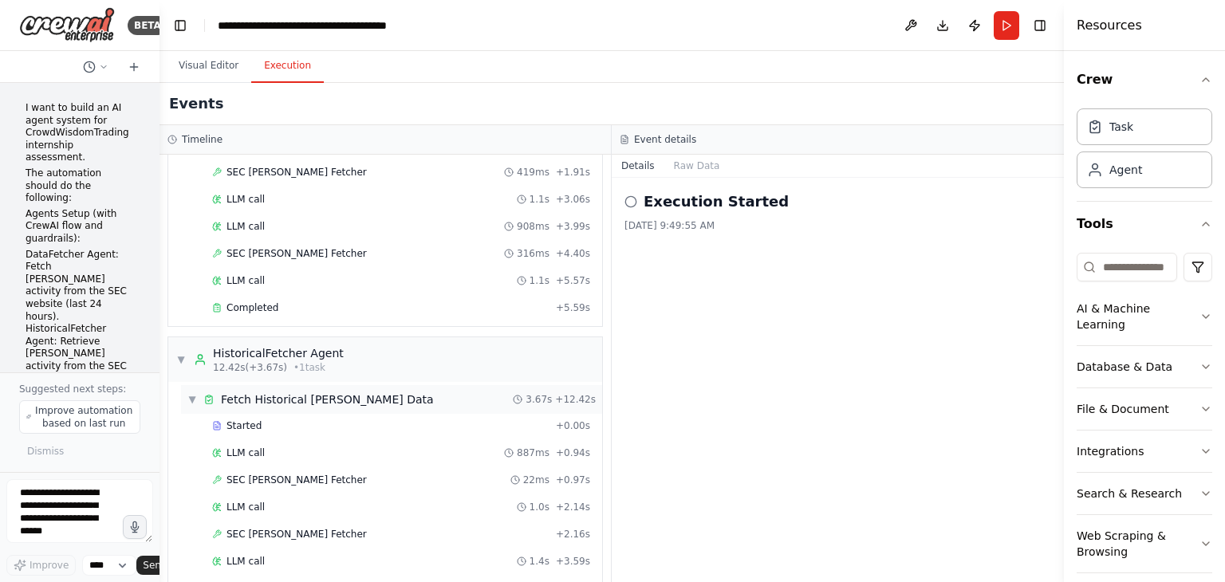
click at [195, 393] on span "▼" at bounding box center [192, 399] width 10 height 13
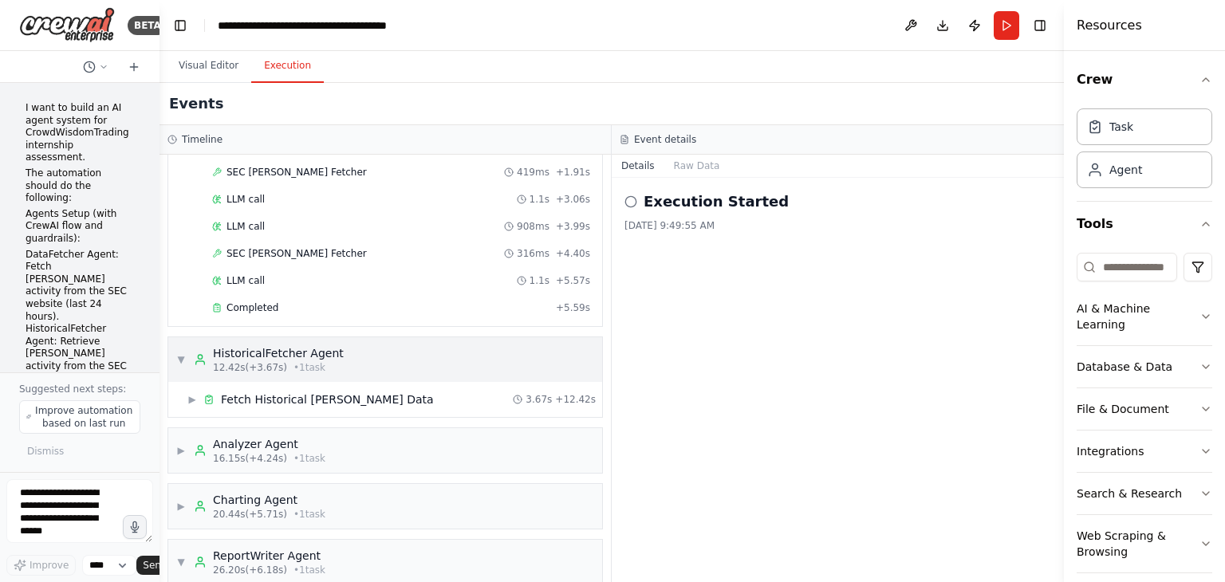
click at [189, 356] on div "▼ HistoricalFetcher Agent 12.42s (+3.67s) • 1 task" at bounding box center [259, 359] width 167 height 29
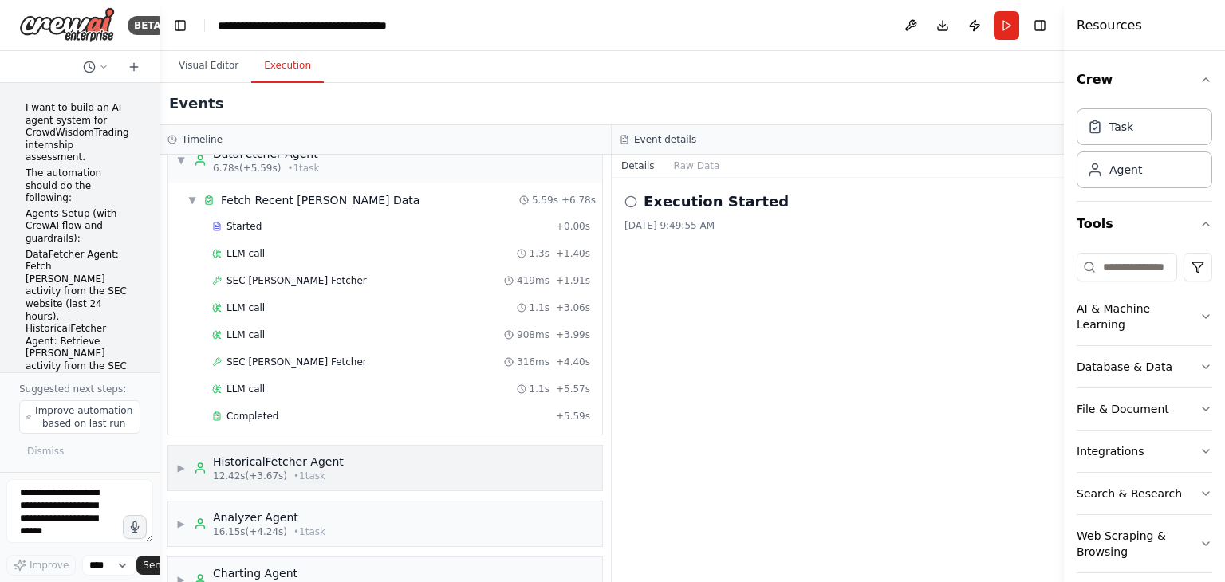
scroll to position [0, 0]
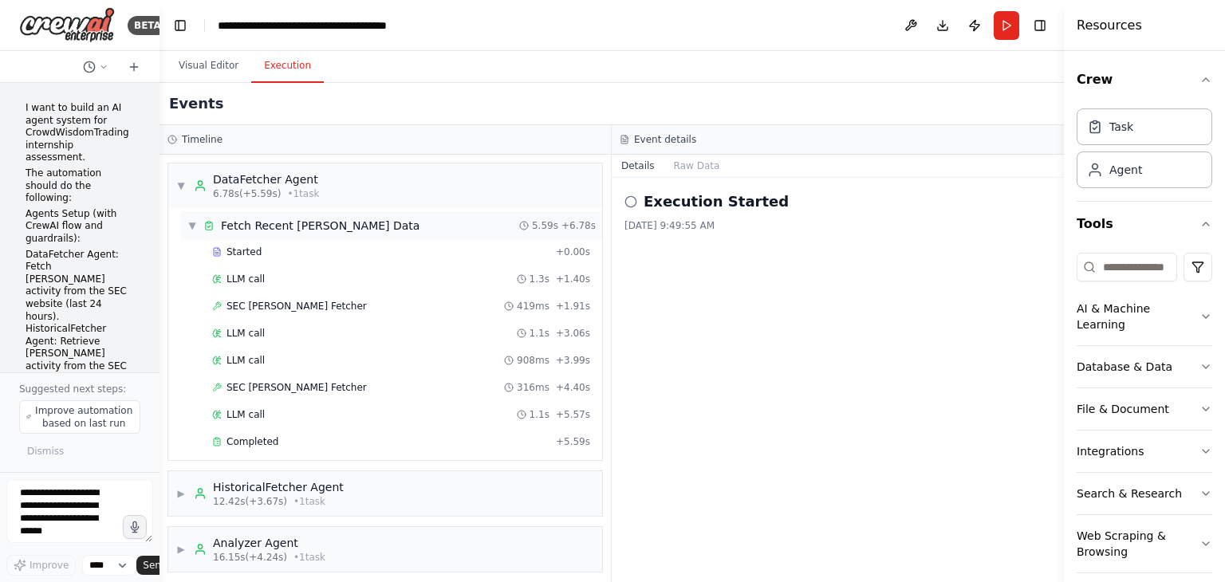
click at [191, 218] on div "▼ Fetch Recent Insider Trading Data" at bounding box center [303, 226] width 232 height 16
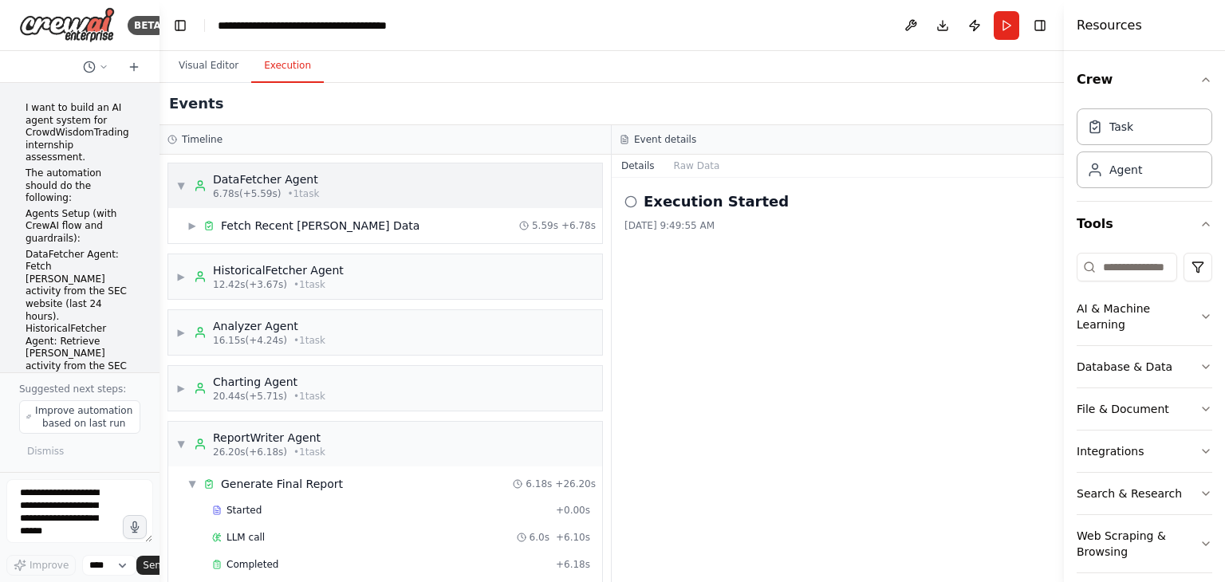
click at [185, 185] on div "▼ DataFetcher Agent 6.78s (+5.59s) • 1 task" at bounding box center [247, 185] width 143 height 29
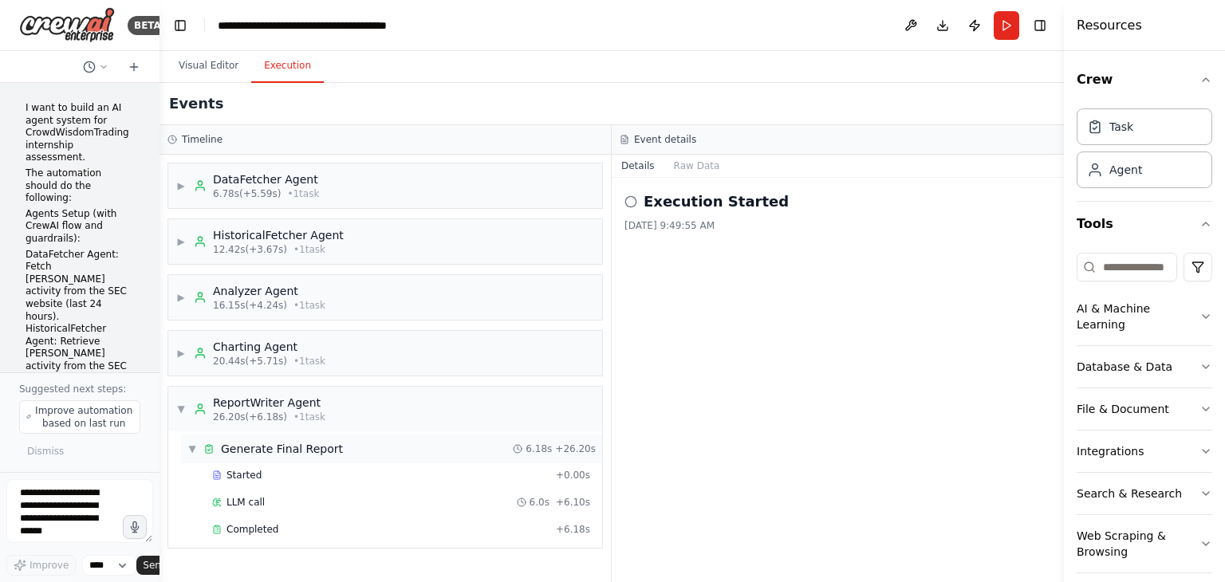
click at [194, 443] on span "▼" at bounding box center [192, 449] width 10 height 13
click at [183, 404] on span "▼" at bounding box center [181, 409] width 10 height 13
click at [319, 473] on div "▶ DataFetcher Agent 6.78s (+5.59s) • 1 task ▶ HistoricalFetcher Agent 12.42s (+…" at bounding box center [385, 368] width 451 height 427
click at [659, 141] on h3 "Event details" at bounding box center [665, 139] width 62 height 13
drag, startPoint x: 408, startPoint y: 469, endPoint x: 180, endPoint y: 138, distance: 401.5
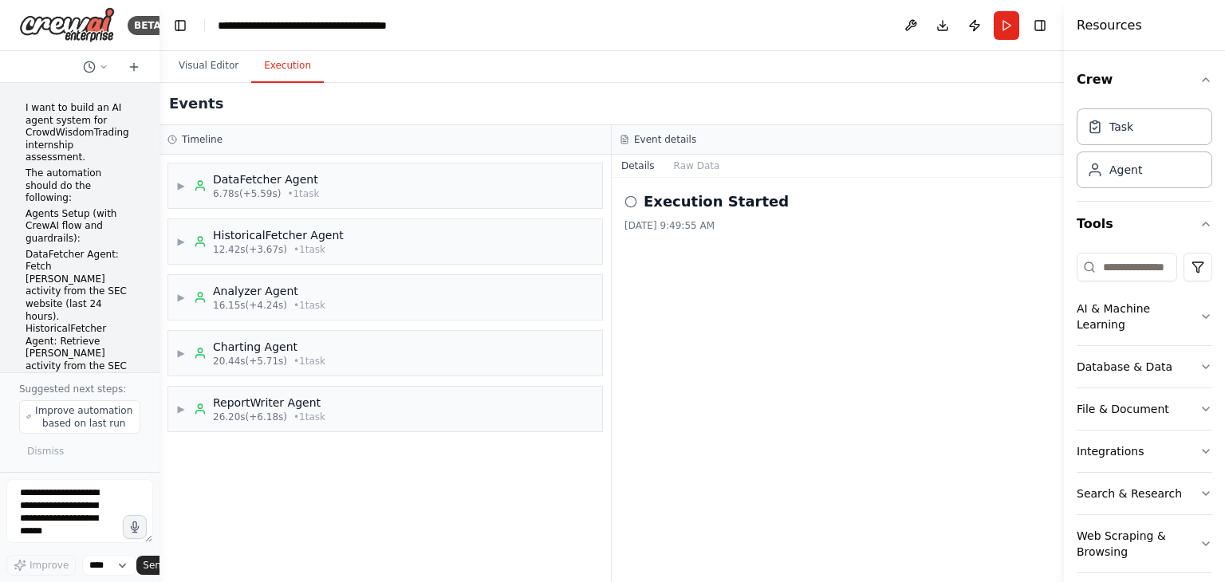
click at [180, 138] on div "Timeline ▶ DataFetcher Agent 6.78s (+5.59s) • 1 task ▶ HistoricalFetcher Agent …" at bounding box center [386, 353] width 452 height 457
copy div "Timeline ▶ DataFetcher Agent 6.78s (+5.59s) • 1 task ▶ HistoricalFetcher Agent …"
click at [791, 374] on div "Execution Started 8/29/2025, 9:49:55 AM" at bounding box center [838, 380] width 452 height 404
click at [678, 164] on button "Raw Data" at bounding box center [696, 166] width 65 height 22
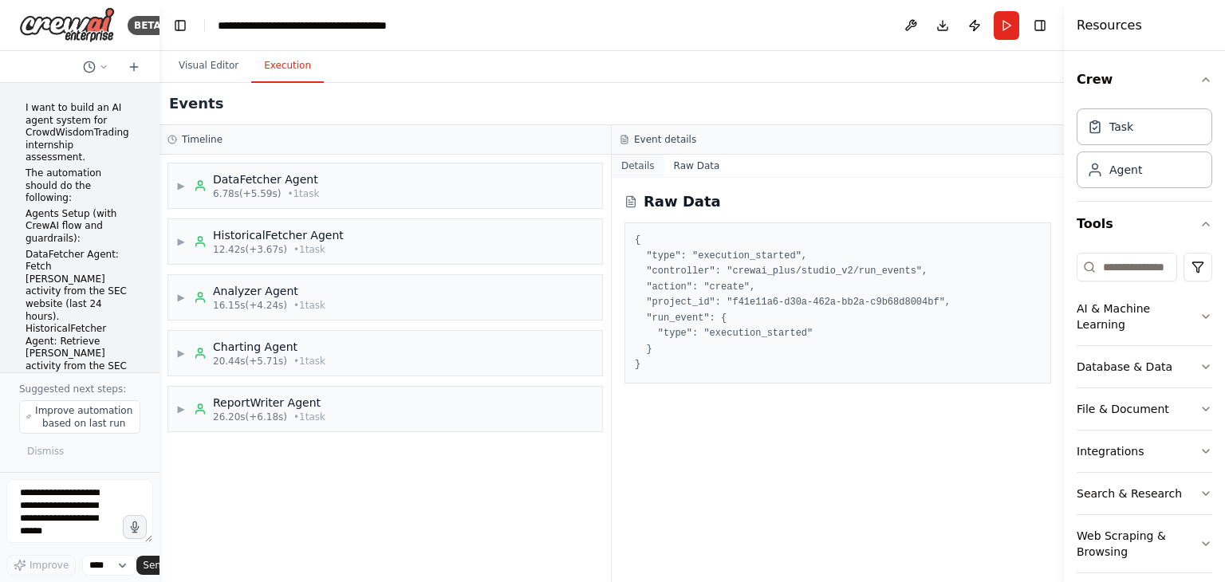
click at [644, 167] on button "Details" at bounding box center [638, 166] width 53 height 22
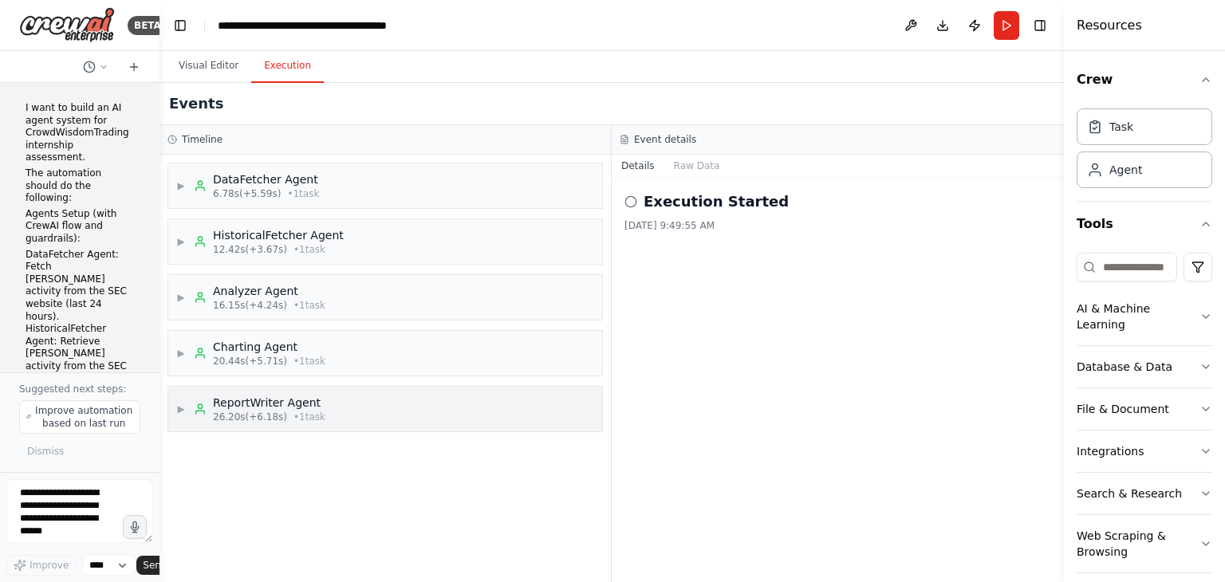
click at [336, 403] on div "▶ ReportWriter Agent 26.20s (+6.18s) • 1 task" at bounding box center [385, 409] width 434 height 45
click at [245, 453] on div "Generate Final Report" at bounding box center [282, 449] width 122 height 16
click at [252, 523] on span "Completed" at bounding box center [252, 529] width 52 height 13
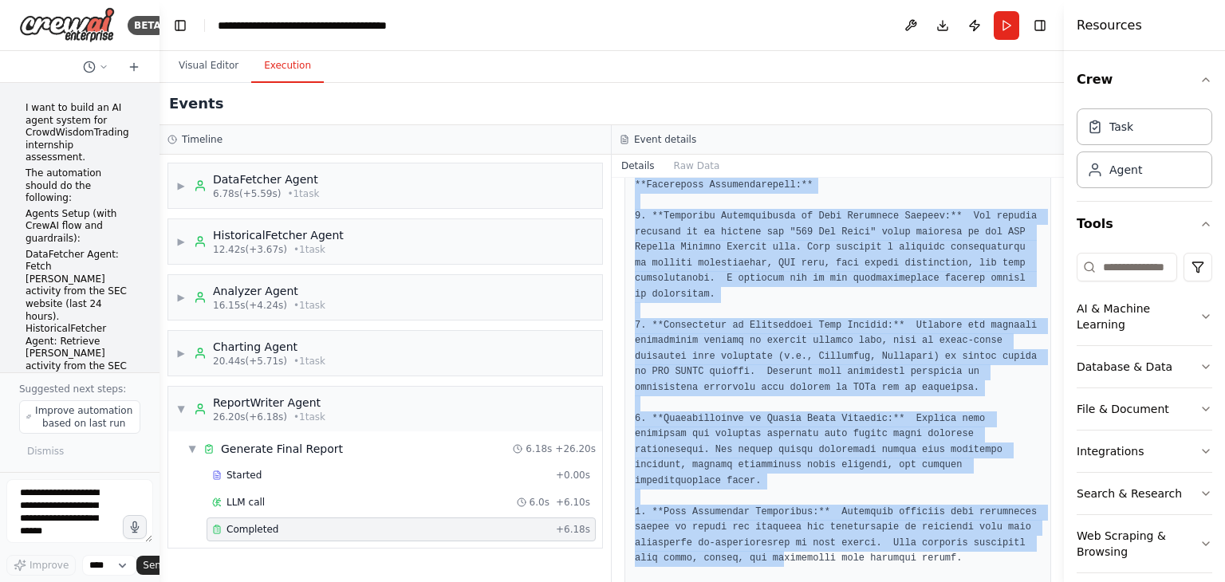
scroll to position [1227, 0]
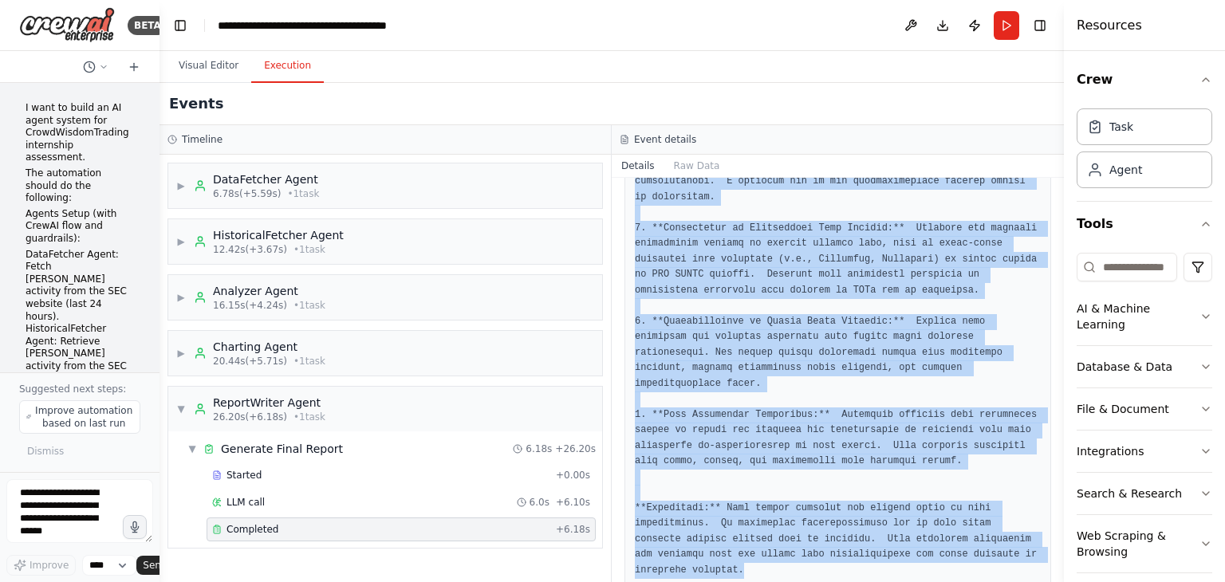
drag, startPoint x: 633, startPoint y: 286, endPoint x: 692, endPoint y: 542, distance: 263.5
copy pre "# Apple Insider Trading Daily Report - 2025-08-29 **Executive Summary:** This r…"
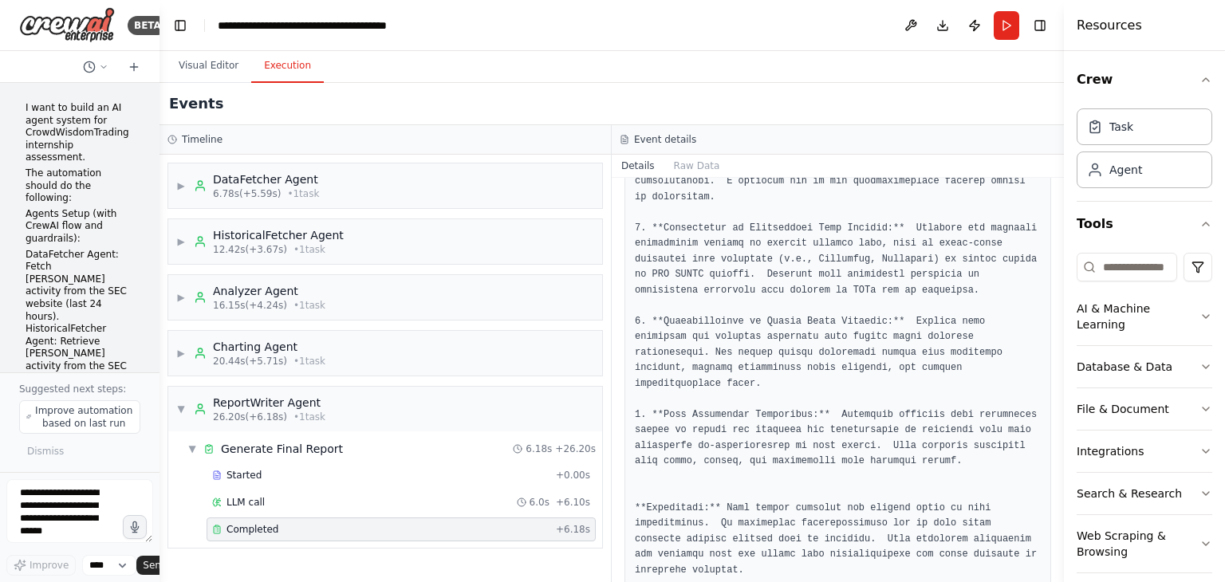
click at [295, 525] on div "Completed" at bounding box center [380, 529] width 337 height 13
click at [249, 496] on span "LLM call" at bounding box center [245, 502] width 38 height 13
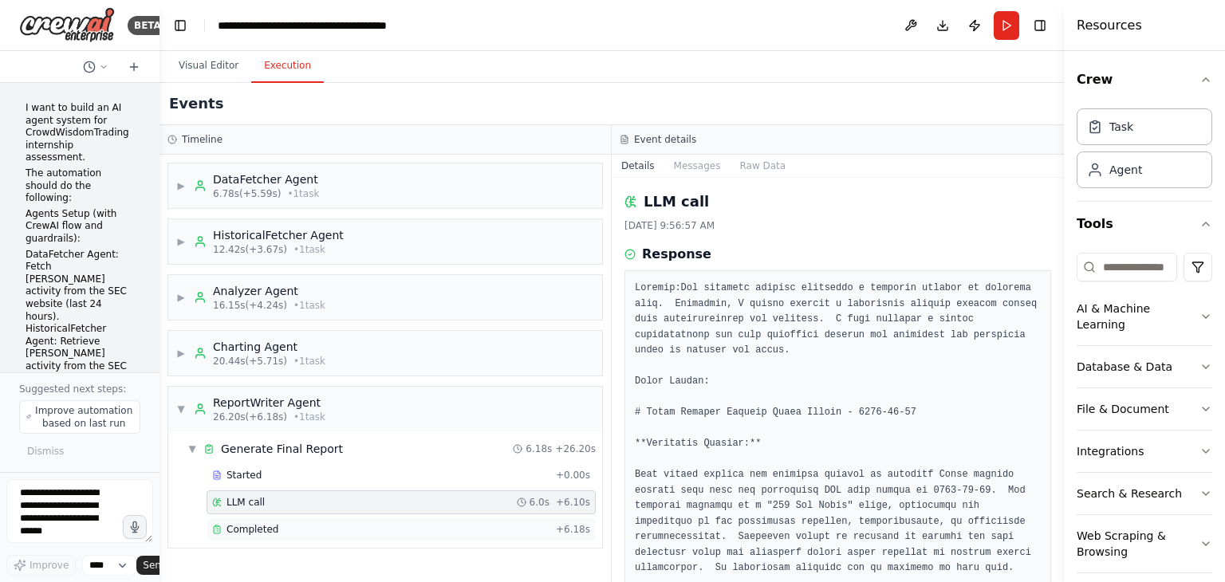
click at [274, 524] on div "Completed" at bounding box center [380, 529] width 337 height 13
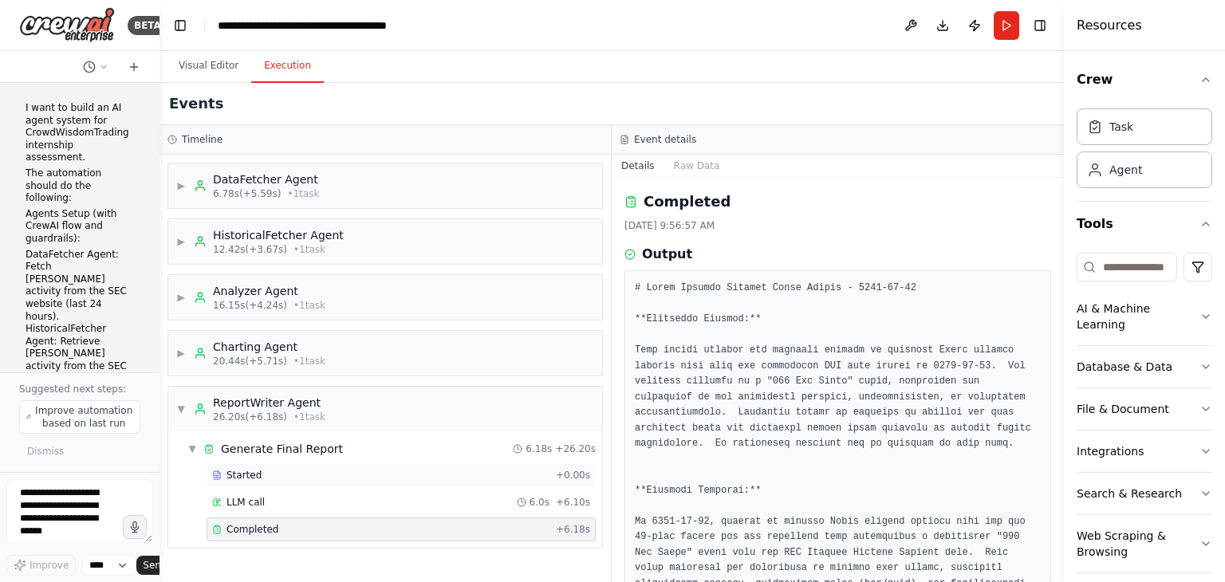
click at [254, 476] on span "Started" at bounding box center [243, 475] width 35 height 13
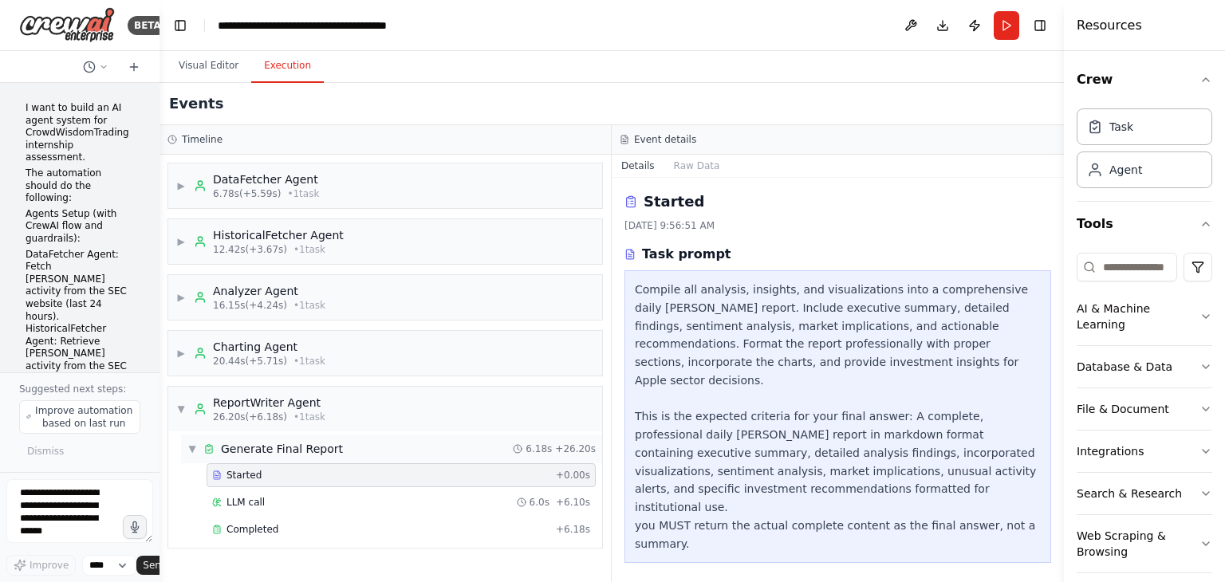
click at [195, 447] on span "▼" at bounding box center [192, 449] width 10 height 13
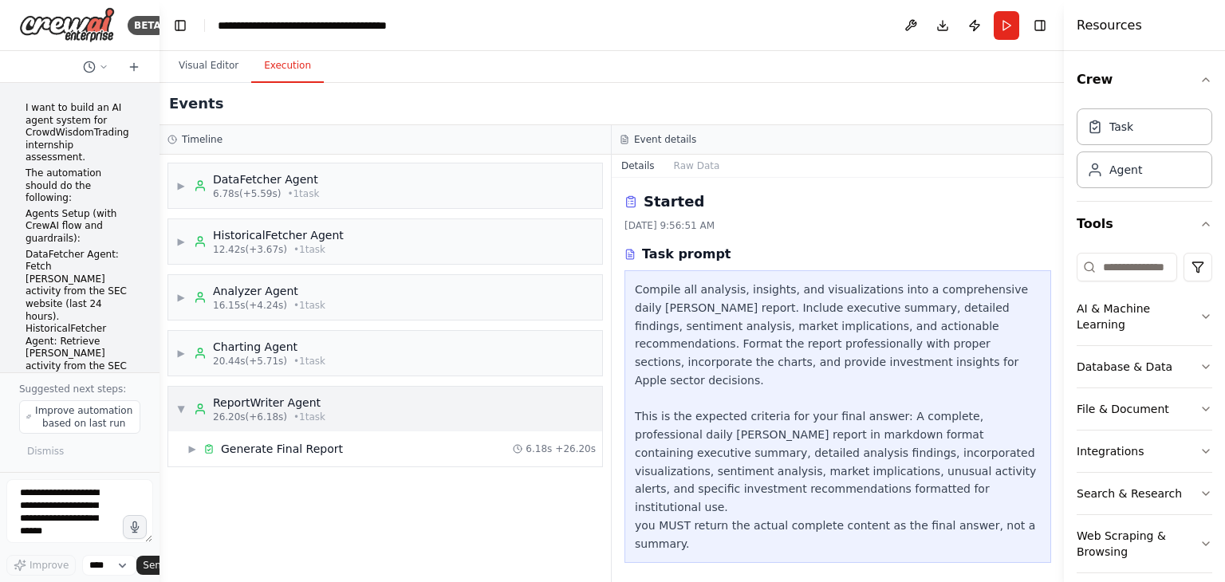
click at [182, 412] on span "▼" at bounding box center [181, 409] width 10 height 13
click at [180, 349] on span "▶" at bounding box center [181, 353] width 10 height 13
click at [194, 392] on span "▶" at bounding box center [192, 393] width 10 height 13
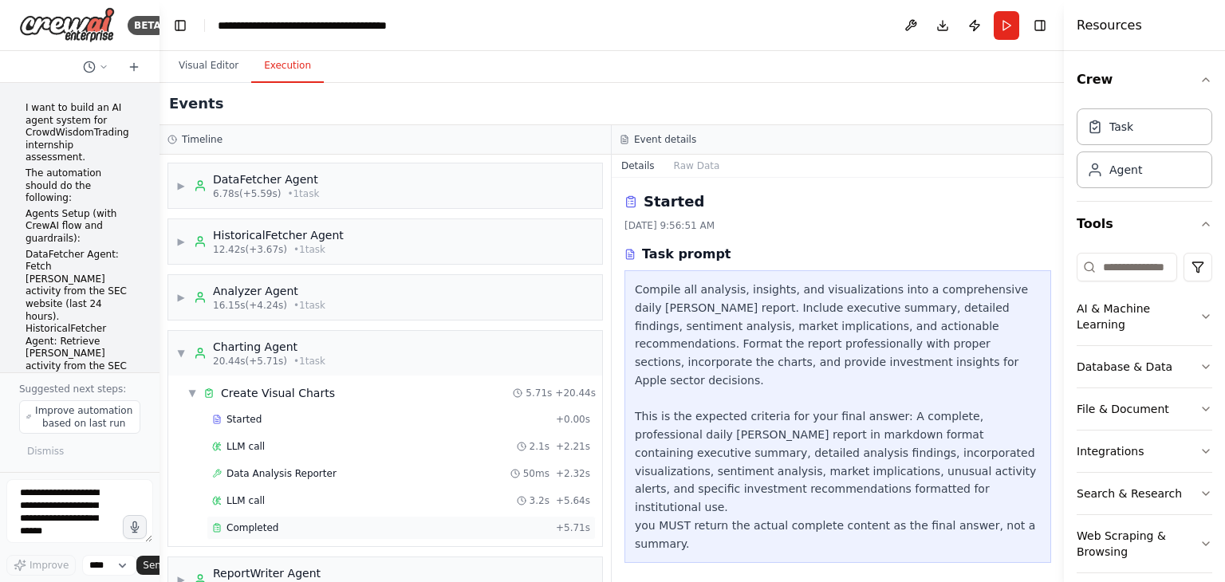
click at [261, 523] on span "Completed" at bounding box center [252, 528] width 52 height 13
